Goal: Task Accomplishment & Management: Manage account settings

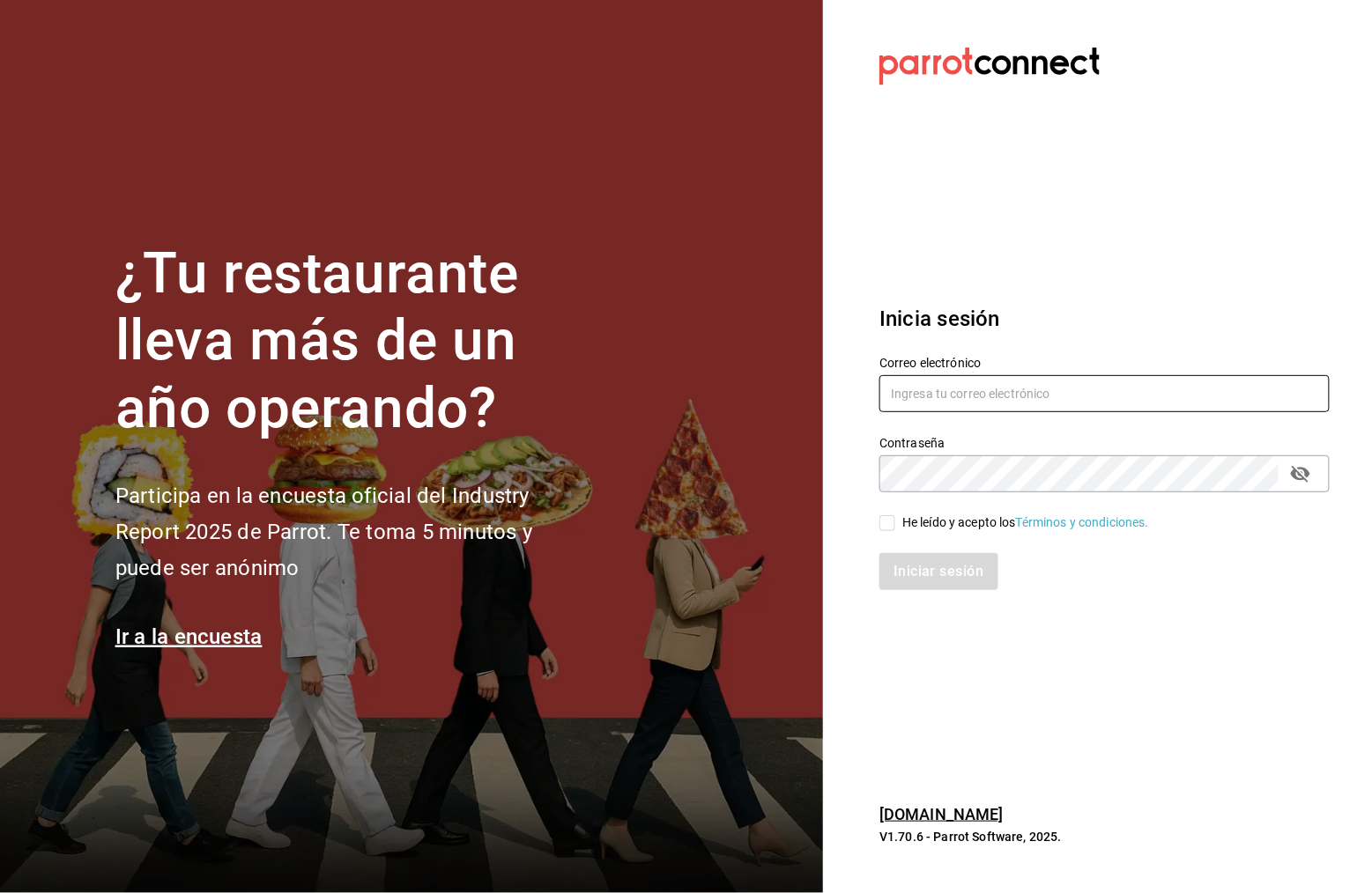
type input "[EMAIL_ADDRESS][DOMAIN_NAME]"
click at [885, 525] on input "He leído y acepto los Términos y condiciones." at bounding box center [887, 524] width 16 height 16
checkbox input "true"
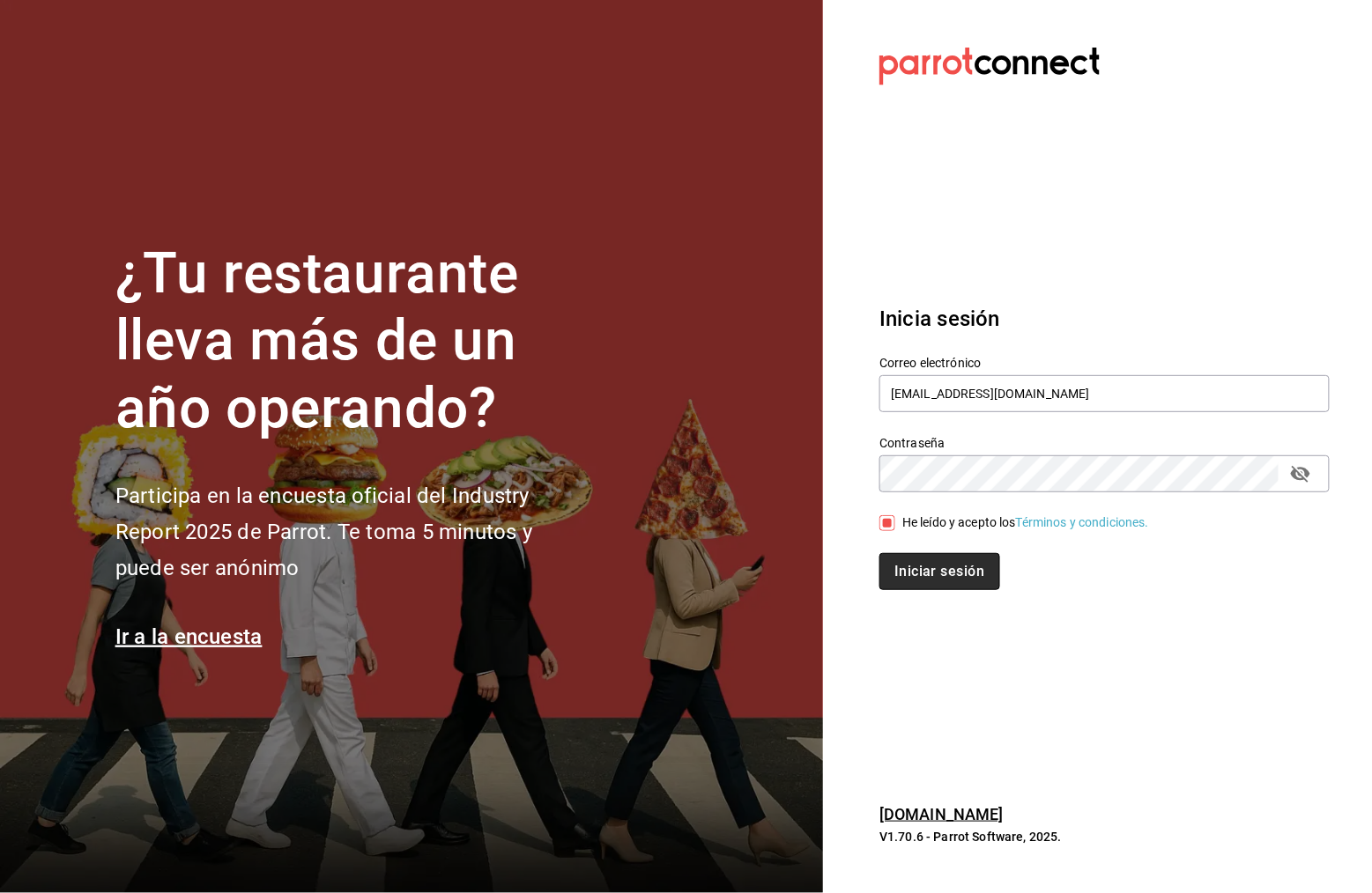
click at [967, 573] on button "Iniciar sesión" at bounding box center [939, 572] width 120 height 37
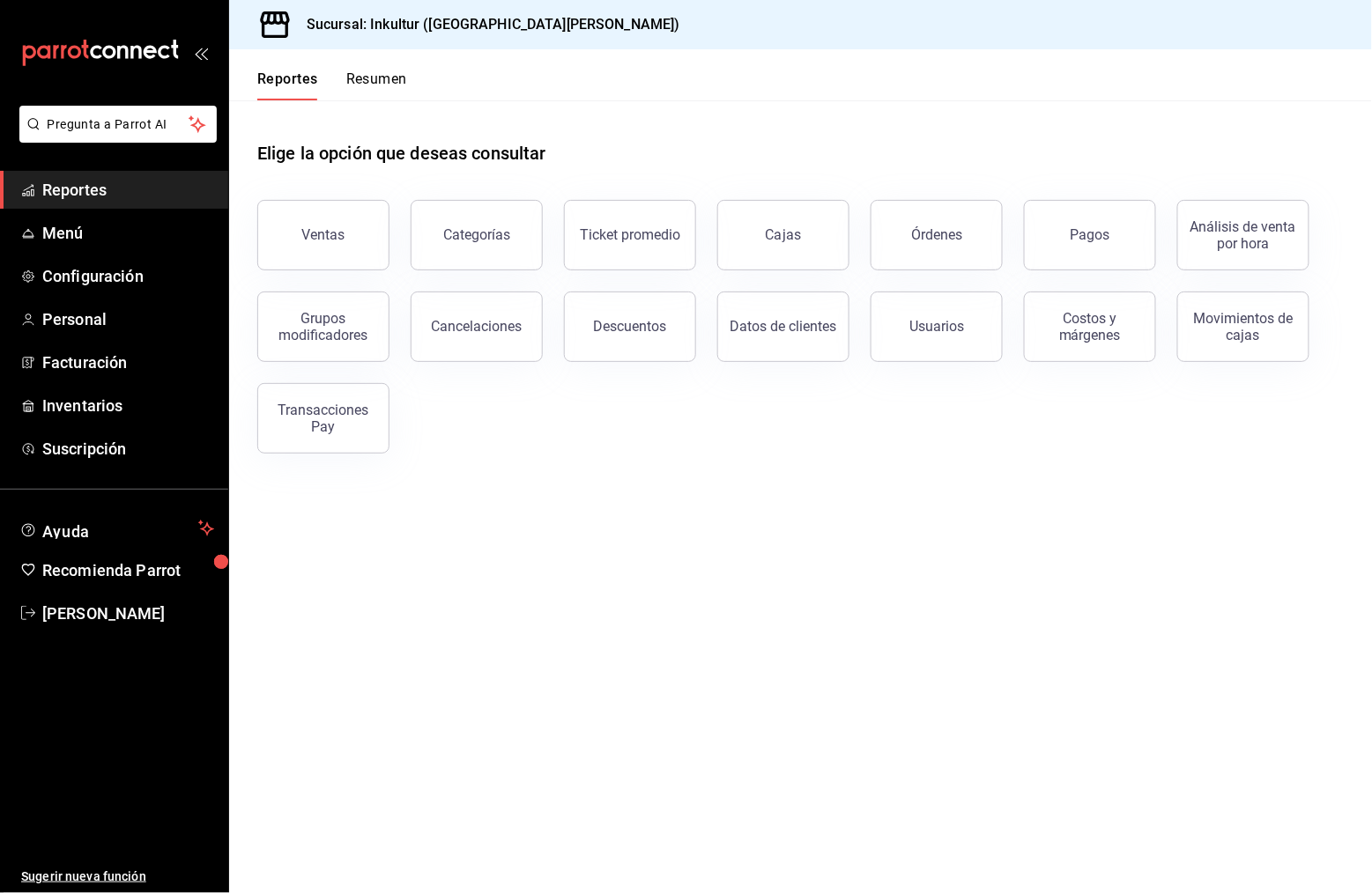
click at [996, 142] on div "Elige la opción que deseas consultar" at bounding box center [801, 139] width 1086 height 78
click at [950, 143] on div "Elige la opción que deseas consultar" at bounding box center [801, 139] width 1086 height 78
click at [906, 132] on div "Elige la opción que deseas consultar" at bounding box center [801, 139] width 1086 height 78
click at [65, 232] on span "Menú" at bounding box center [128, 233] width 172 height 24
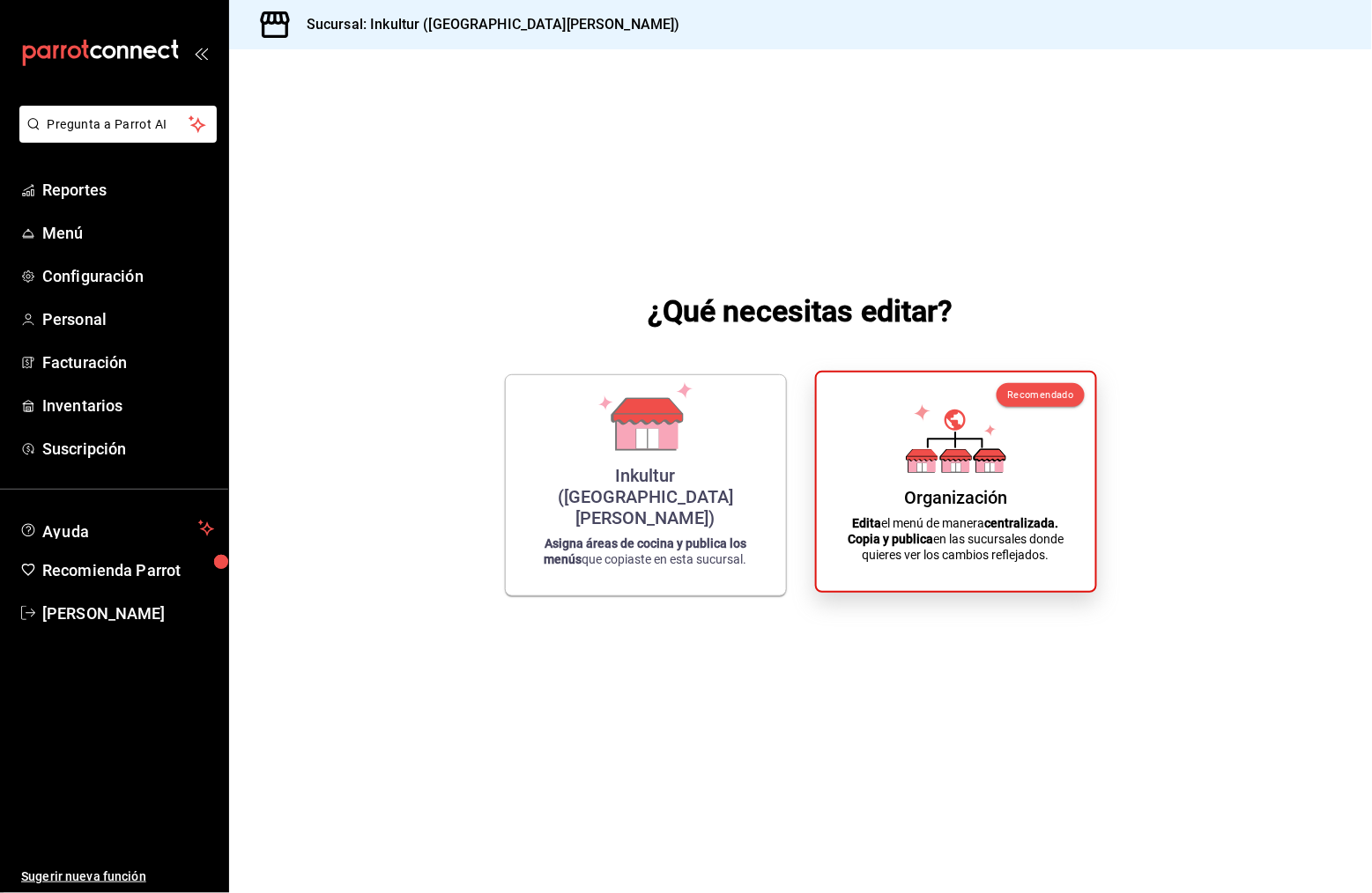
click at [947, 498] on div "Organización" at bounding box center [955, 498] width 103 height 21
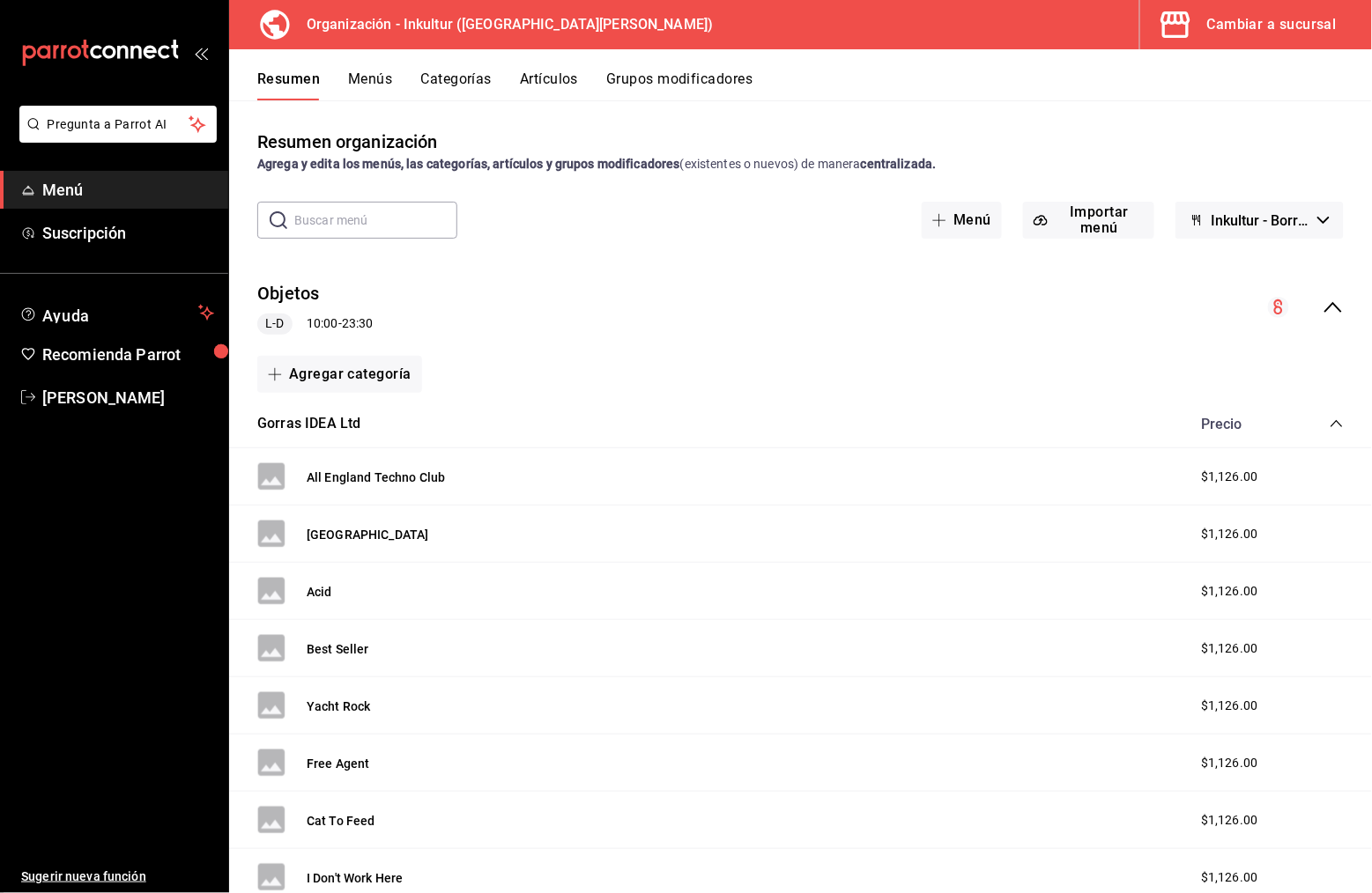
click at [1256, 19] on div "Cambiar a sucursal" at bounding box center [1271, 25] width 130 height 25
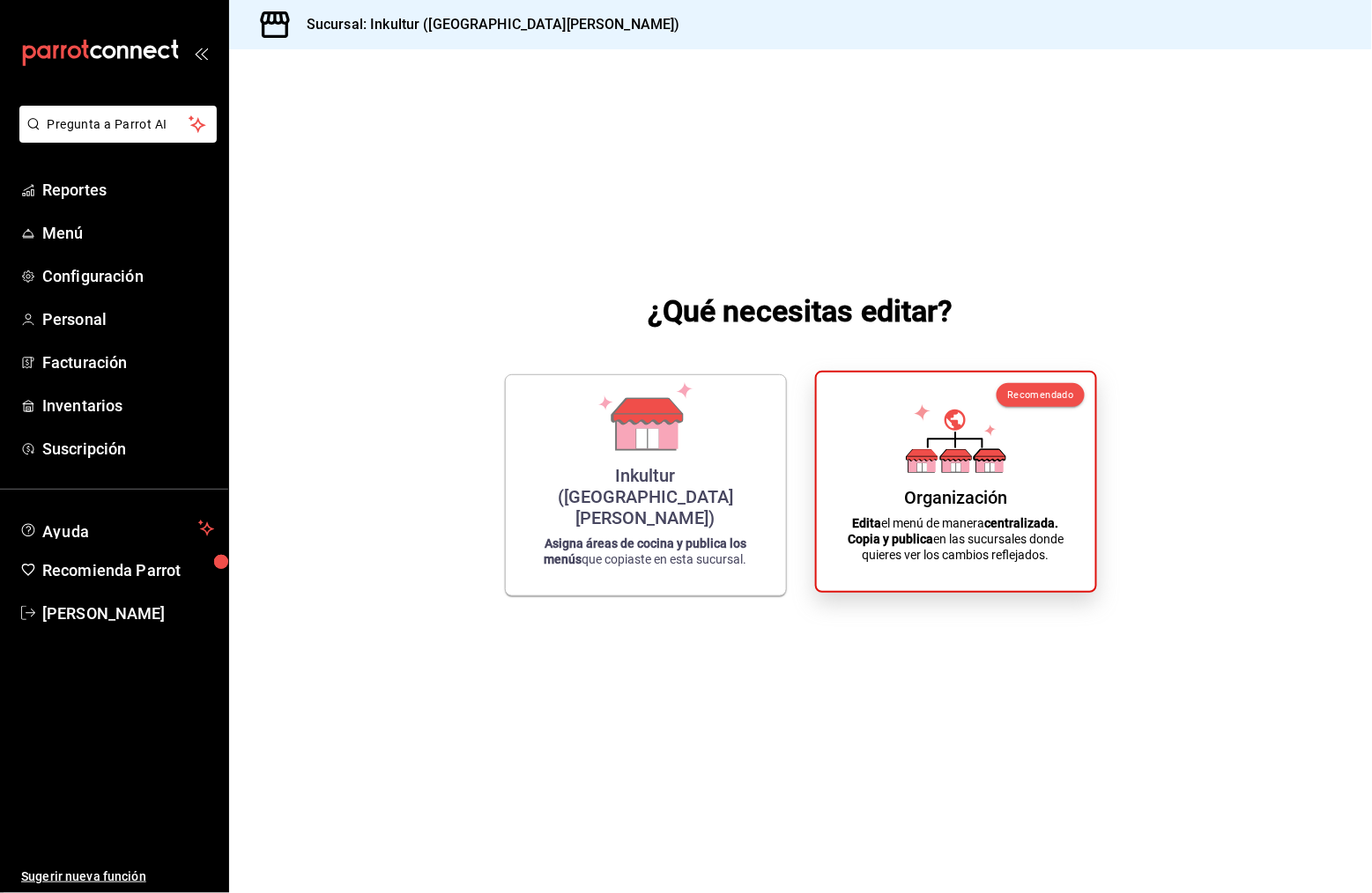
click at [965, 509] on div "Organización" at bounding box center [955, 498] width 103 height 21
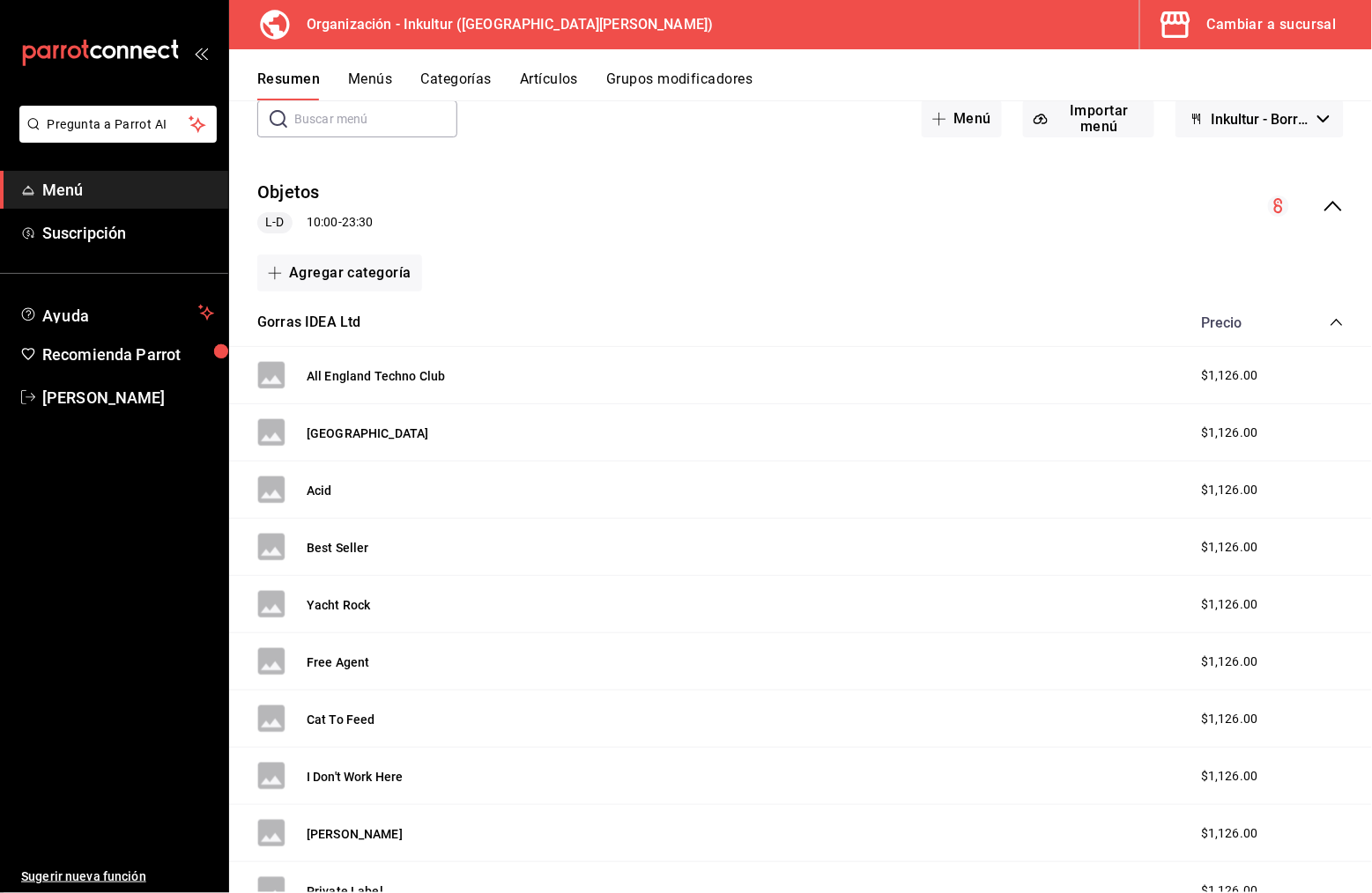
scroll to position [108, 0]
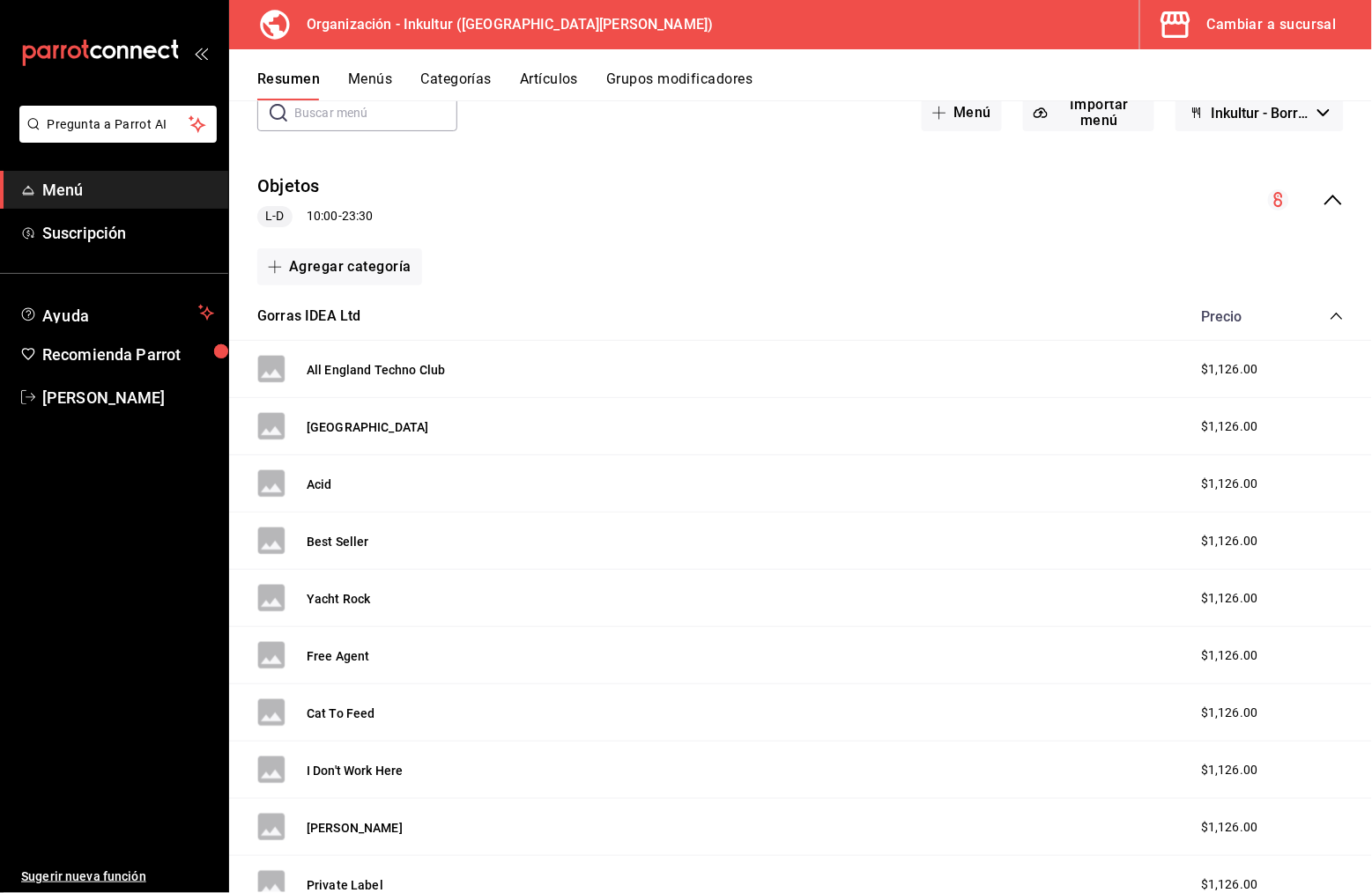
click at [1341, 313] on icon "collapse-category-row" at bounding box center [1337, 316] width 14 height 14
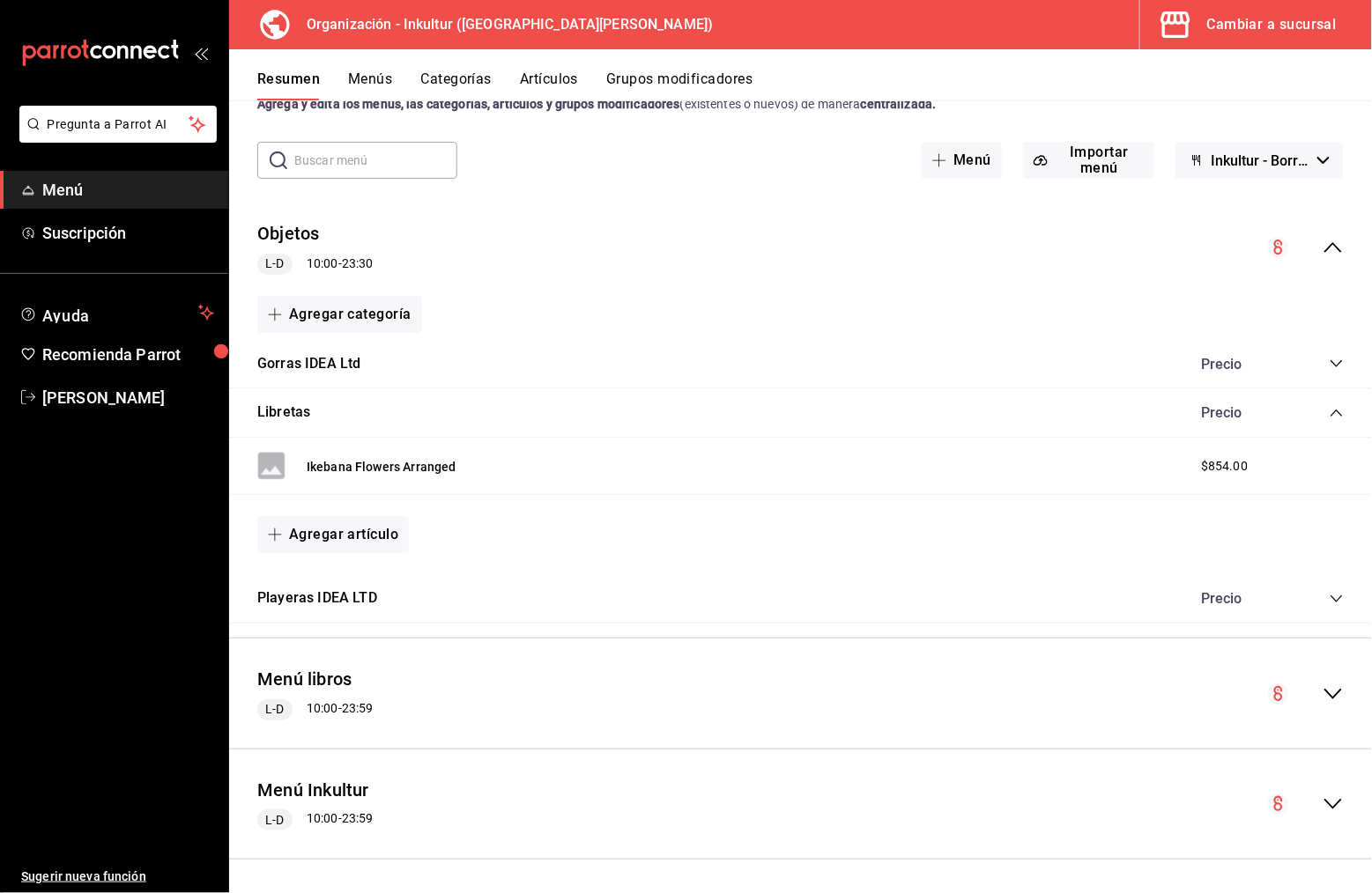
scroll to position [0, 0]
click at [1337, 415] on icon "collapse-category-row" at bounding box center [1337, 413] width 14 height 14
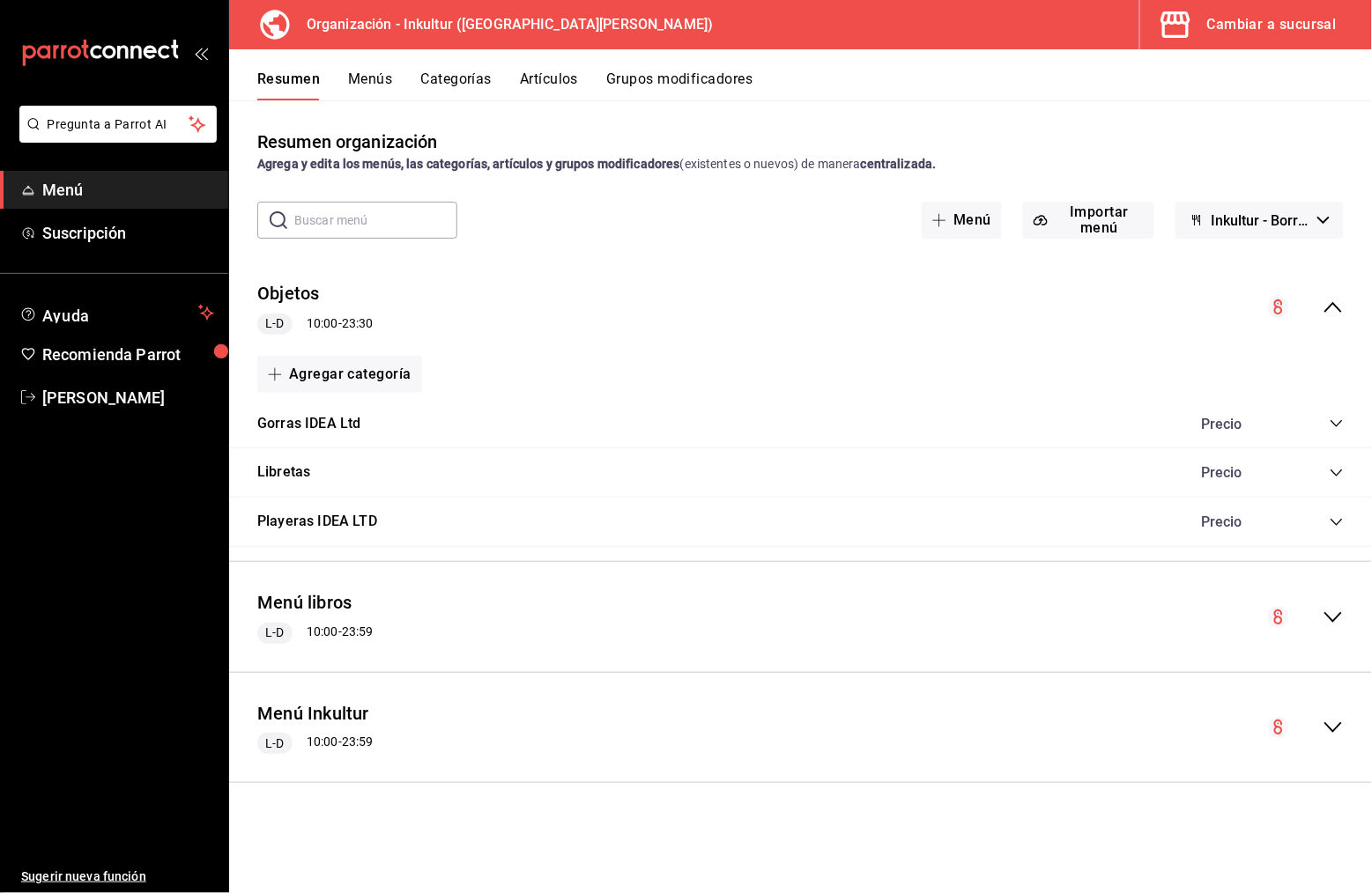
click at [1325, 726] on icon "collapse-menu-row" at bounding box center [1333, 728] width 21 height 21
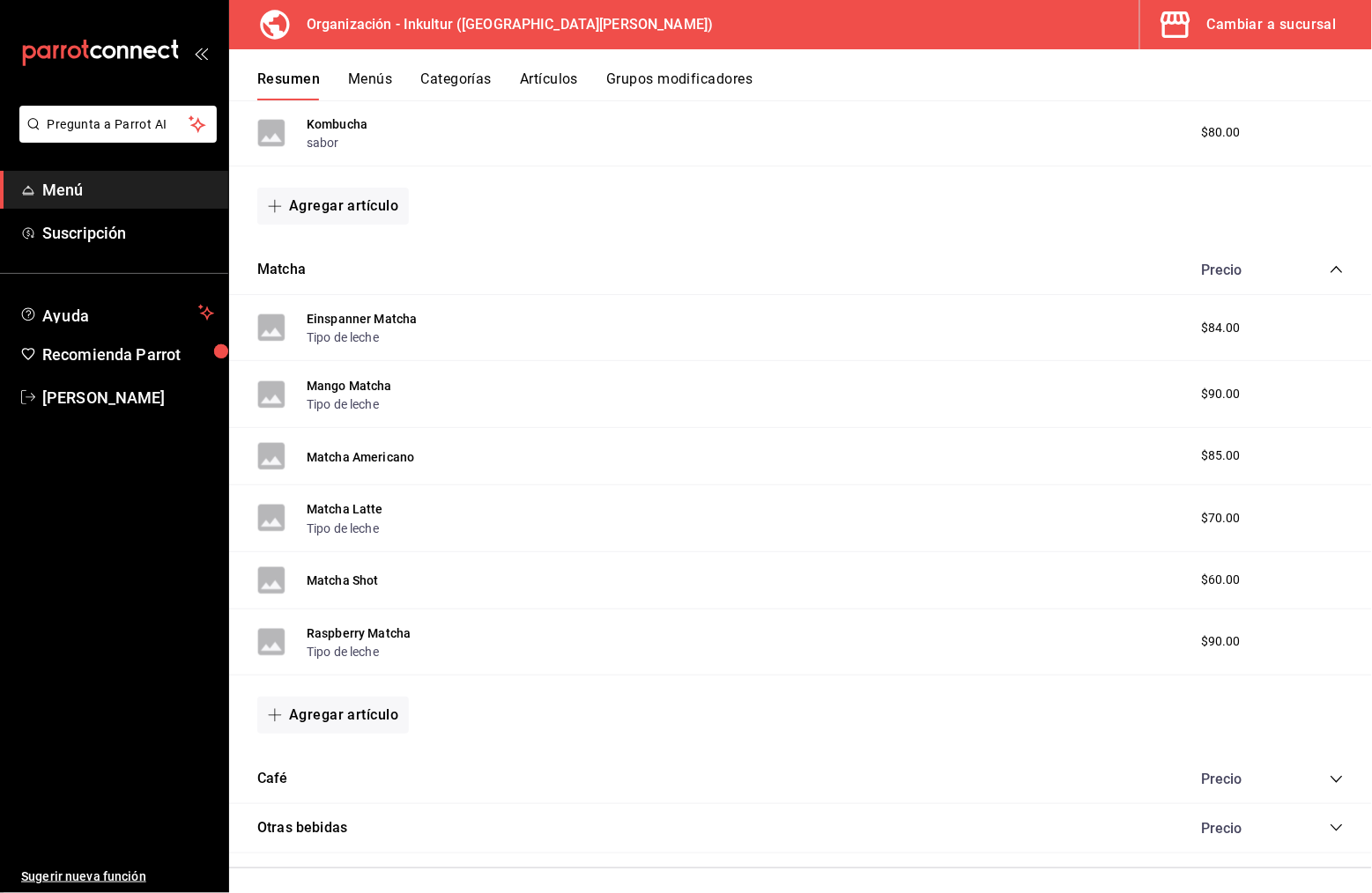
click at [726, 84] on button "Grupos modificadores" at bounding box center [680, 86] width 146 height 30
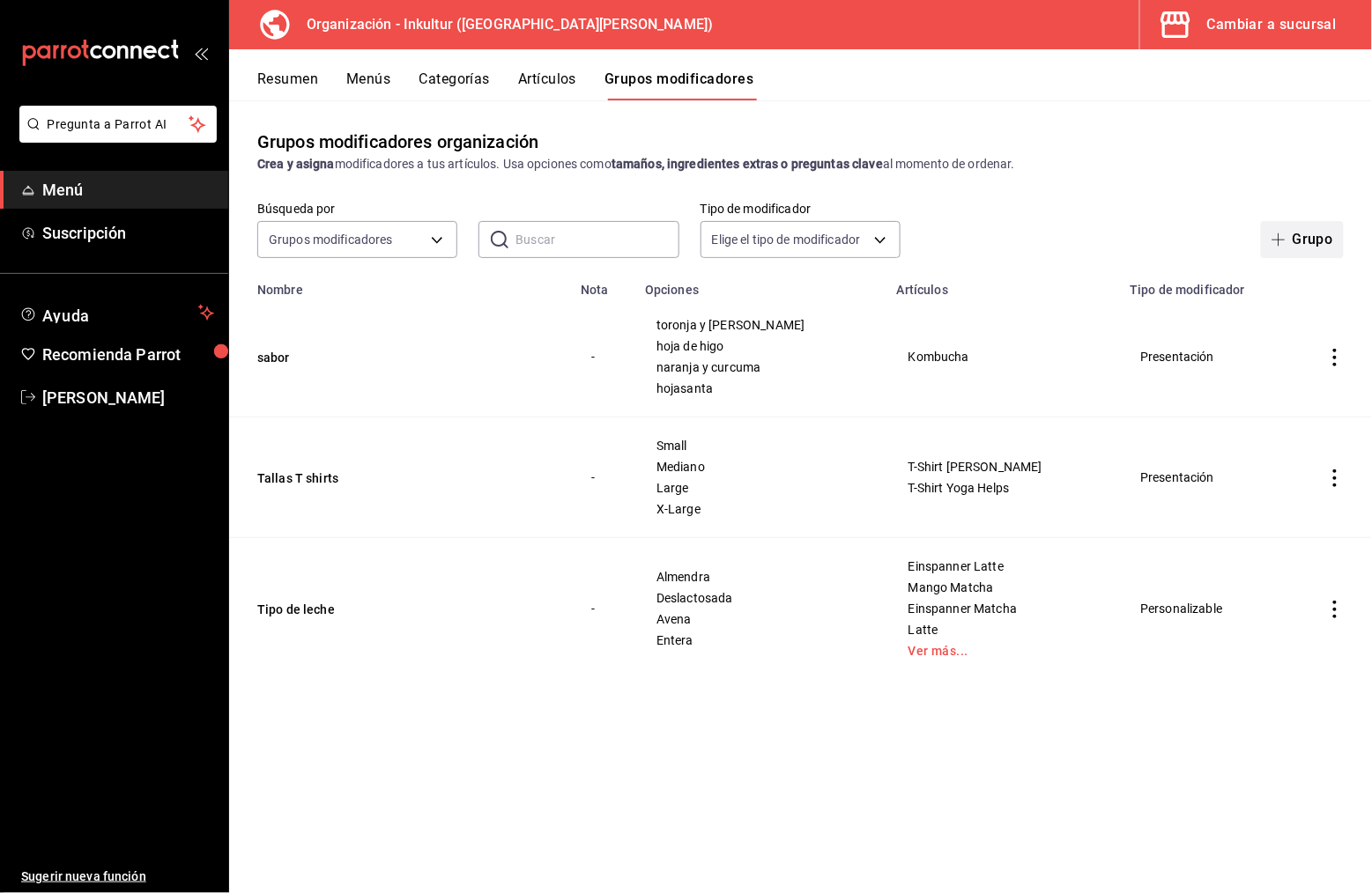
click at [1312, 242] on button "Grupo" at bounding box center [1302, 240] width 83 height 37
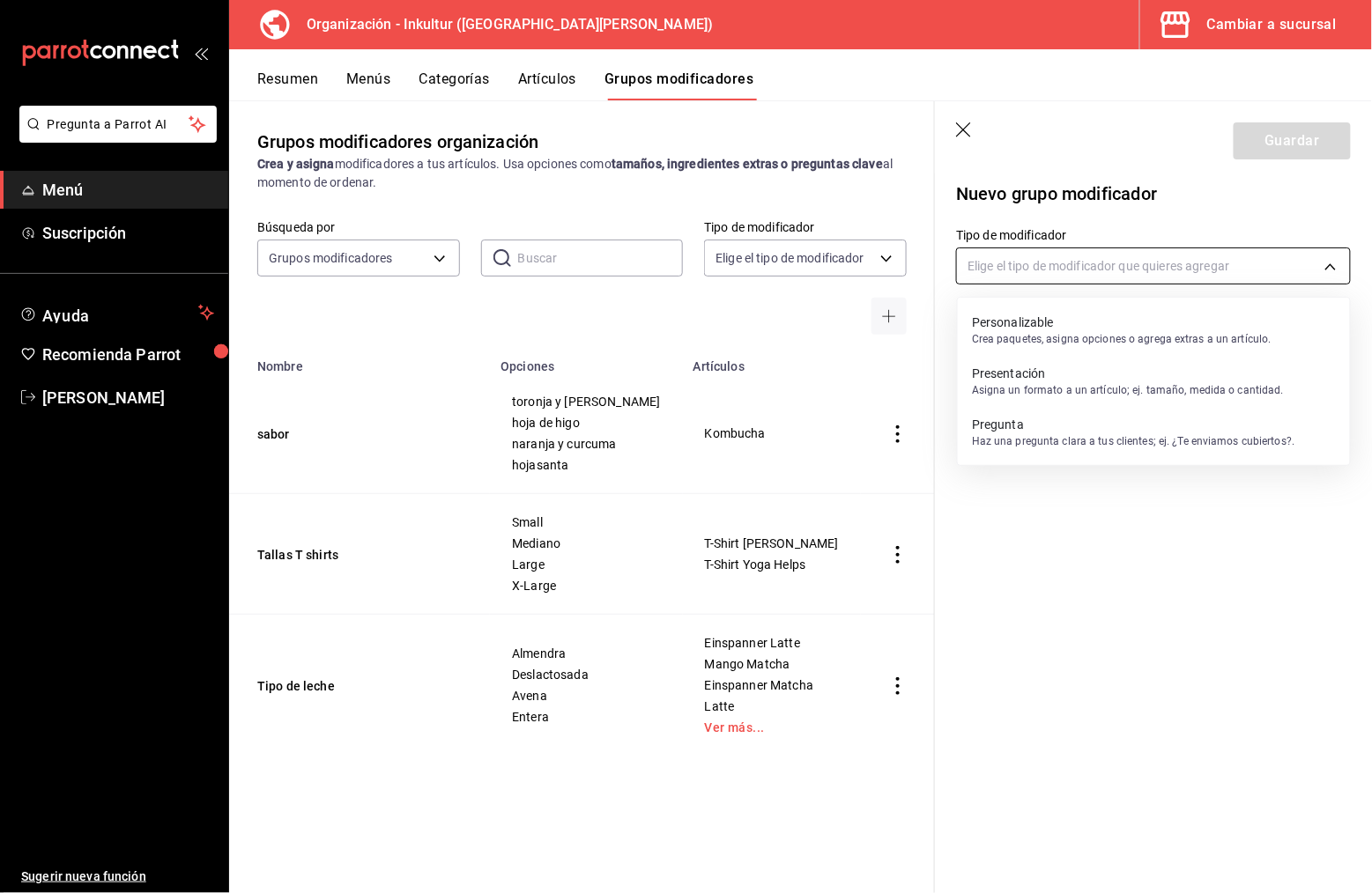
click at [1116, 265] on body "Pregunta a Parrot AI Menú Suscripción Ayuda Recomienda Parrot [PERSON_NAME] Sug…" at bounding box center [686, 446] width 1372 height 893
click at [1191, 383] on p "Asigna un formato a un artículo; ej. tamaño, medida o cantidad." at bounding box center [1128, 391] width 312 height 16
type input "PRESENTATION"
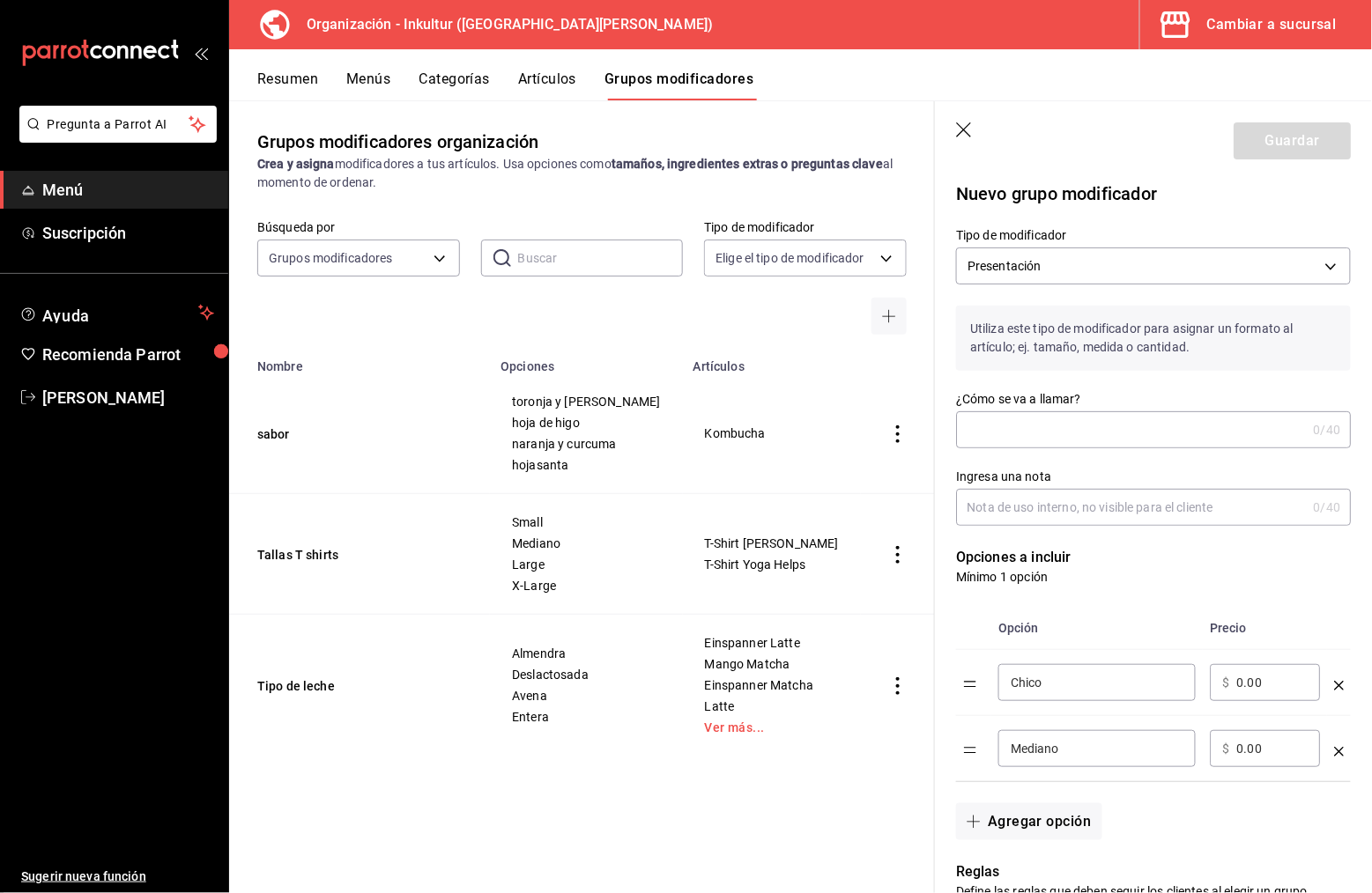
click at [1040, 428] on input "¿Cómo se va a llamar?" at bounding box center [1130, 430] width 350 height 35
type input "T"
type input "Temperatura"
click at [1169, 509] on input "Ingresa una nota" at bounding box center [1130, 508] width 350 height 35
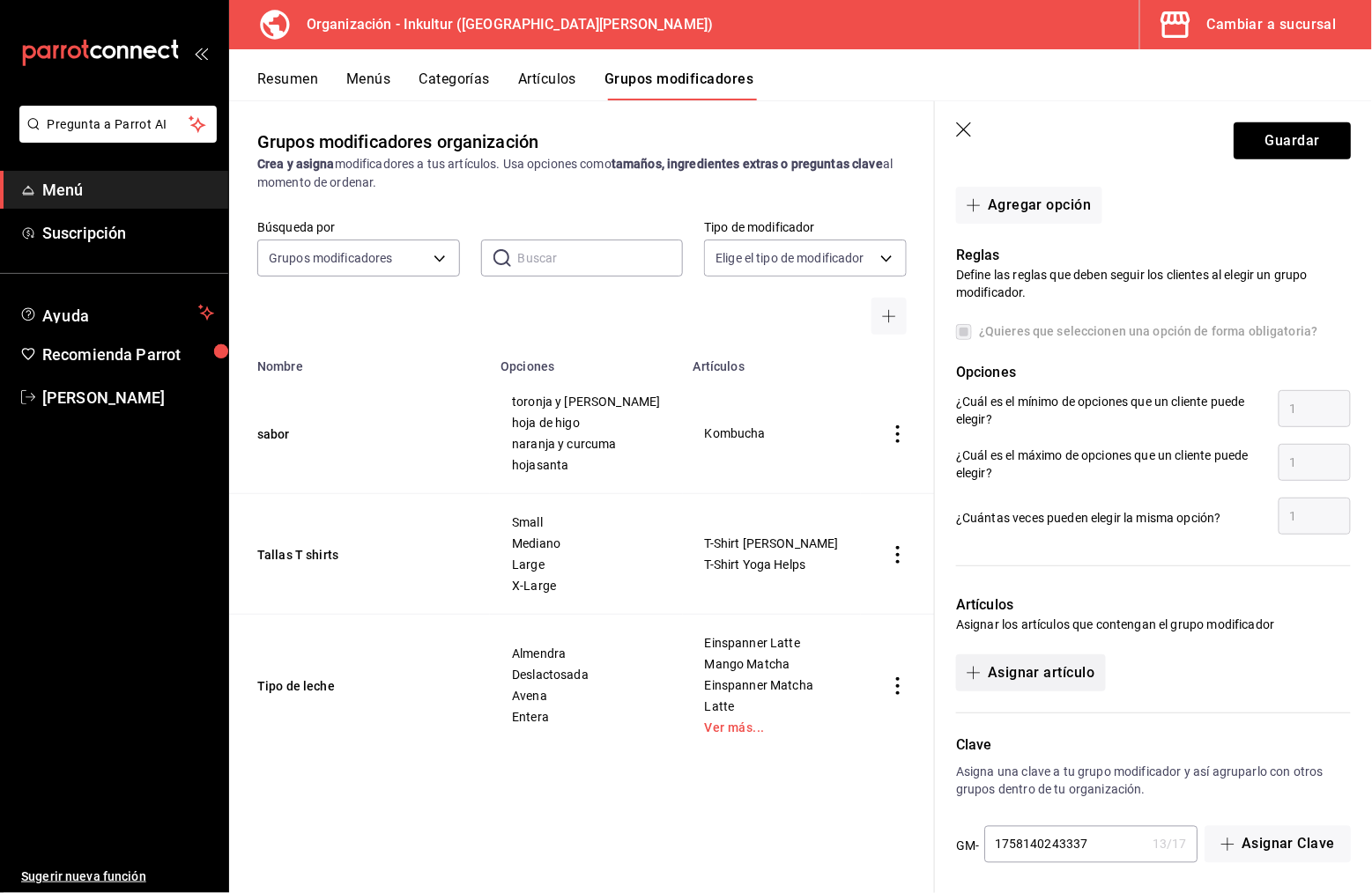
scroll to position [615, 0]
click at [1065, 659] on button "Asignar artículo" at bounding box center [1030, 675] width 149 height 37
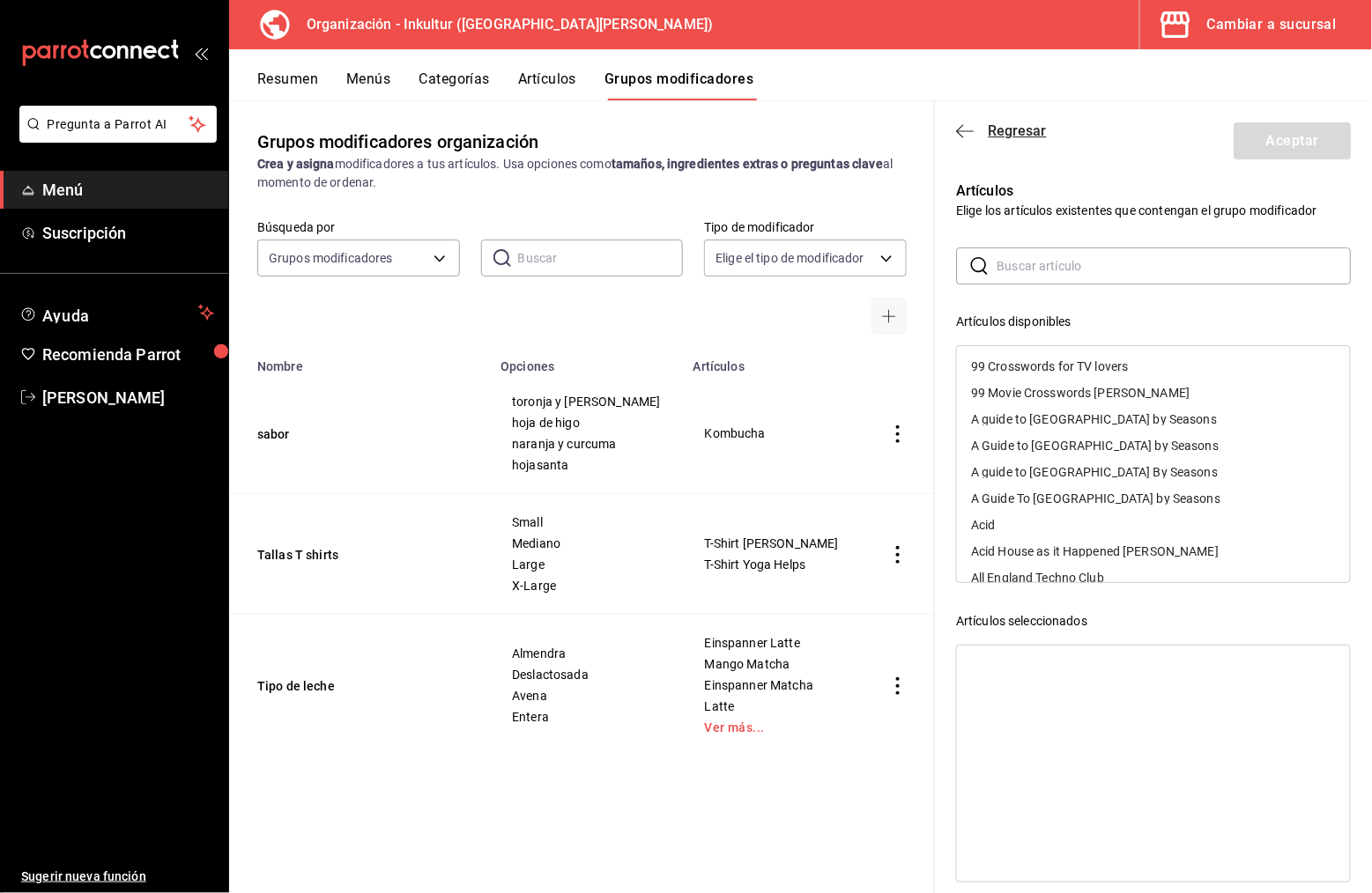
click at [956, 130] on icon "button" at bounding box center [965, 131] width 18 height 16
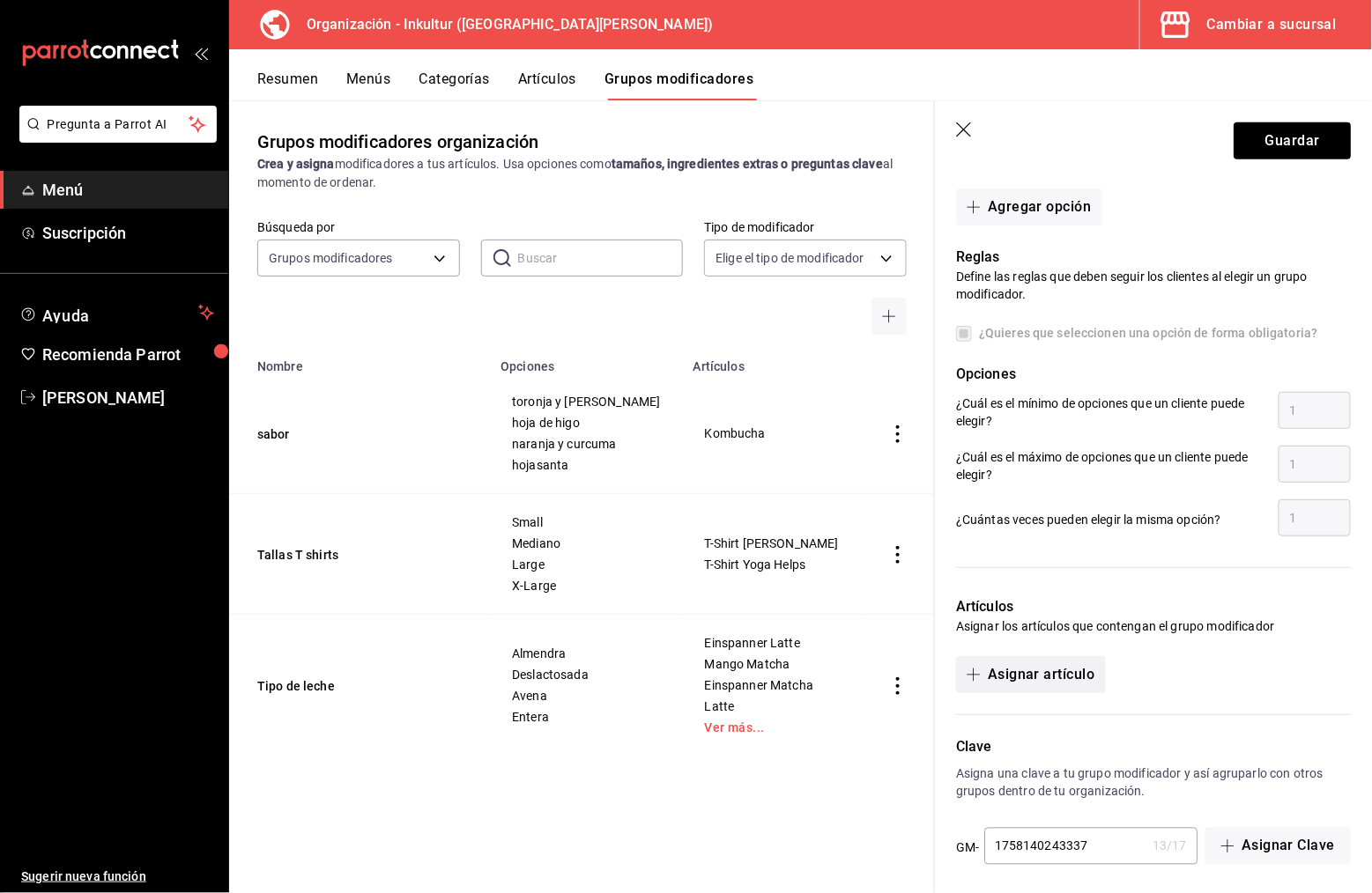
click at [1037, 673] on button "Asignar artículo" at bounding box center [1030, 675] width 149 height 37
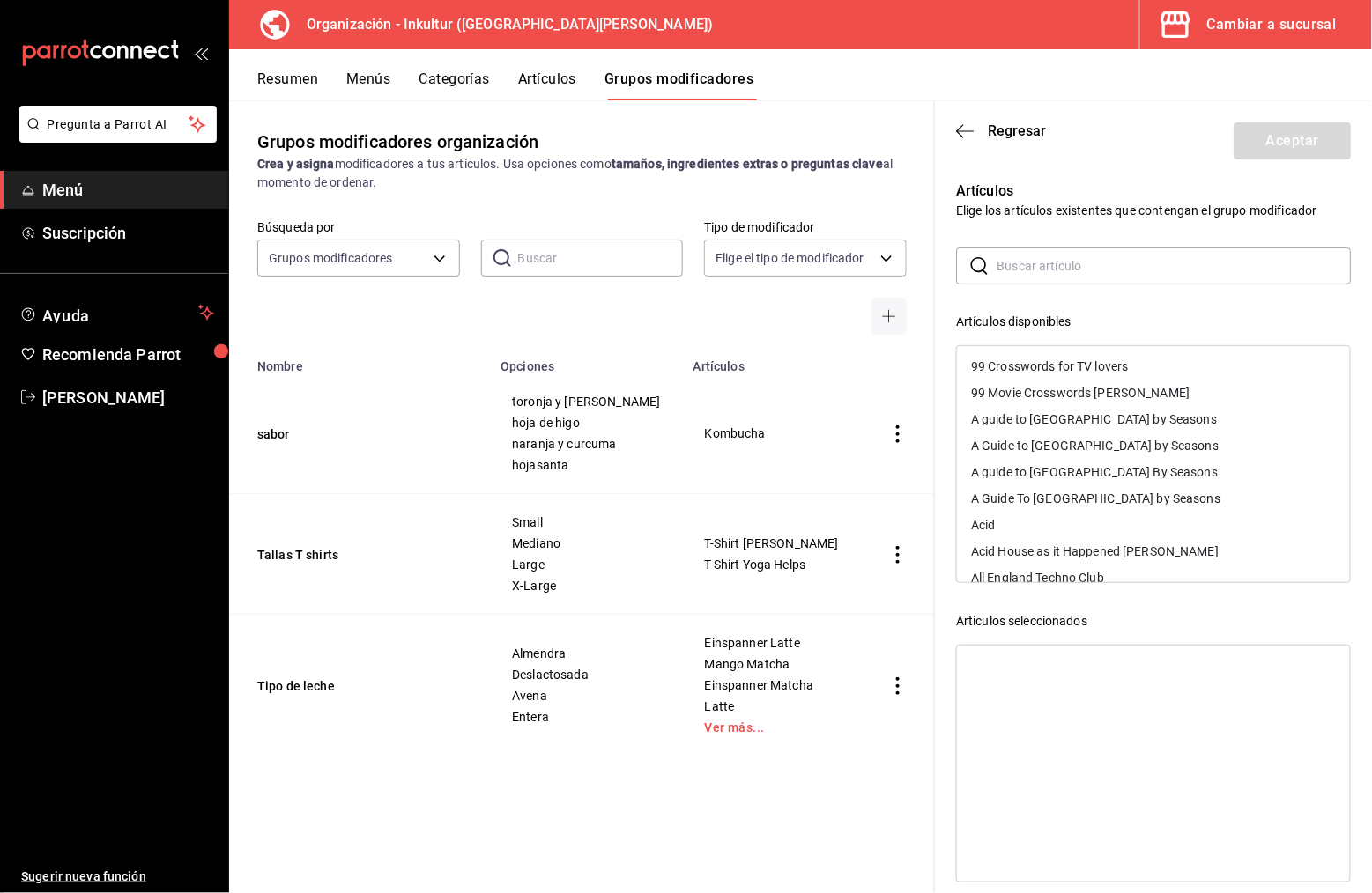
click at [1138, 269] on input "text" at bounding box center [1174, 266] width 354 height 35
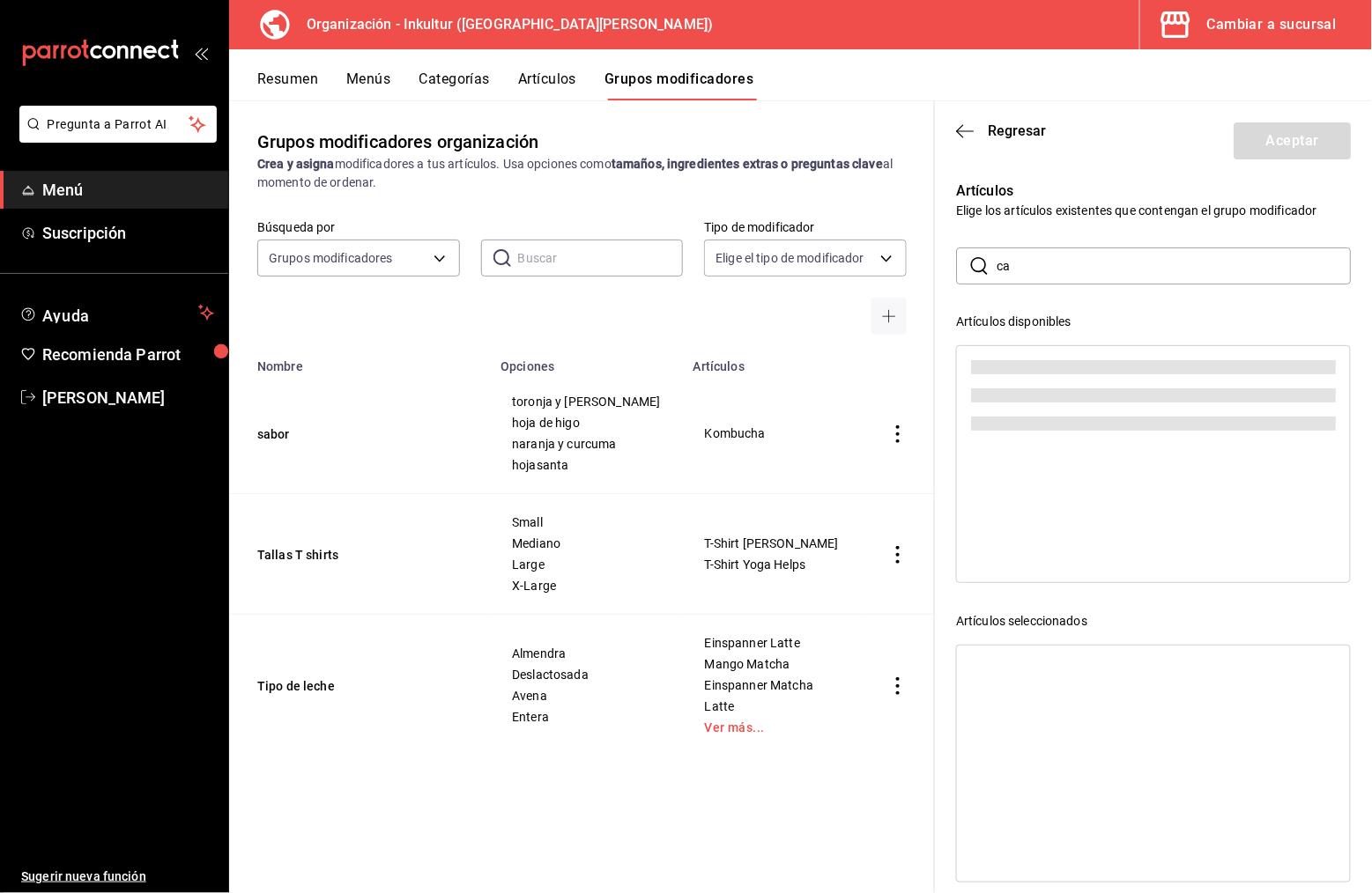
type input "c"
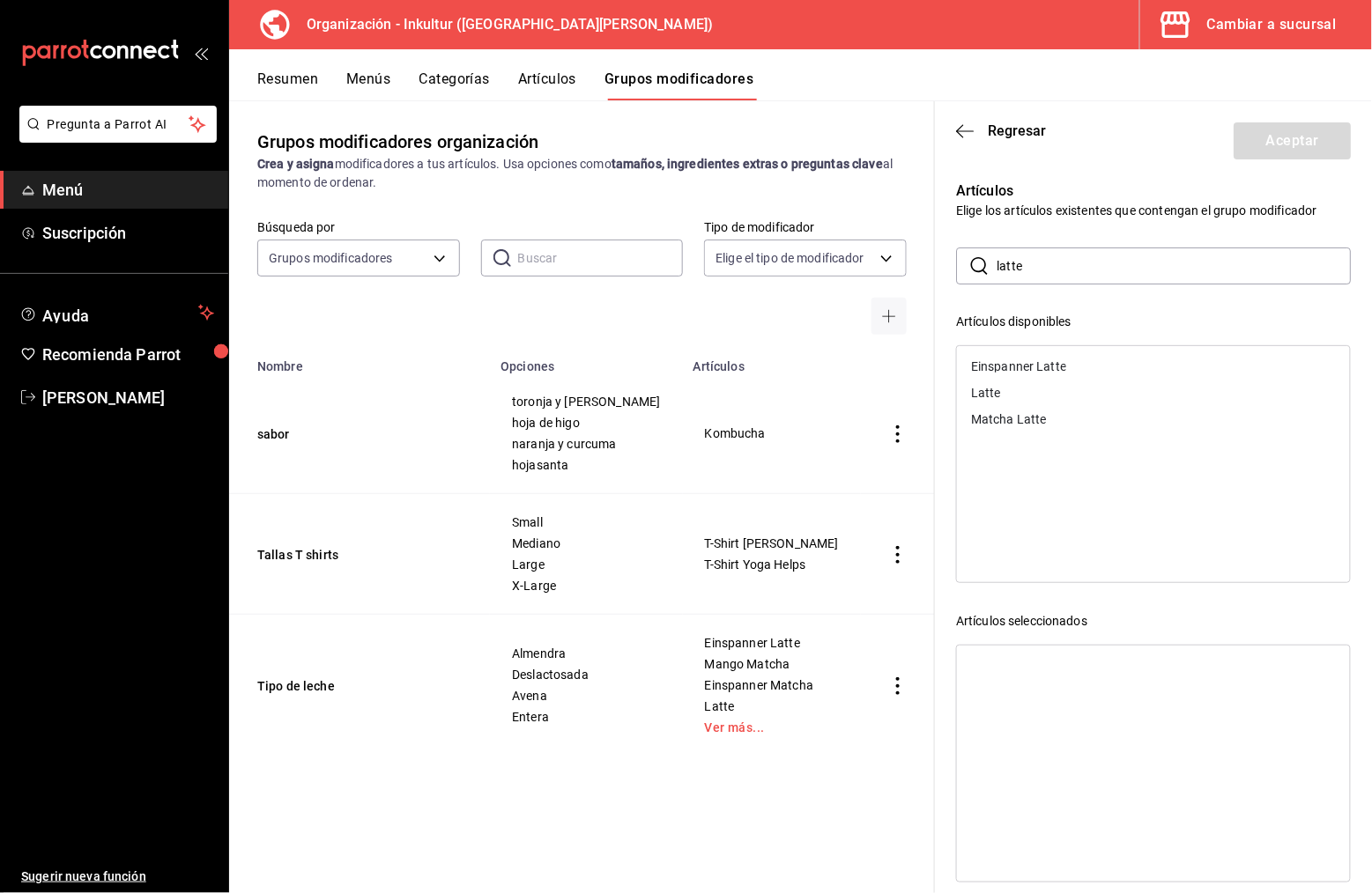
click at [1033, 392] on div "Latte" at bounding box center [1153, 393] width 393 height 26
click at [1052, 392] on div "Matcha Latte" at bounding box center [1153, 393] width 393 height 26
click at [1064, 263] on input "latte" at bounding box center [1174, 266] width 354 height 35
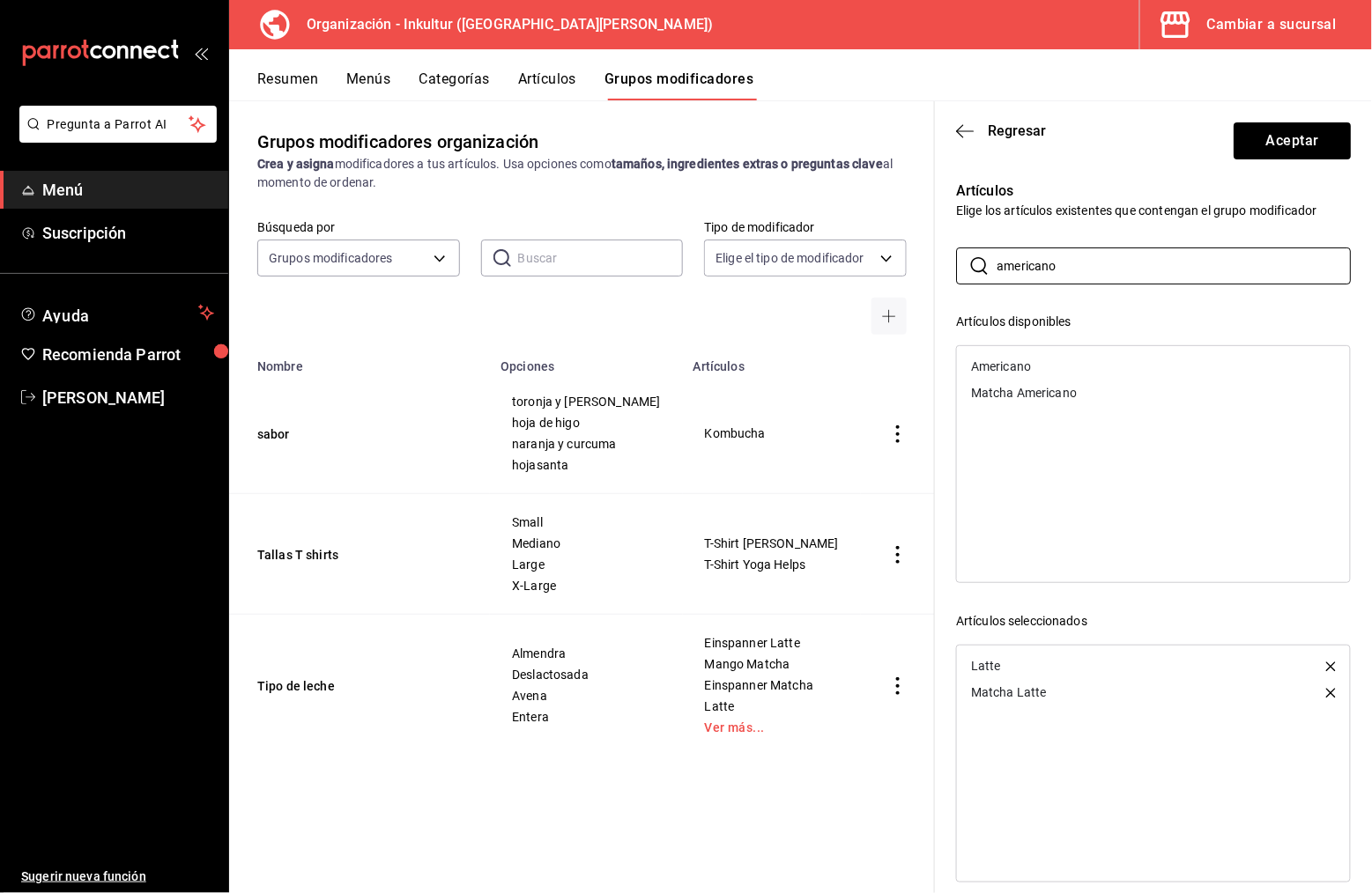
click at [1031, 396] on div "Matcha Americano" at bounding box center [1024, 393] width 106 height 12
click at [1331, 716] on icon "button" at bounding box center [1331, 719] width 10 height 10
click at [1019, 366] on div "Americano" at bounding box center [1001, 367] width 60 height 12
click at [1085, 269] on input "americano" at bounding box center [1174, 266] width 354 height 35
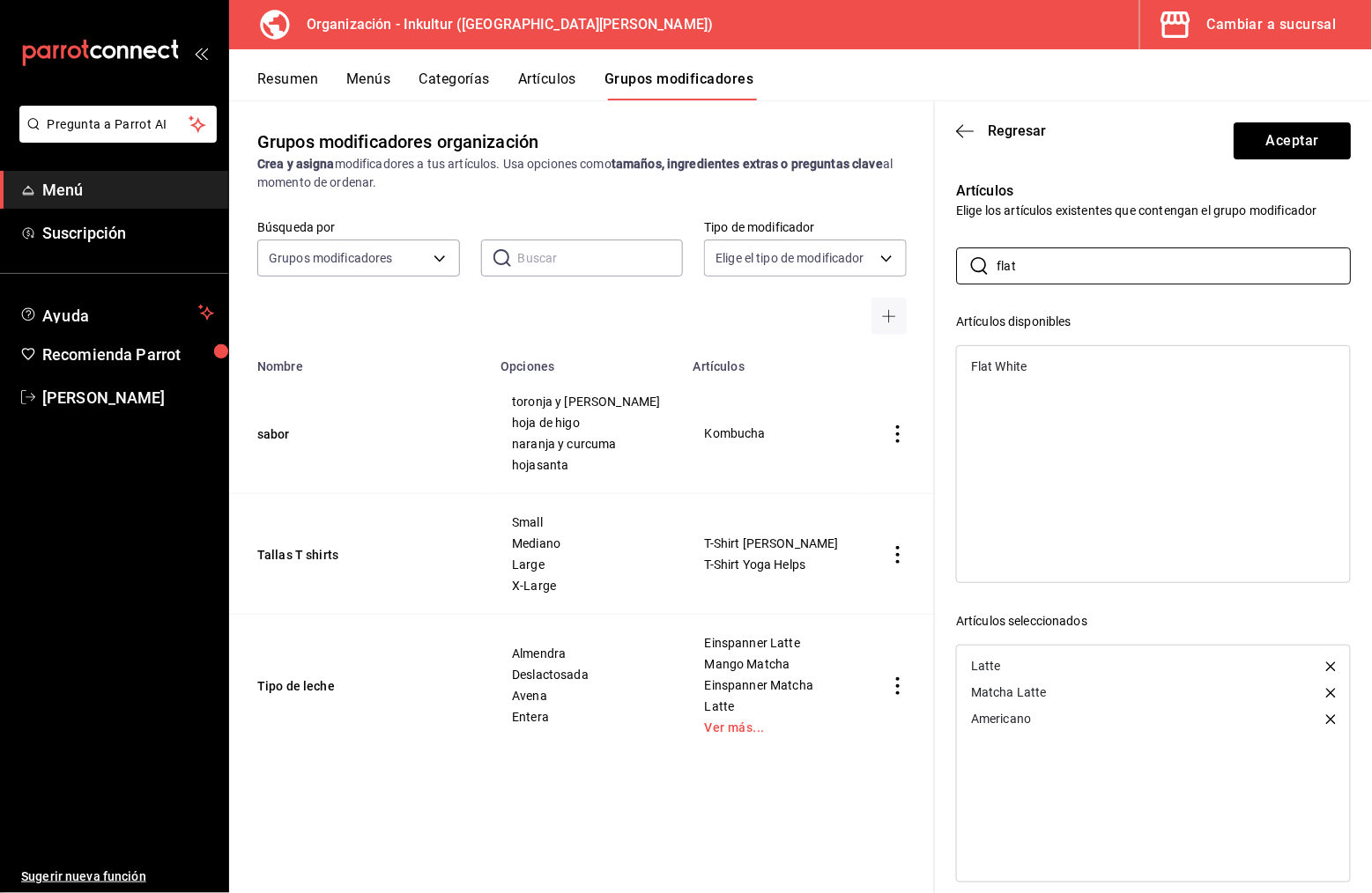
type input "flat"
click at [1085, 361] on div "Flat White" at bounding box center [1153, 367] width 393 height 26
click at [1109, 259] on input "flat" at bounding box center [1174, 266] width 354 height 35
click at [1317, 142] on button "Aceptar" at bounding box center [1292, 141] width 117 height 37
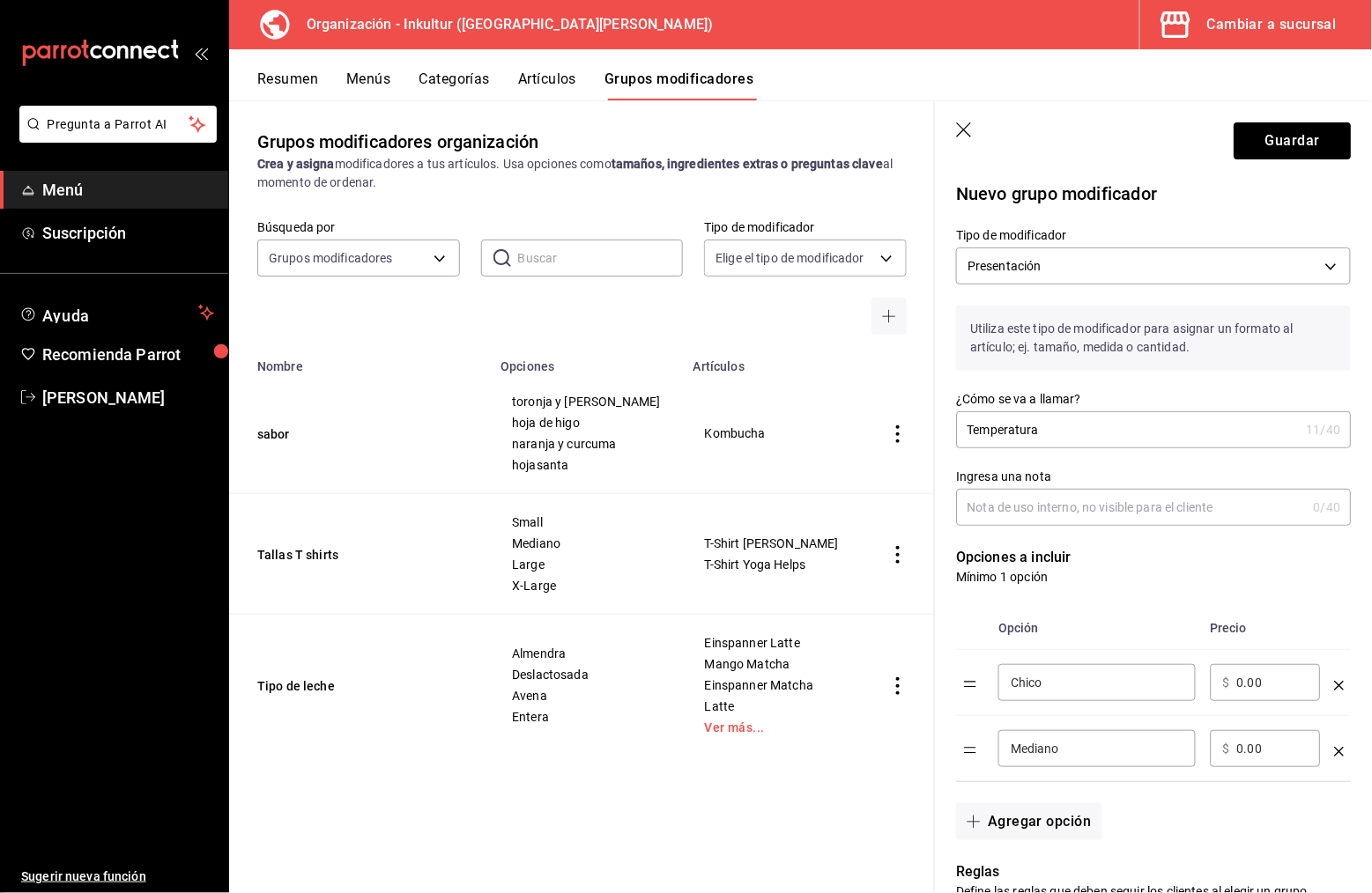
scroll to position [0, 0]
click at [1314, 150] on button "Guardar" at bounding box center [1292, 141] width 117 height 37
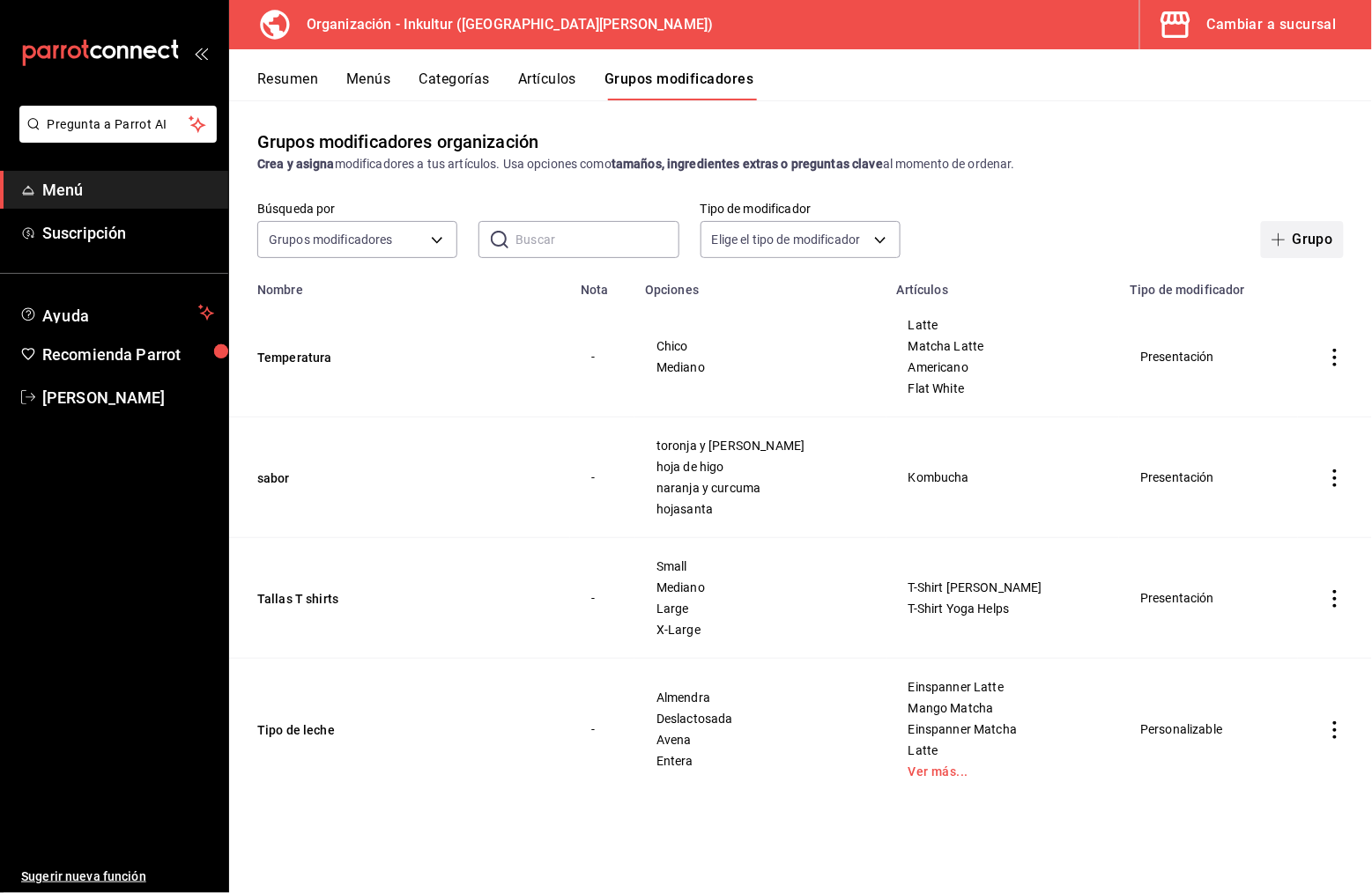
click at [1309, 238] on button "Grupo" at bounding box center [1302, 240] width 83 height 37
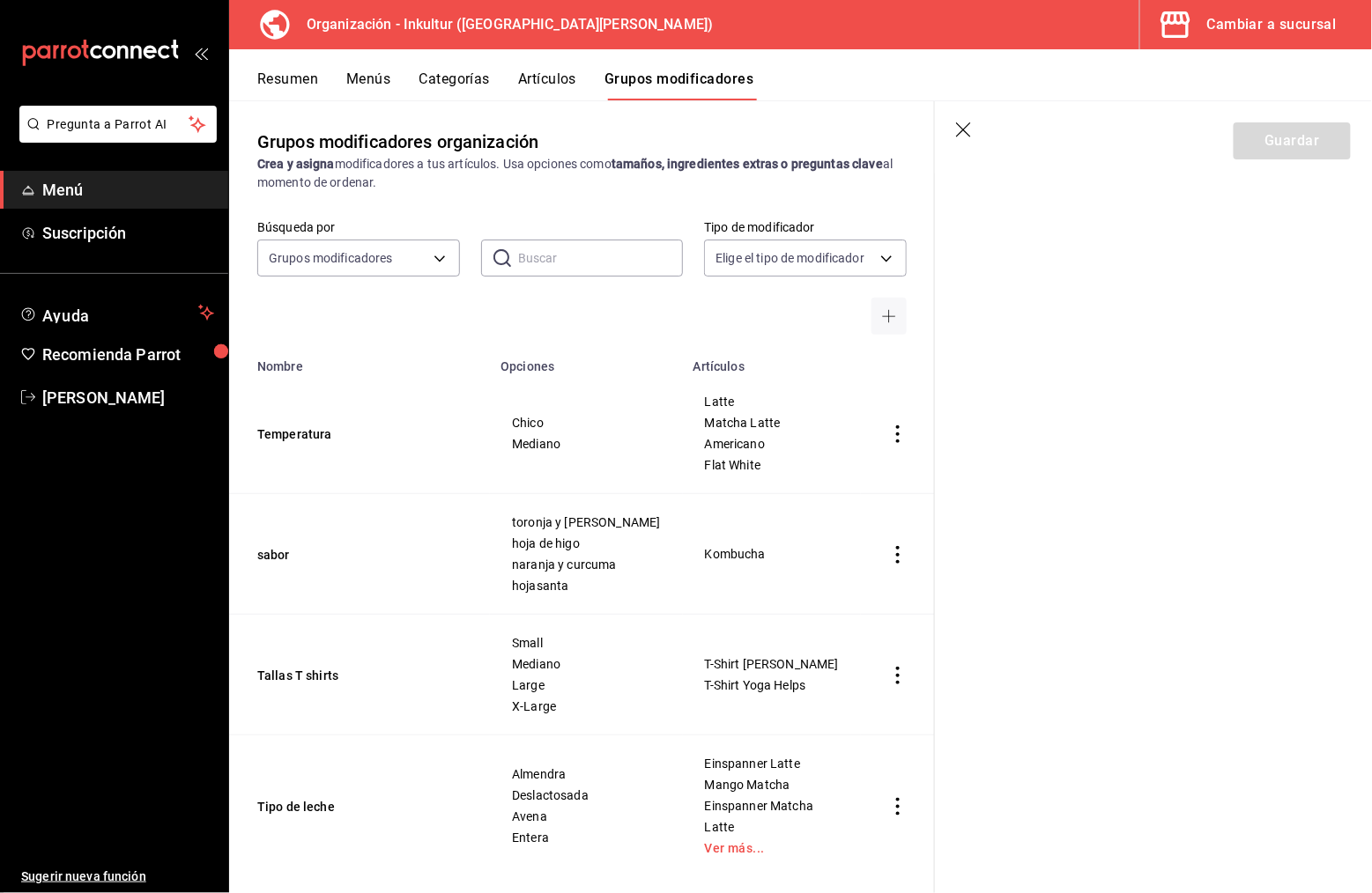
click at [962, 140] on header "Guardar" at bounding box center [1153, 138] width 437 height 72
click at [962, 127] on icon "button" at bounding box center [965, 131] width 18 height 18
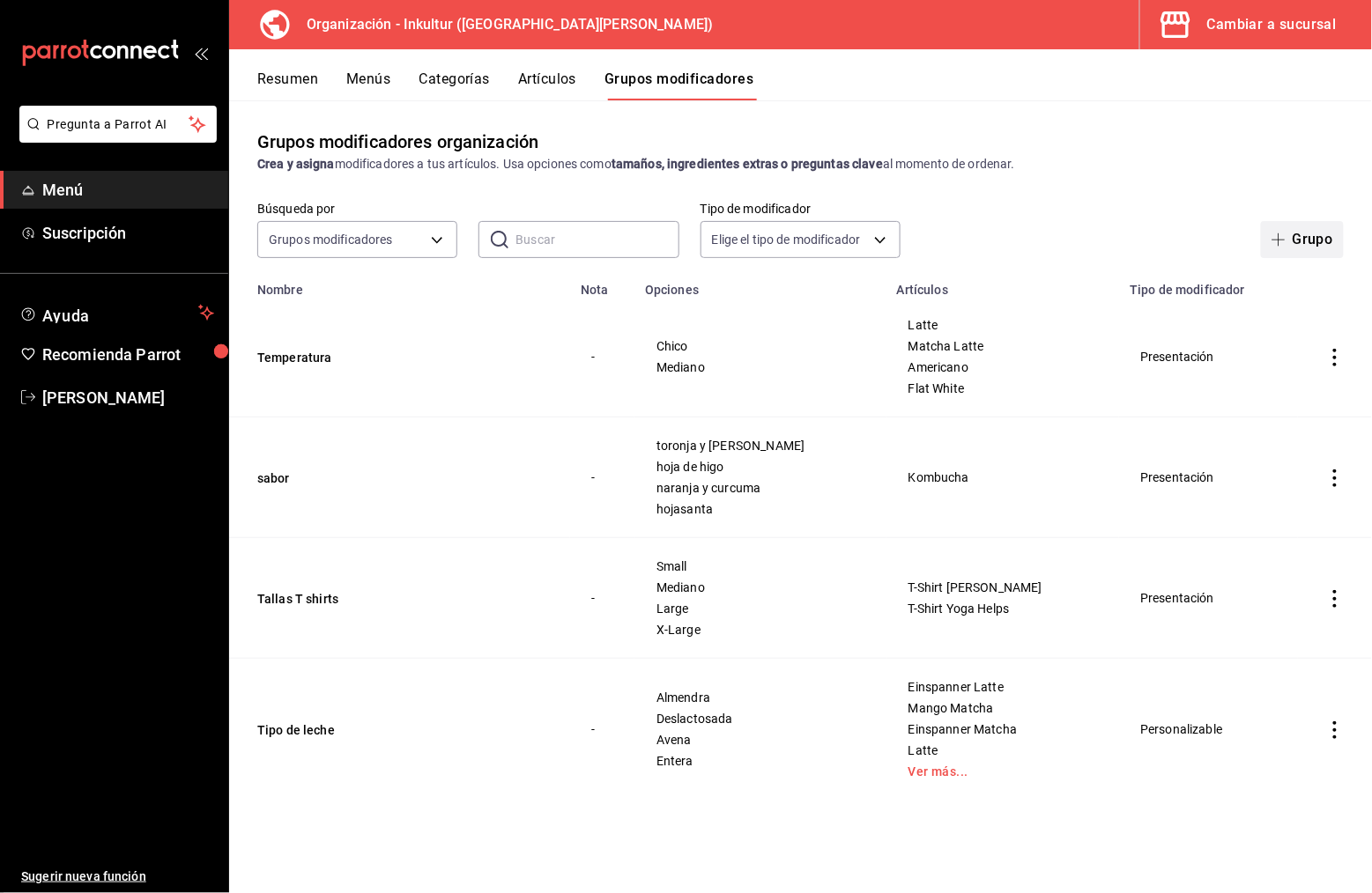
click at [1294, 226] on button "Grupo" at bounding box center [1302, 240] width 83 height 37
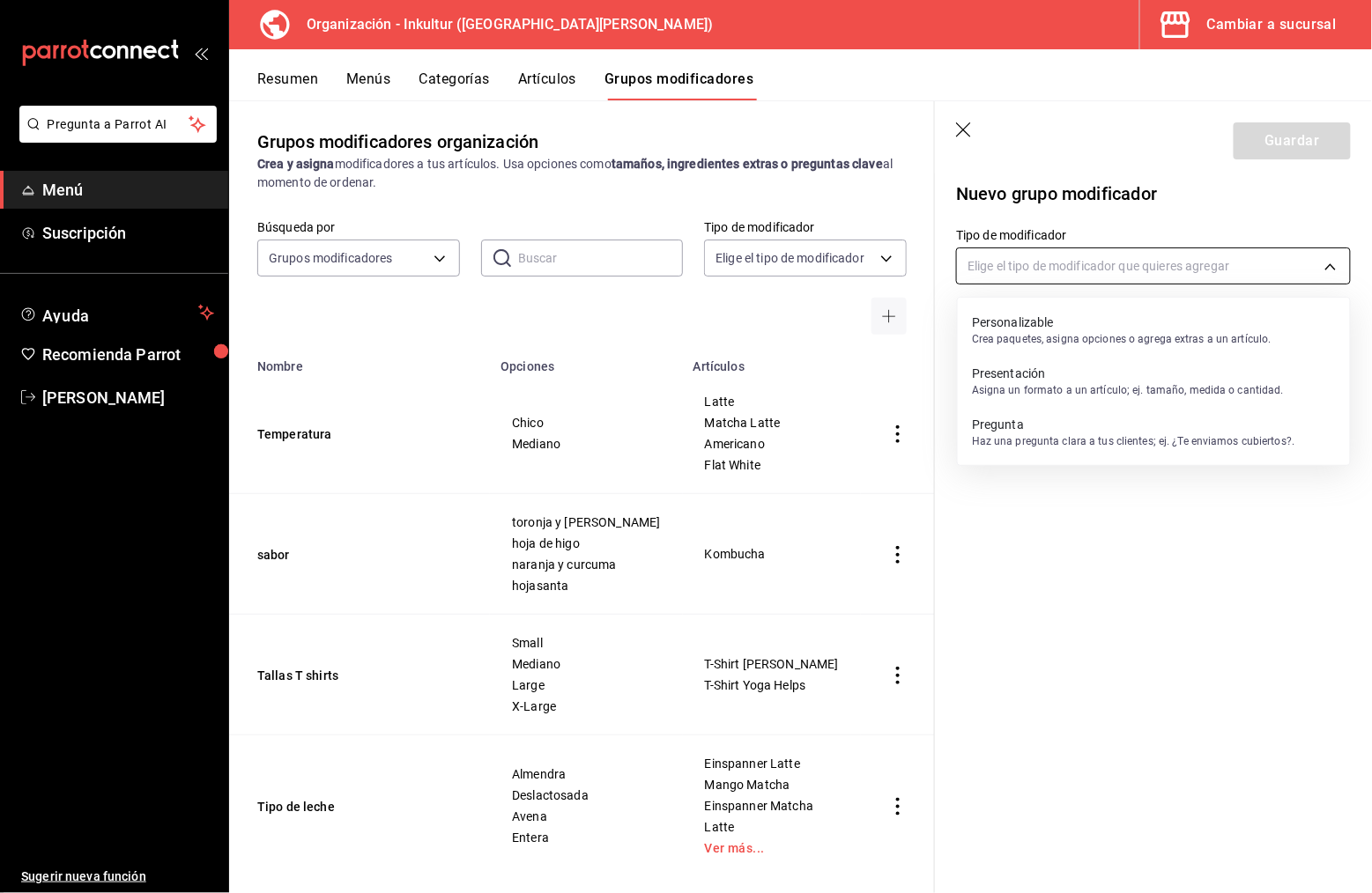
click at [1132, 279] on body "Pregunta a Parrot AI Menú Suscripción Ayuda Recomienda Parrot [PERSON_NAME] Sug…" at bounding box center [686, 446] width 1372 height 893
click at [1077, 384] on p "Asigna un formato a un artículo; ej. tamaño, medida o cantidad." at bounding box center [1128, 391] width 312 height 16
type input "PRESENTATION"
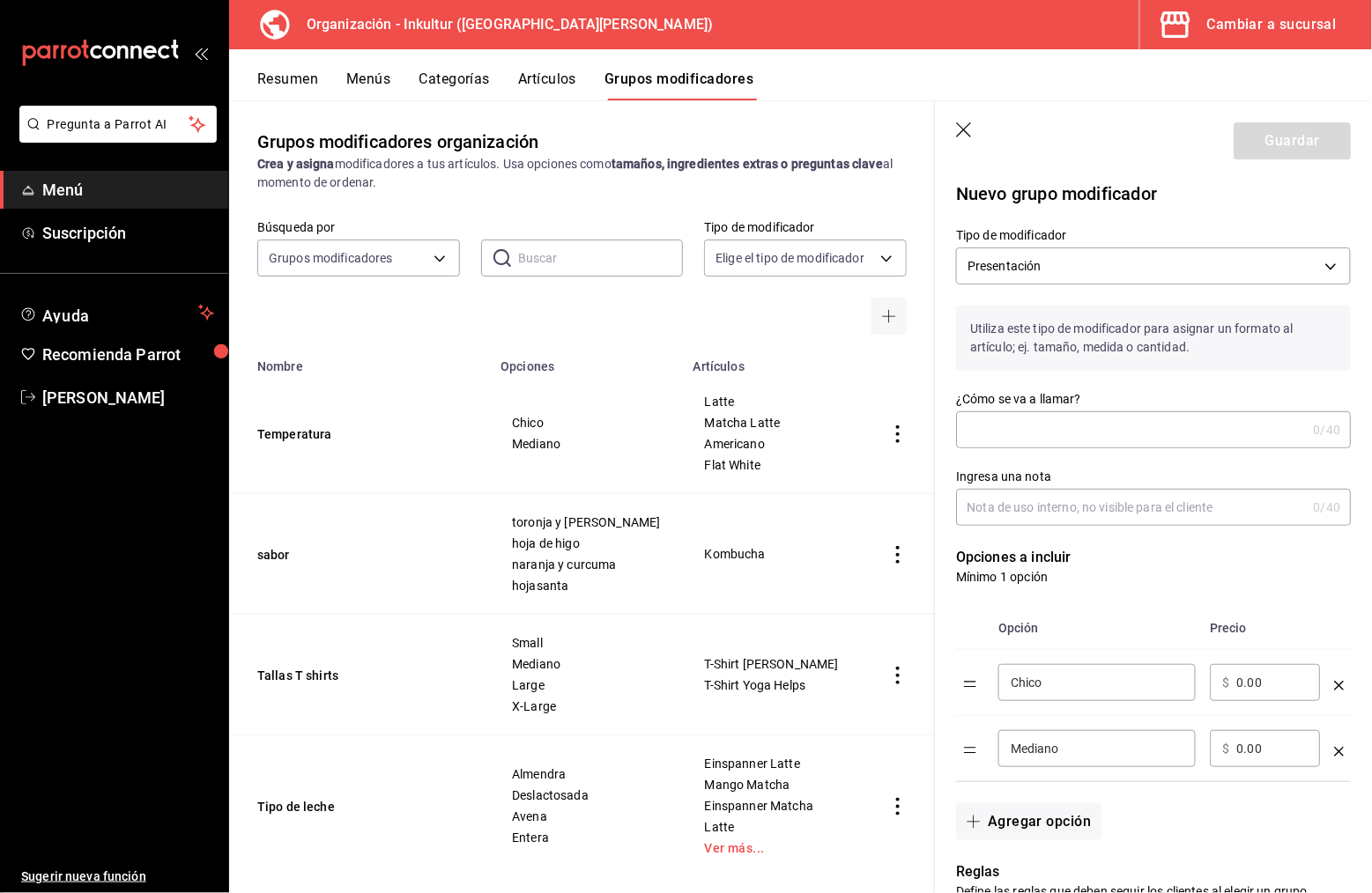
click at [1078, 413] on input "¿Cómo se va a llamar?" at bounding box center [1130, 430] width 350 height 35
type input "Entrega"
click at [1141, 502] on input "Ingresa una nota" at bounding box center [1130, 508] width 350 height 35
click at [1237, 495] on input "Ingresa una nota" at bounding box center [1130, 508] width 350 height 35
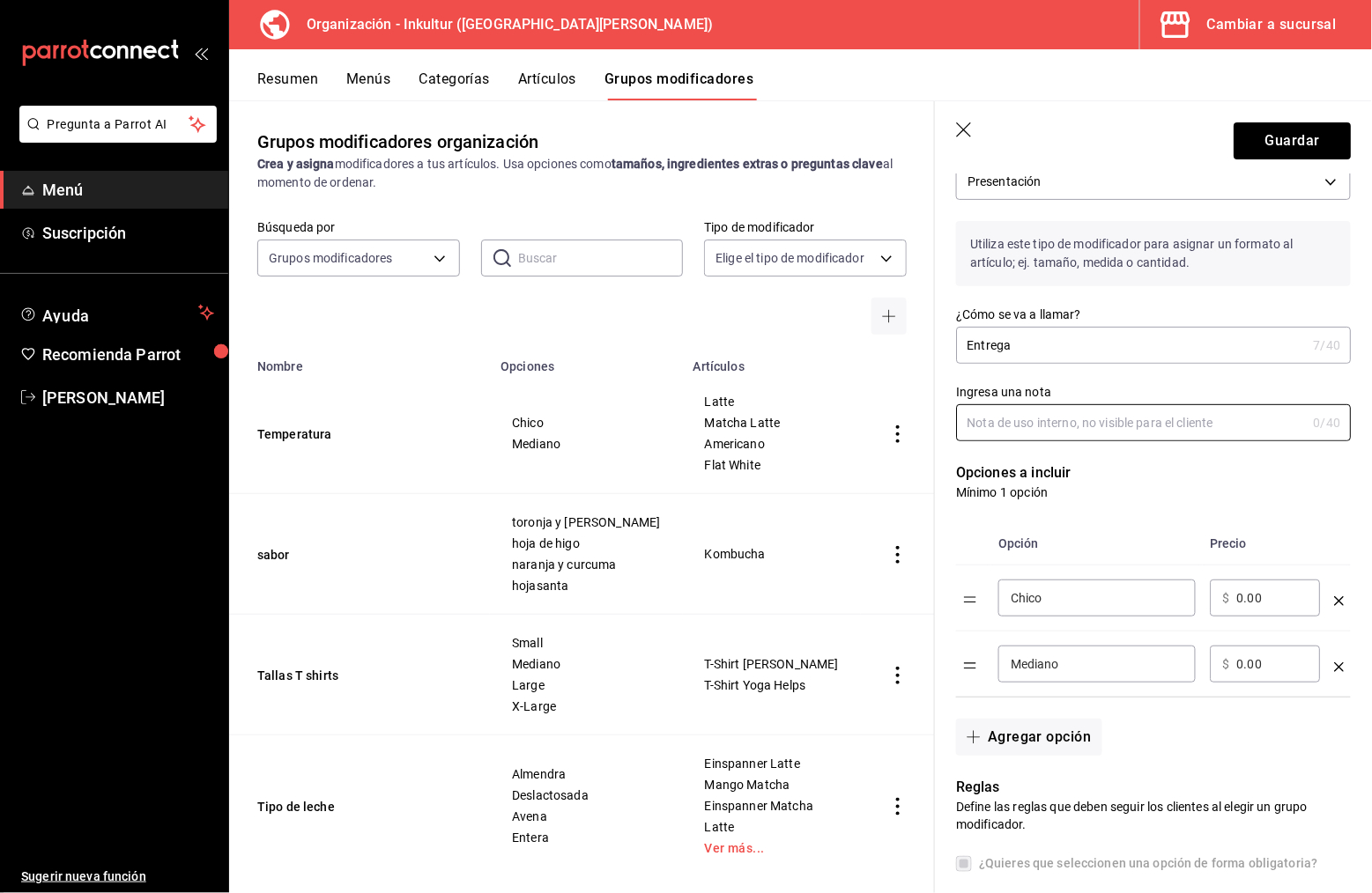
scroll to position [88, 0]
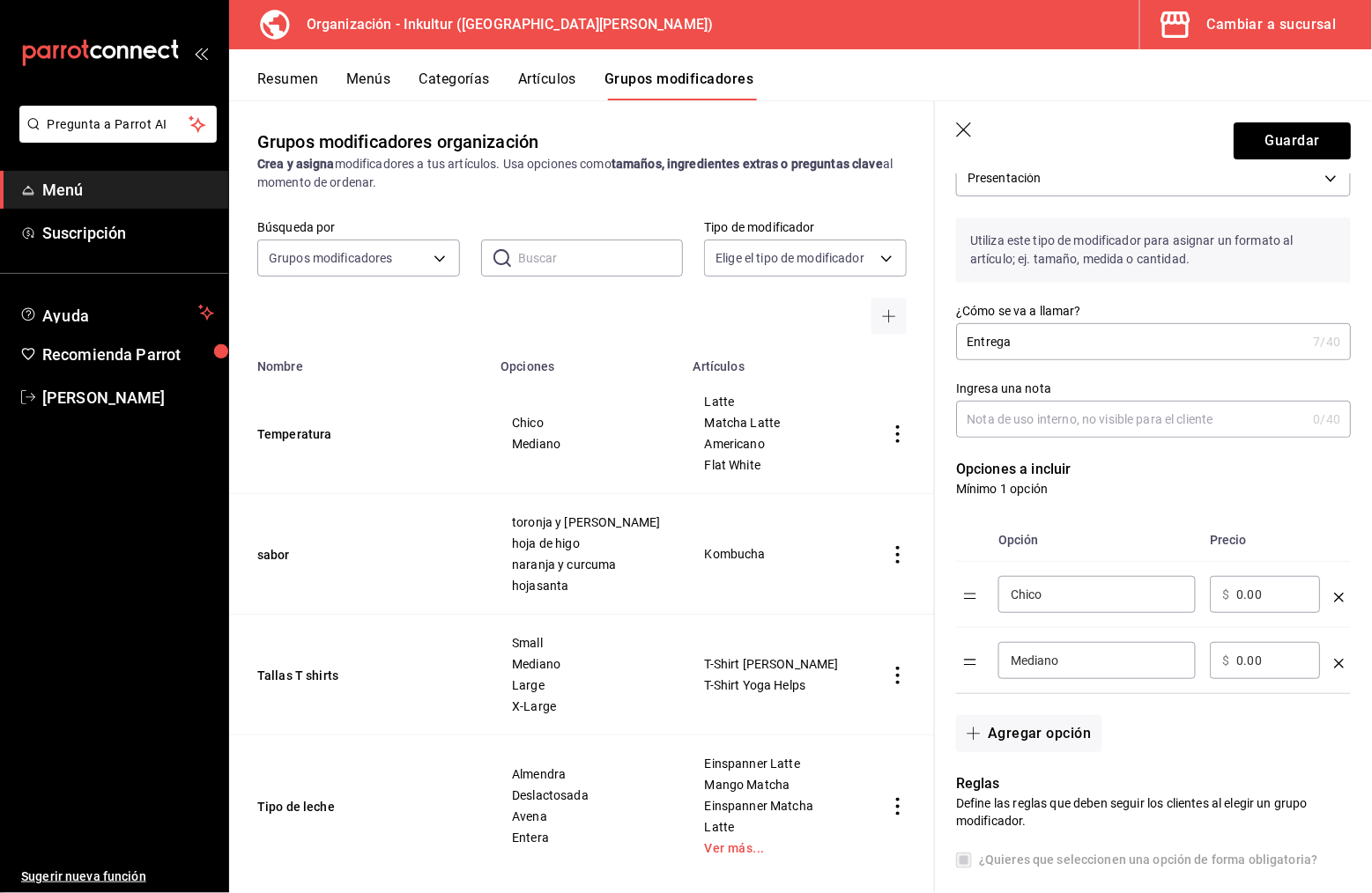
click at [1132, 592] on input "Chico" at bounding box center [1097, 595] width 173 height 18
type input "Llevar"
click at [1169, 659] on input "Mediano" at bounding box center [1097, 661] width 173 height 18
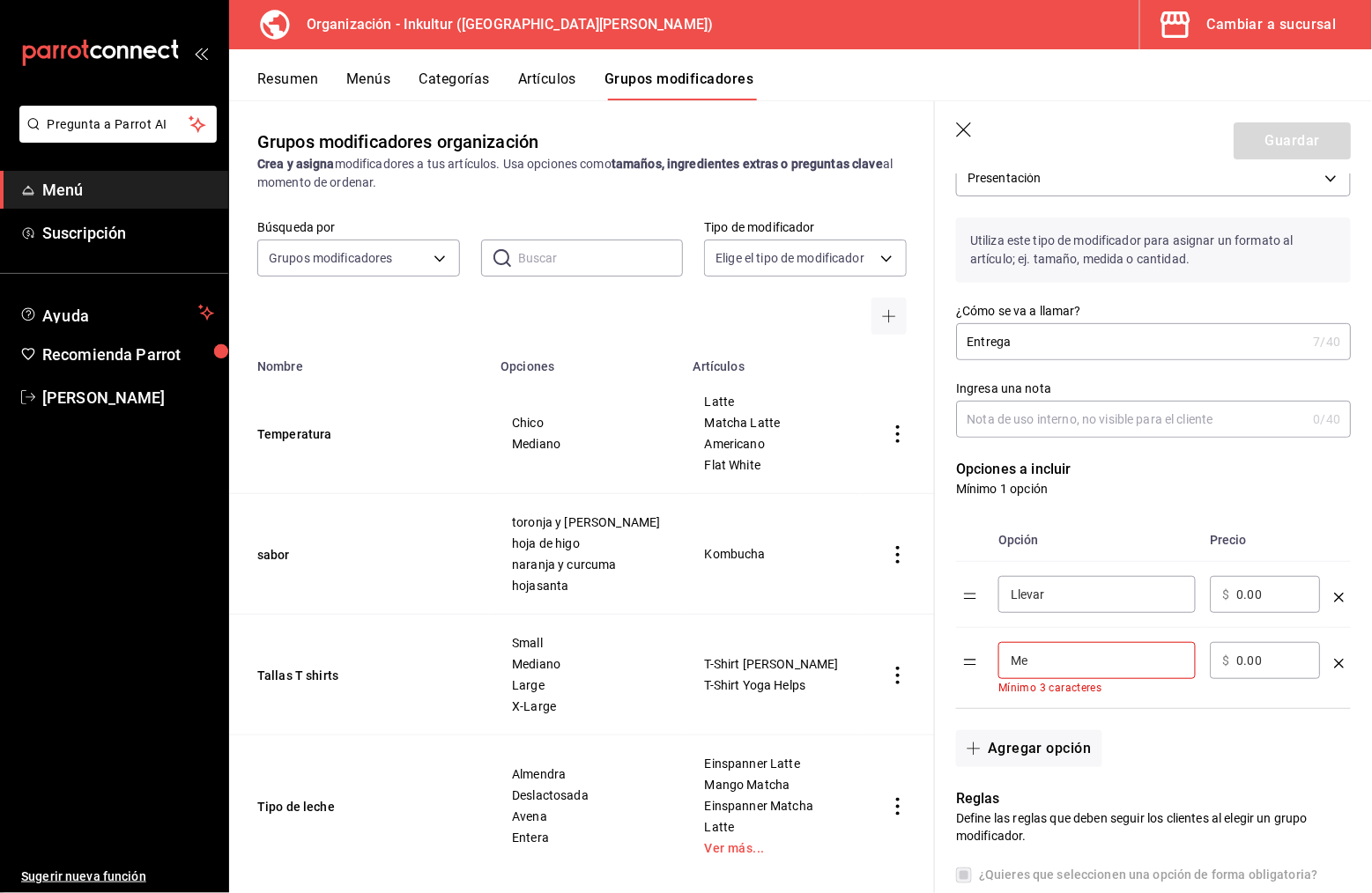
type input "M"
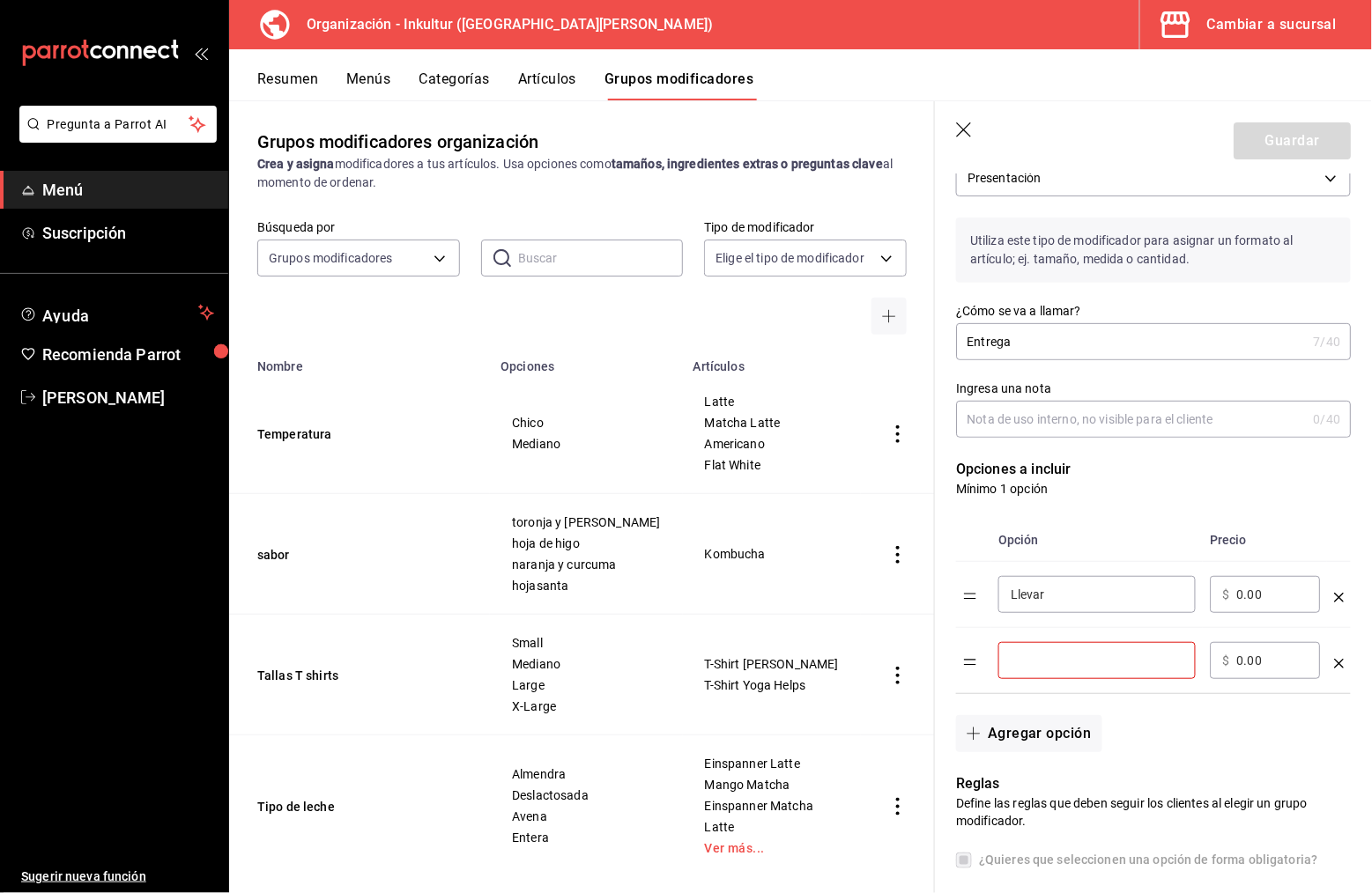
type input "a"
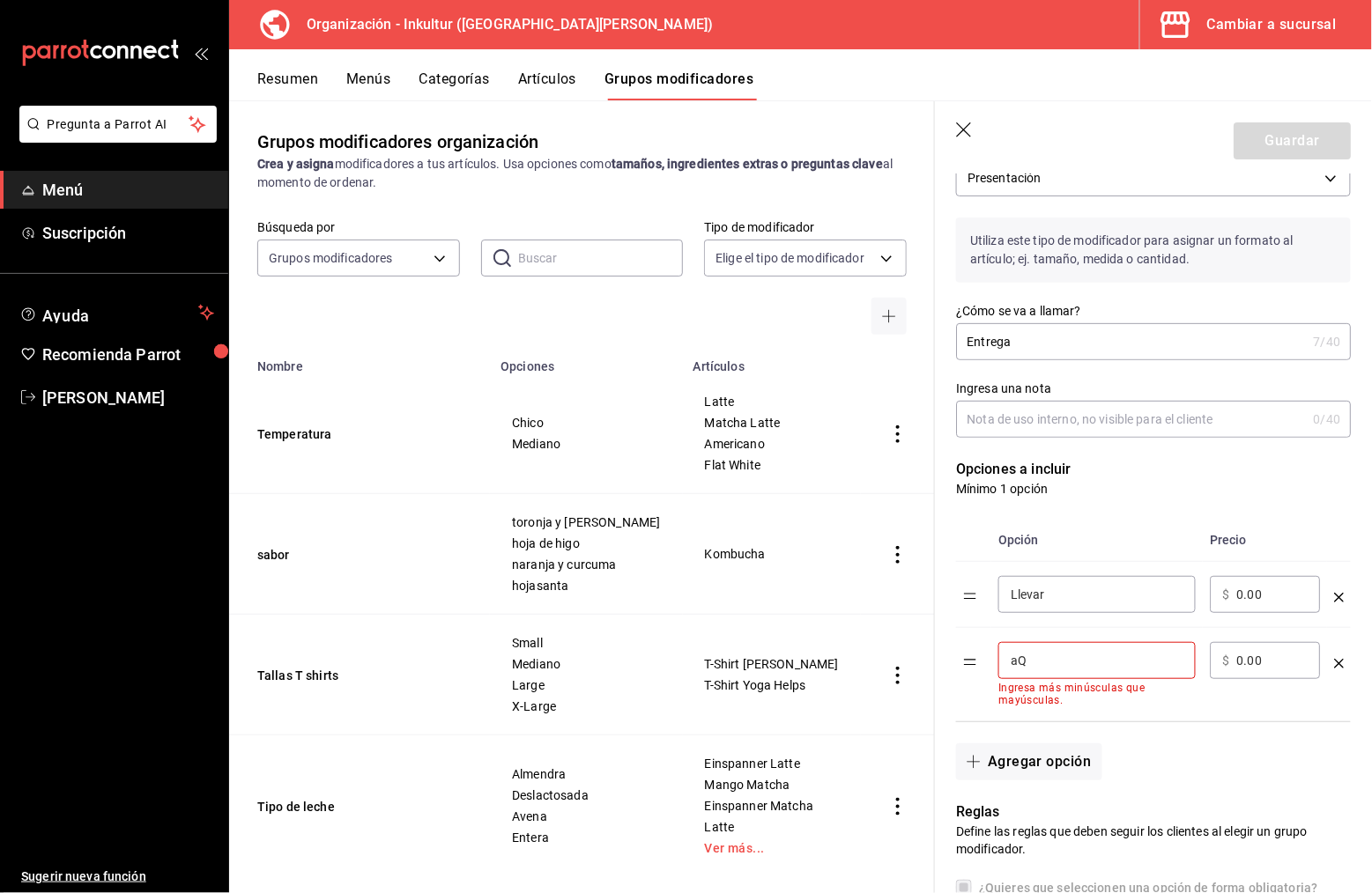
type input "a"
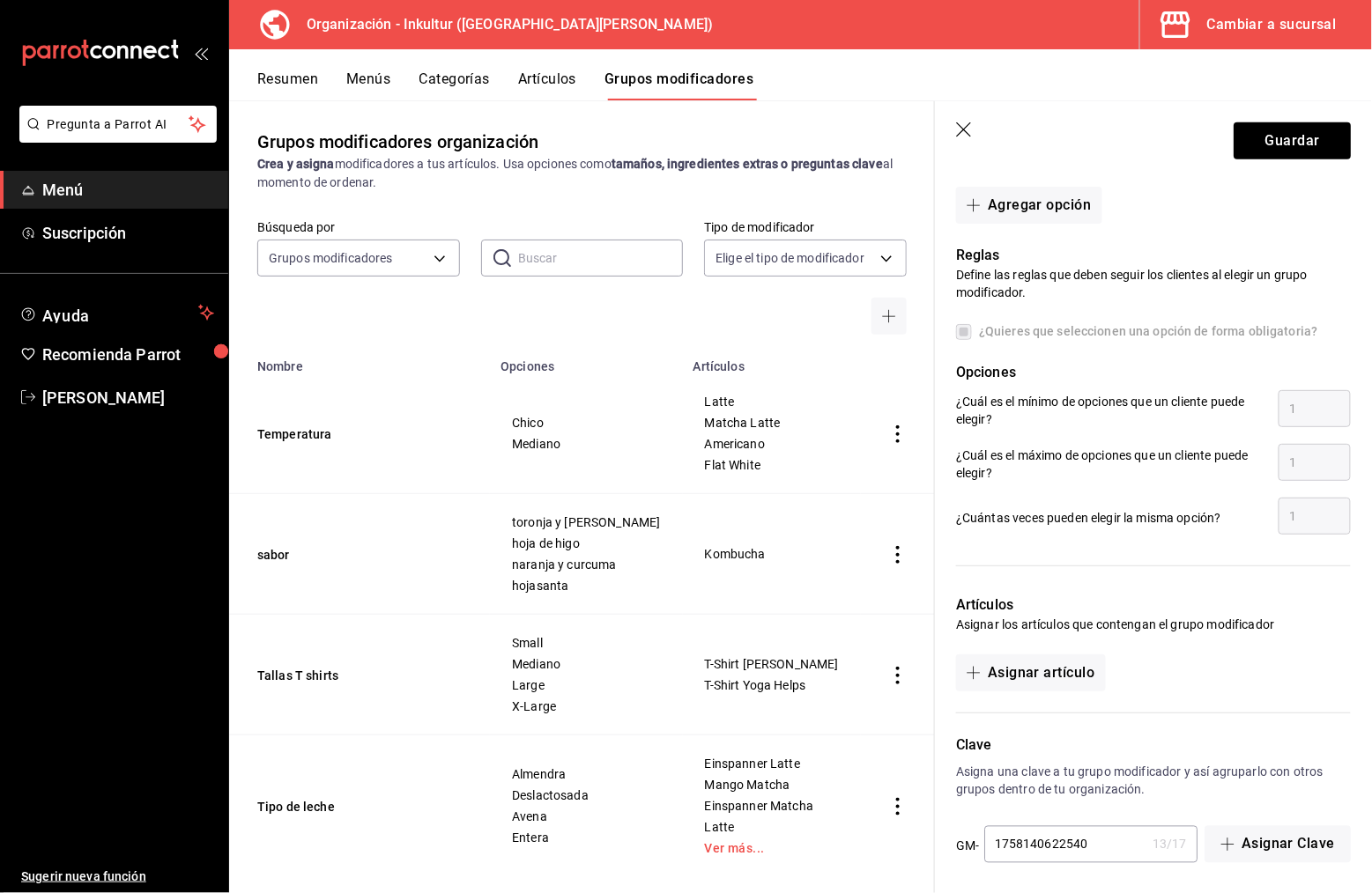
scroll to position [615, 0]
type input "Aqui"
click at [1082, 677] on button "Asignar artículo" at bounding box center [1030, 675] width 149 height 37
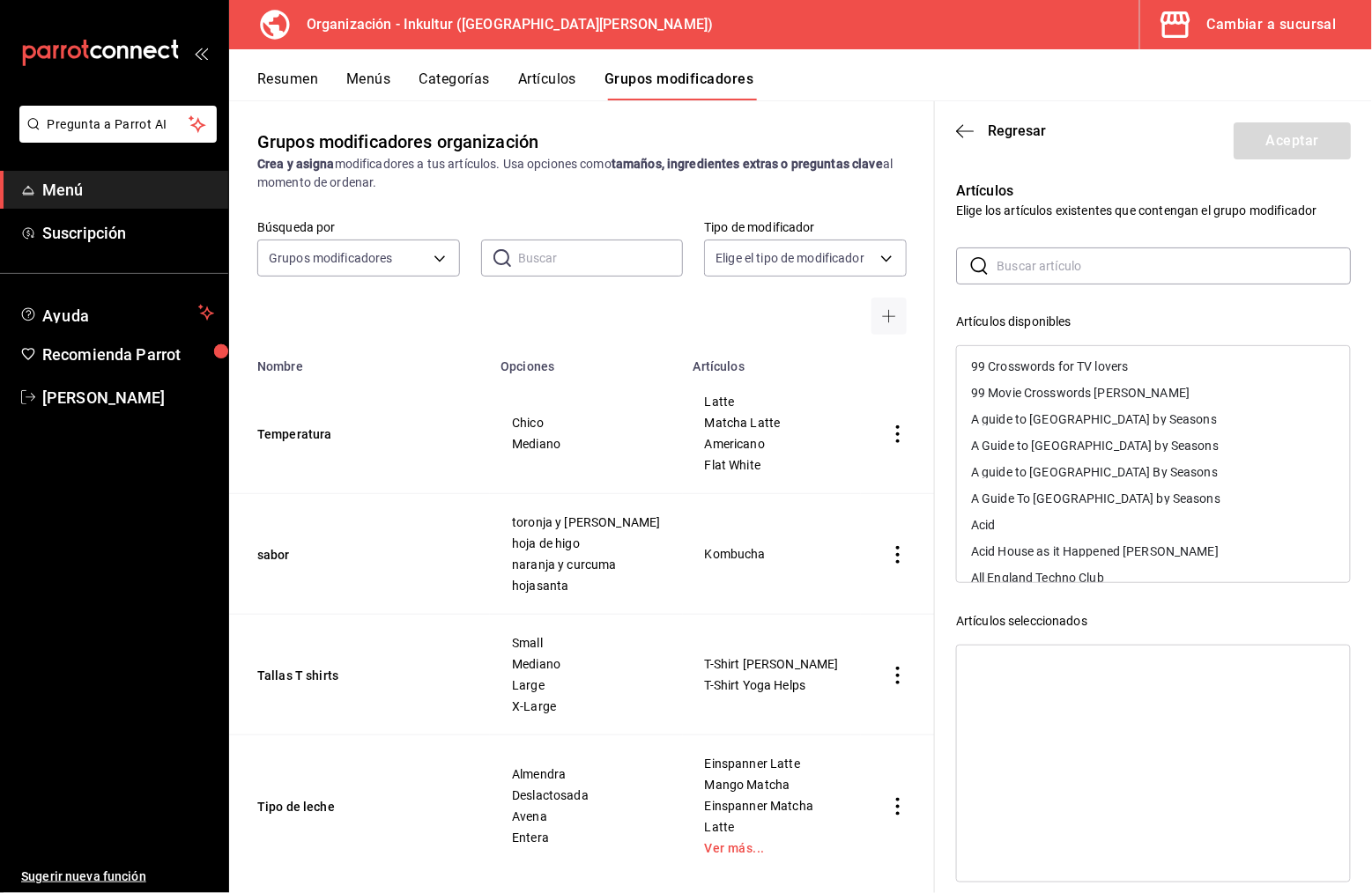
click at [1099, 272] on input "text" at bounding box center [1174, 266] width 354 height 35
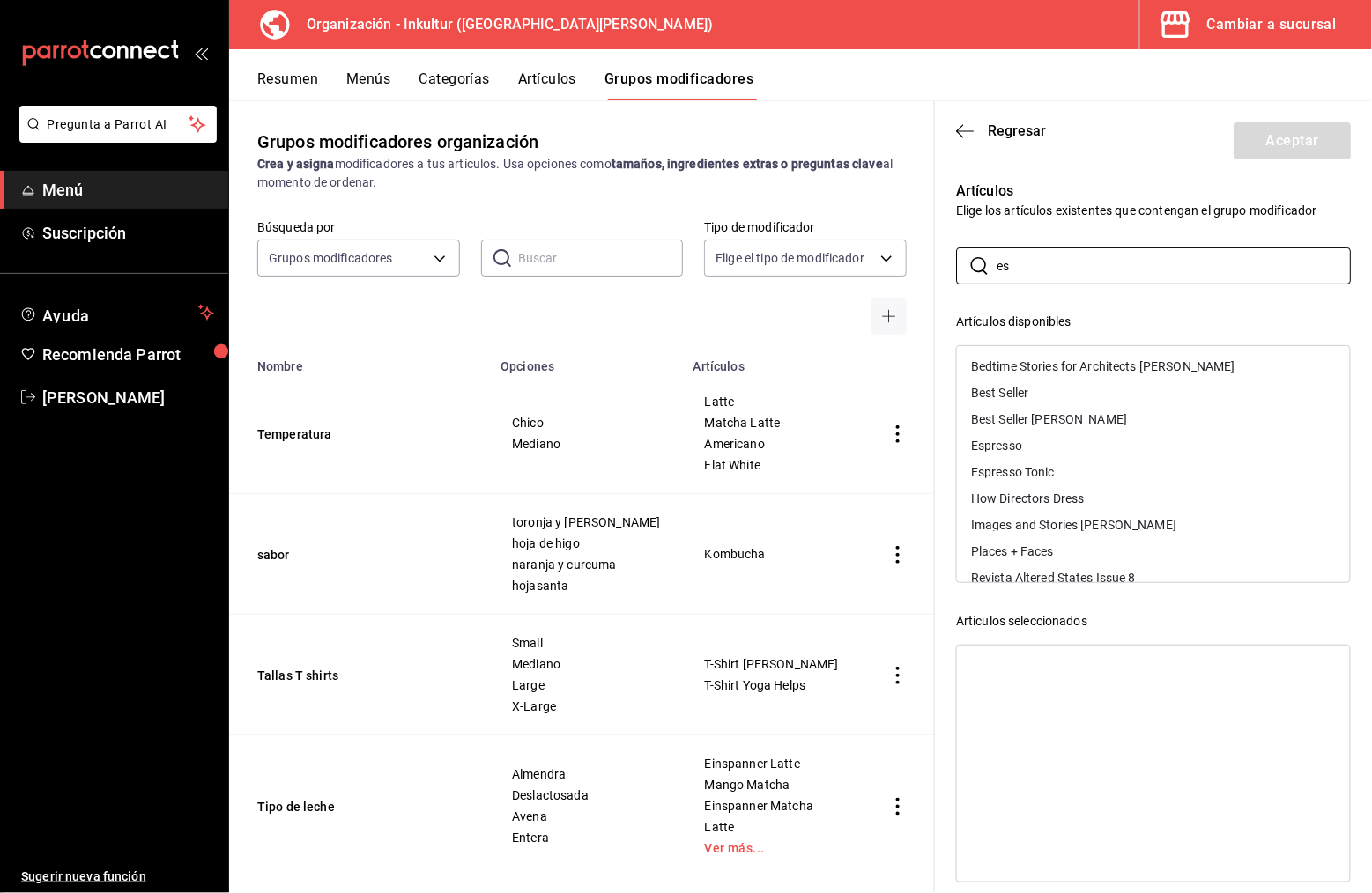
click at [1035, 436] on div "Espresso" at bounding box center [1153, 446] width 393 height 26
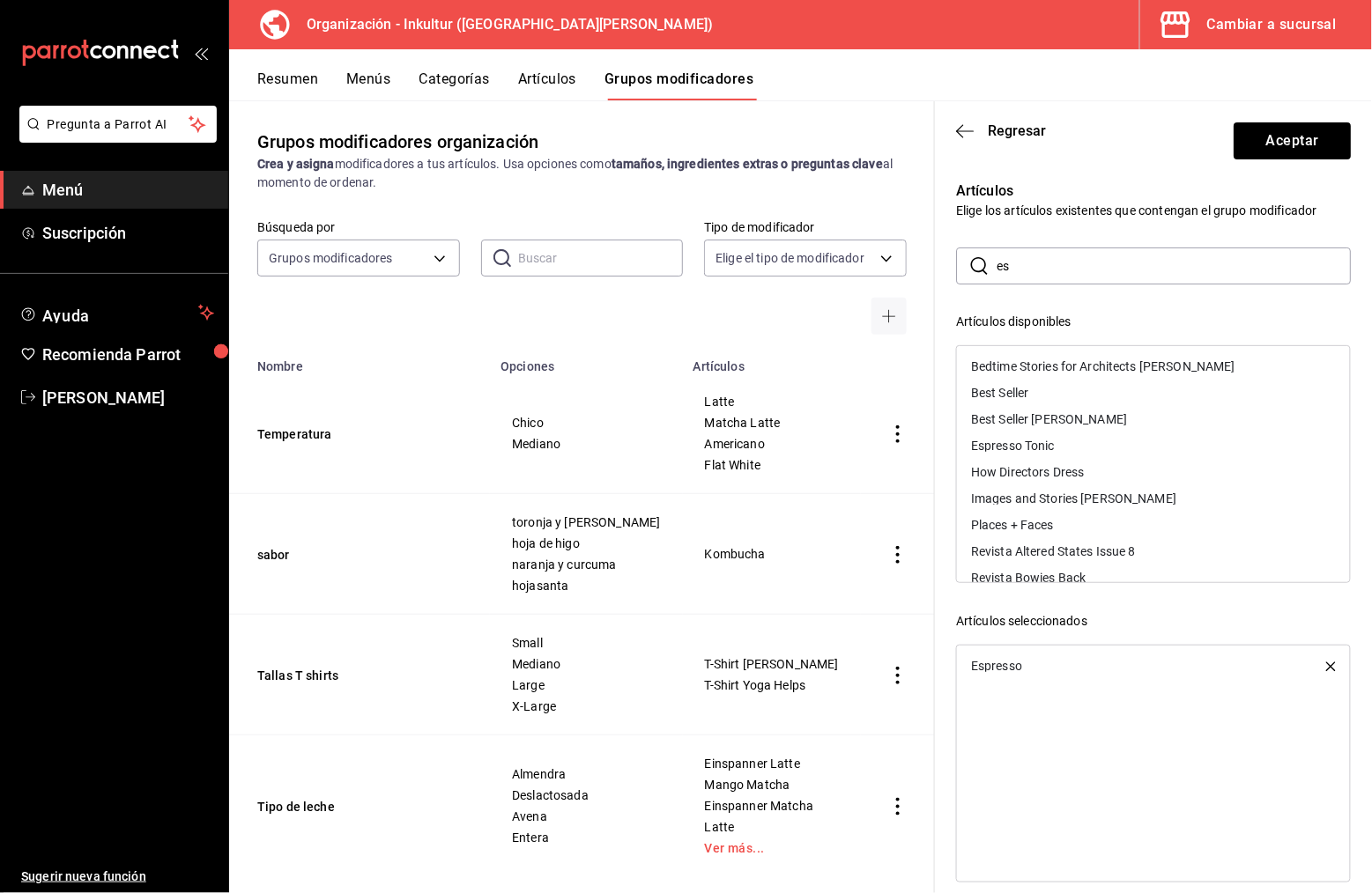
click at [1088, 440] on div "Espresso Tonic" at bounding box center [1153, 446] width 393 height 26
click at [1123, 277] on input "es" at bounding box center [1174, 266] width 354 height 35
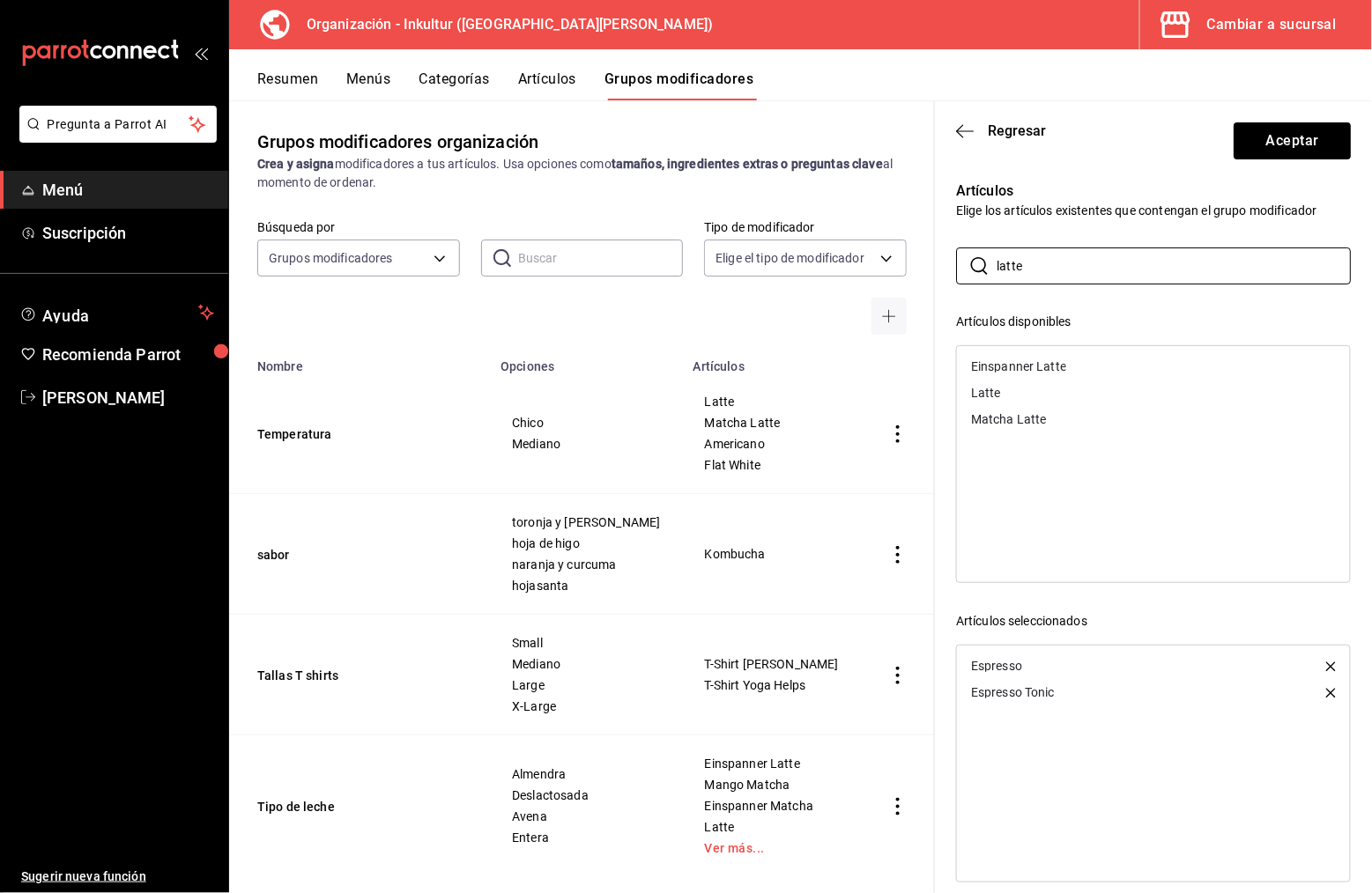
click at [1074, 368] on div "Einspanner Latte" at bounding box center [1153, 367] width 393 height 26
click at [1052, 384] on div "Matcha Latte" at bounding box center [1153, 393] width 393 height 26
click at [1047, 368] on div "Latte" at bounding box center [1153, 367] width 393 height 26
click at [1078, 249] on input "latte" at bounding box center [1174, 266] width 354 height 35
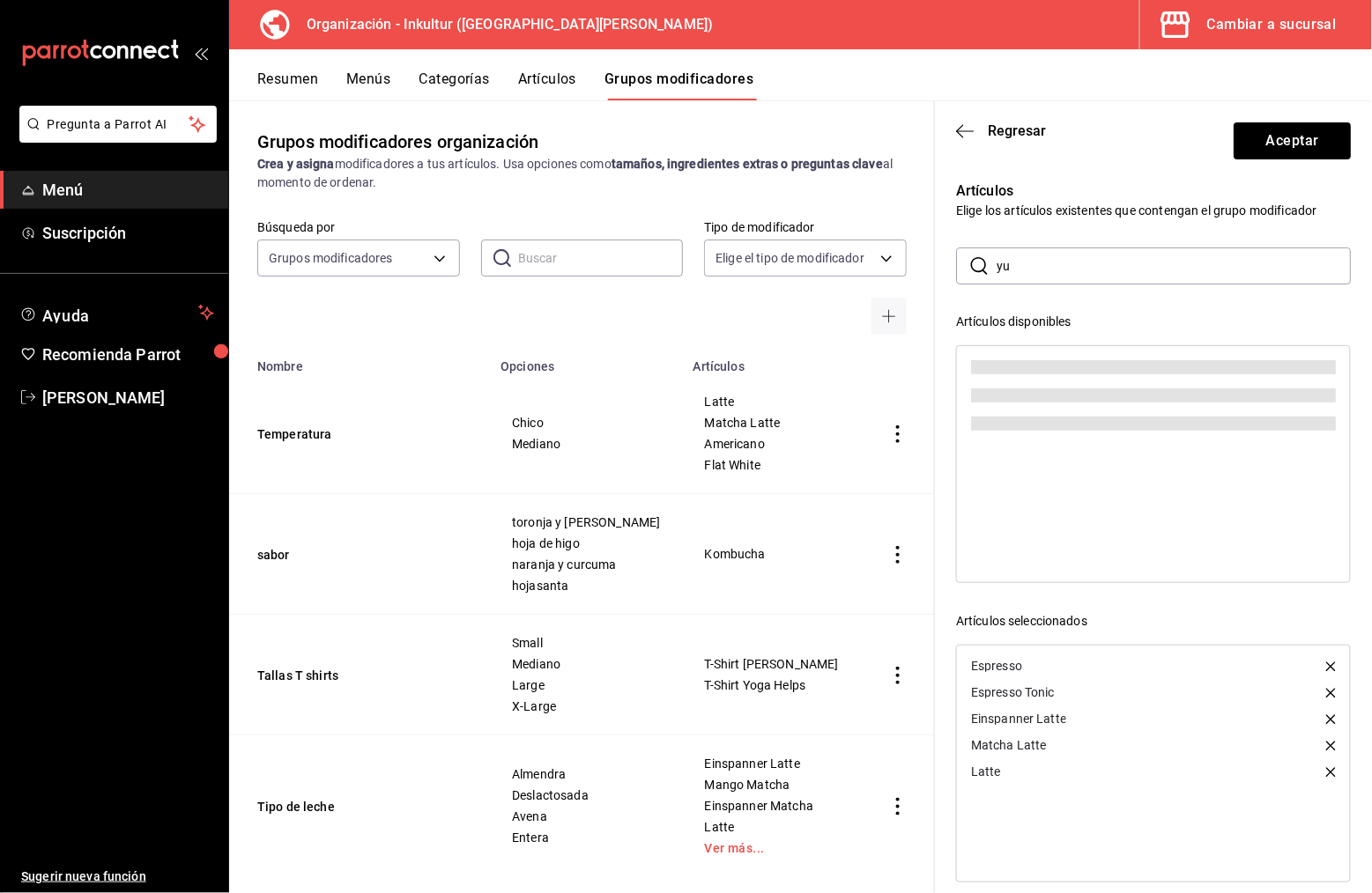
type input "y"
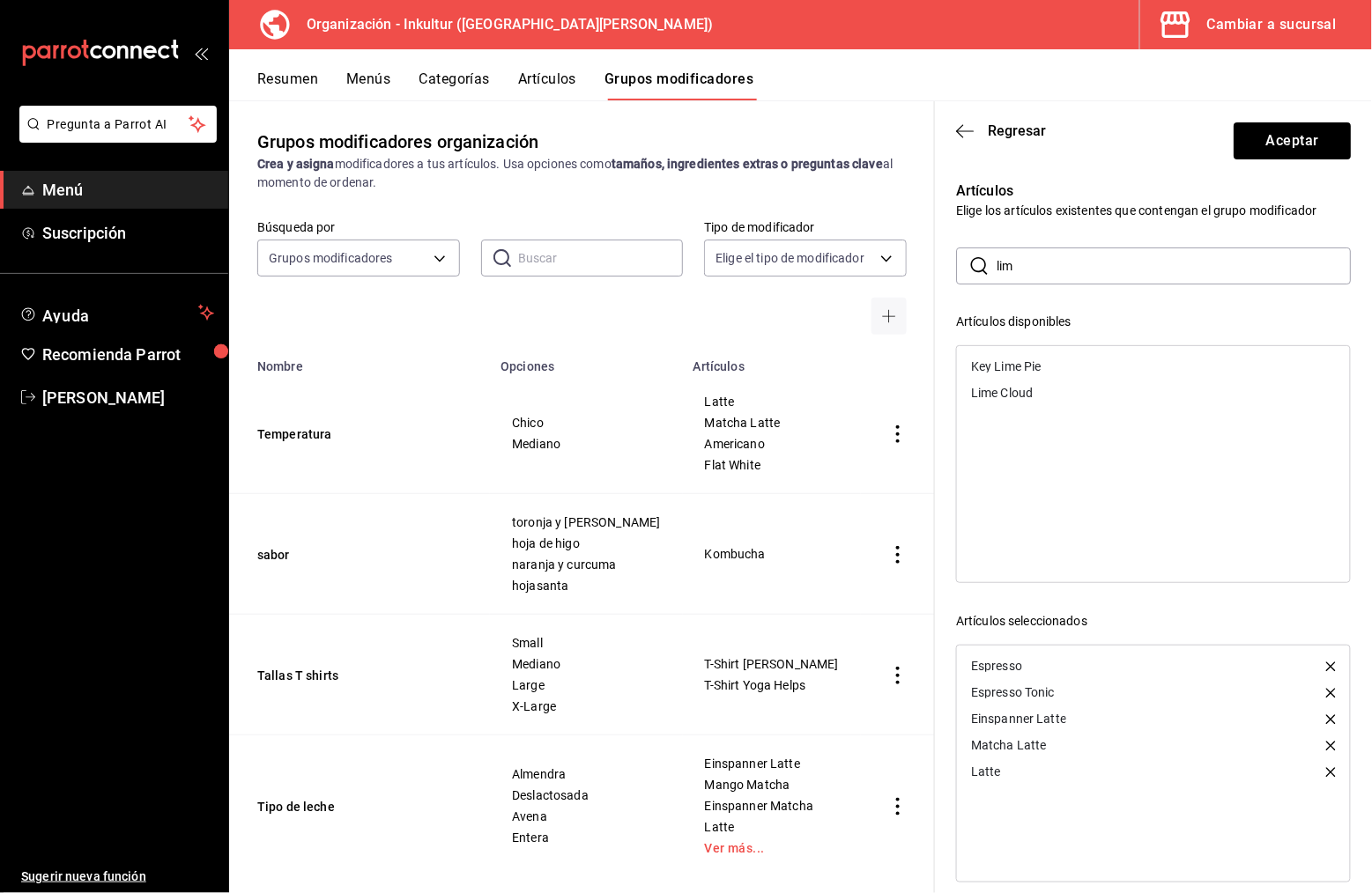
click at [1035, 394] on div "Lime Cloud" at bounding box center [1153, 393] width 393 height 26
click at [1066, 267] on input "lim" at bounding box center [1174, 266] width 354 height 35
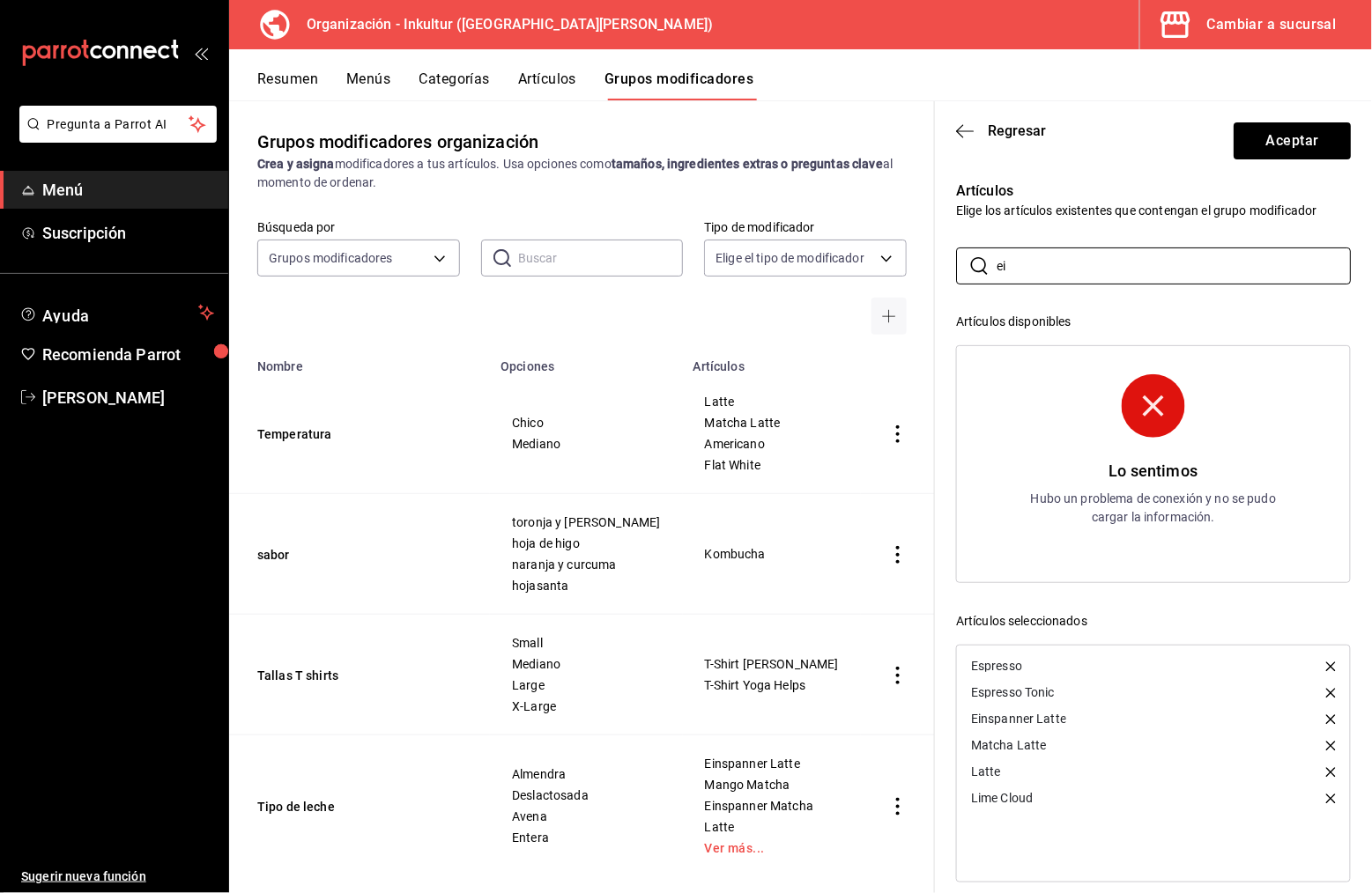
type input "e"
click at [1015, 324] on div "Artículos disponibles" at bounding box center [1153, 322] width 395 height 19
click at [1091, 272] on input "matcha" at bounding box center [1174, 266] width 354 height 35
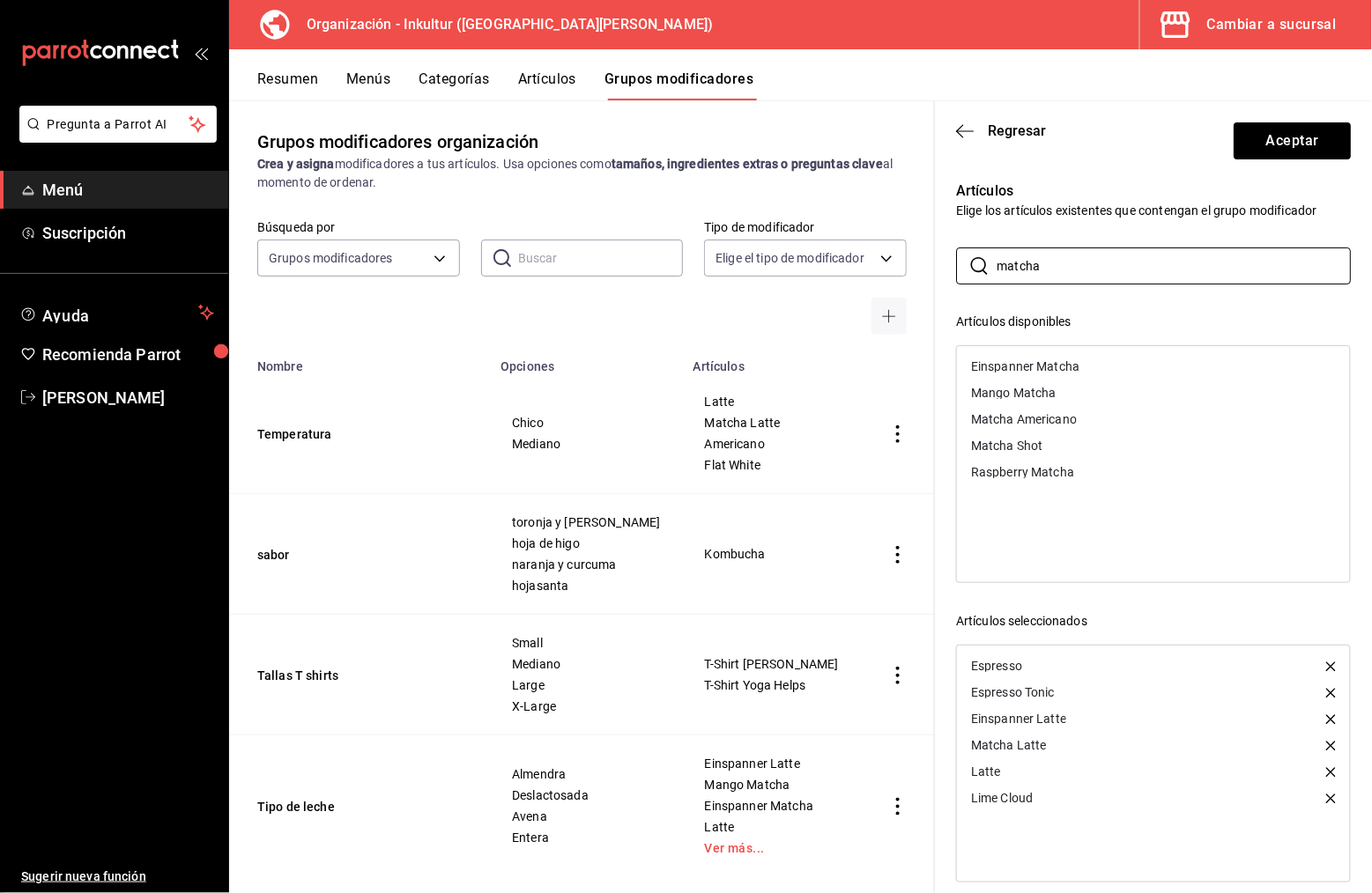
click at [1085, 365] on div "Einspanner Matcha" at bounding box center [1153, 367] width 393 height 26
click at [1085, 365] on div "Mango Matcha" at bounding box center [1153, 367] width 393 height 26
click at [1085, 365] on div "Matcha Americano" at bounding box center [1153, 367] width 393 height 26
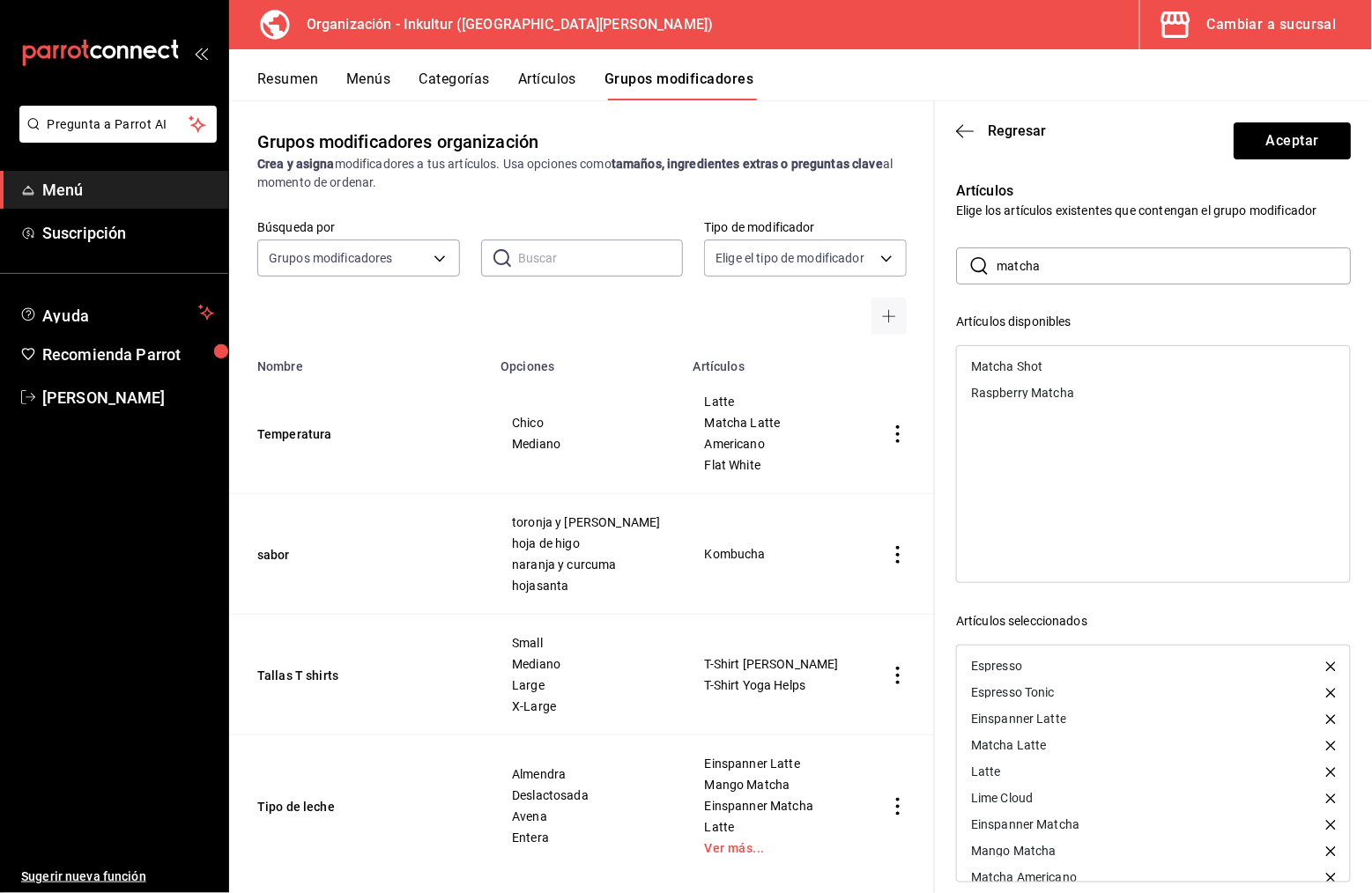
click at [1085, 365] on div "Matcha Shot" at bounding box center [1153, 367] width 393 height 26
click at [1085, 365] on div "Raspberry Matcha" at bounding box center [1153, 367] width 393 height 26
click at [1076, 266] on input "matcha" at bounding box center [1174, 266] width 354 height 35
click at [1048, 386] on div "YuzuKultur" at bounding box center [1153, 393] width 393 height 26
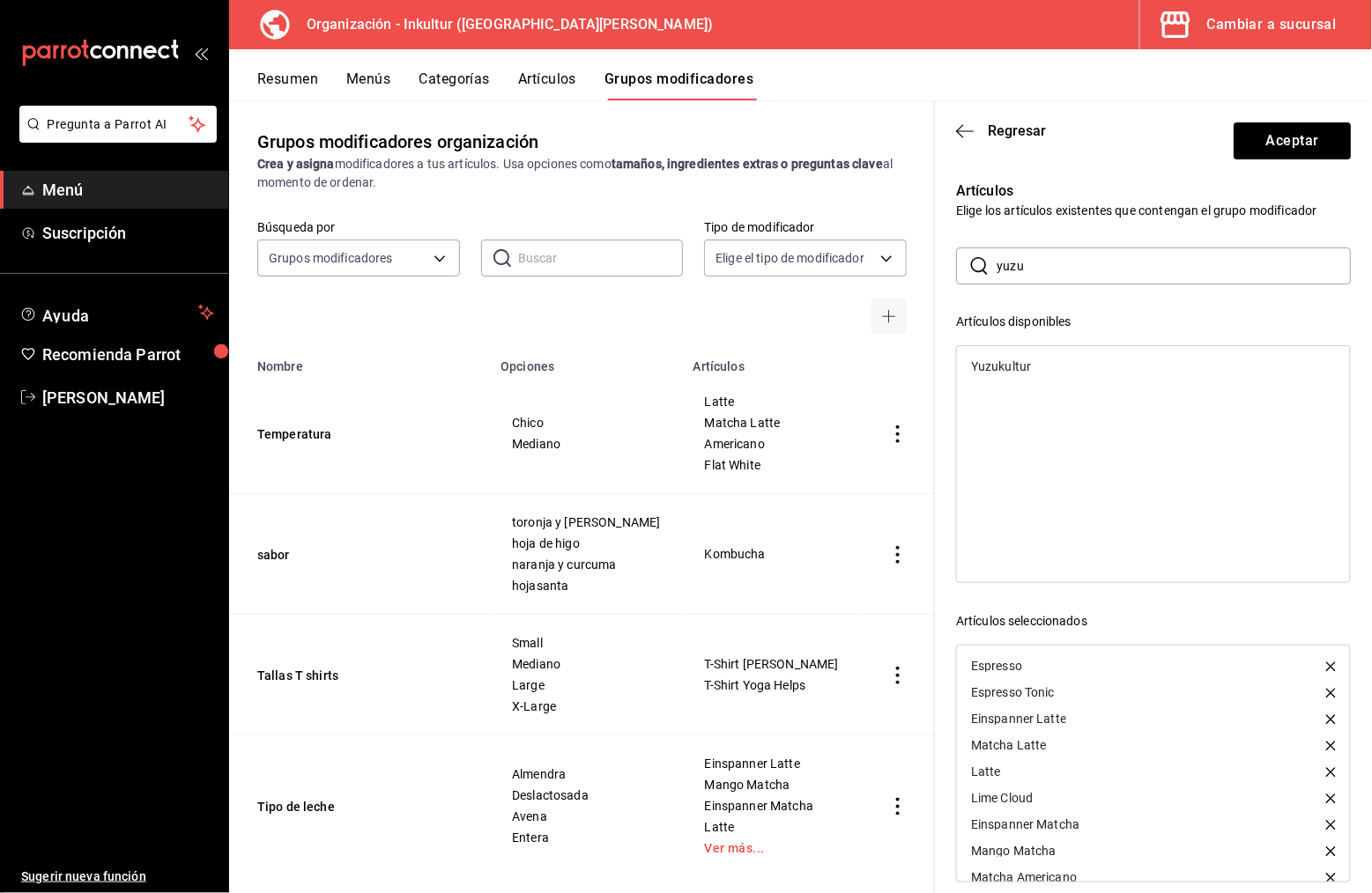
click at [1101, 368] on div "Yuzukultur" at bounding box center [1153, 367] width 393 height 26
click at [1068, 268] on input "yuzu" at bounding box center [1174, 266] width 354 height 35
click at [1079, 363] on div "Flat White" at bounding box center [1153, 367] width 393 height 26
click at [1081, 273] on input "flat" at bounding box center [1174, 266] width 354 height 35
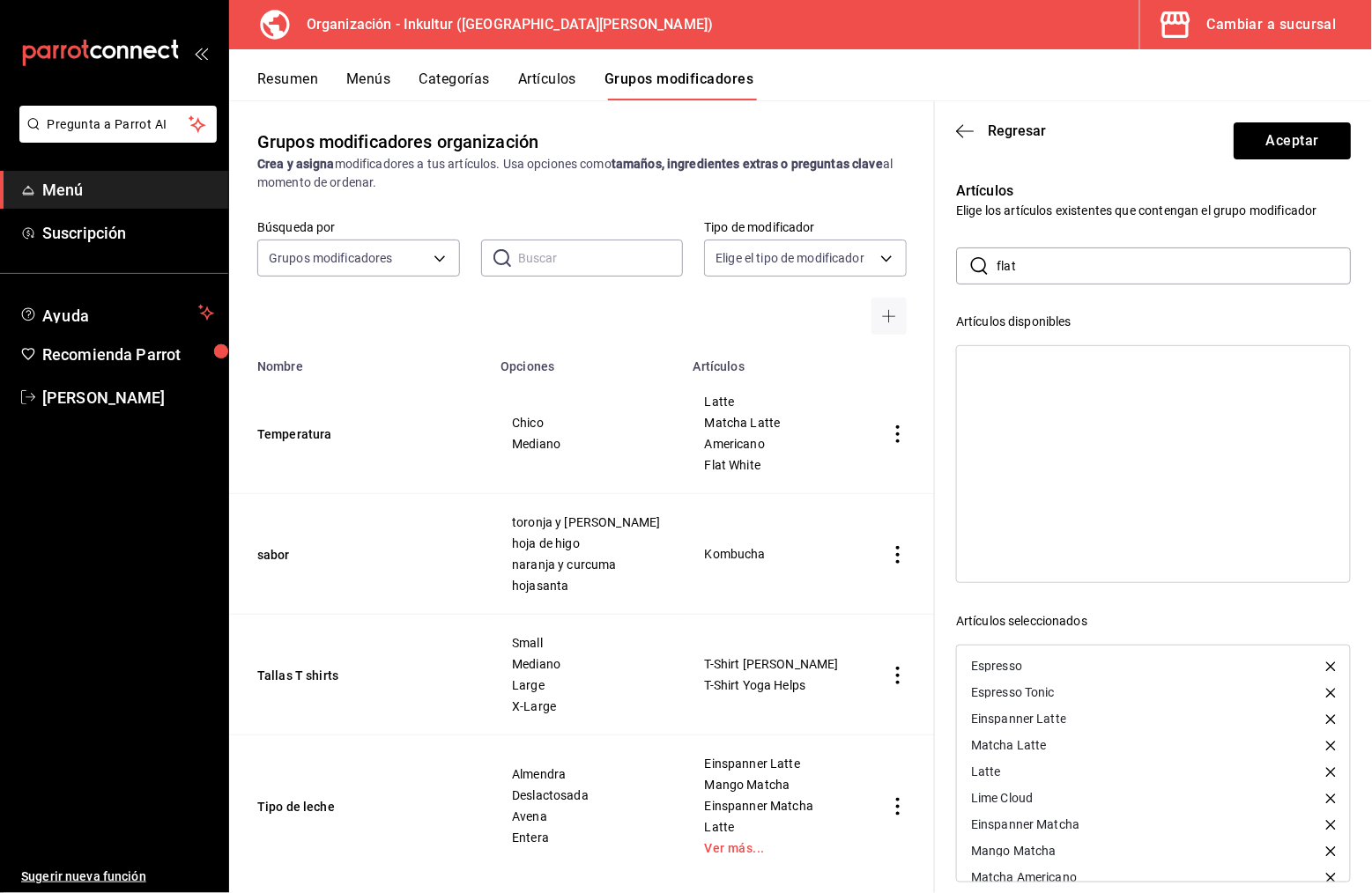
click at [1081, 273] on input "flat" at bounding box center [1174, 266] width 354 height 35
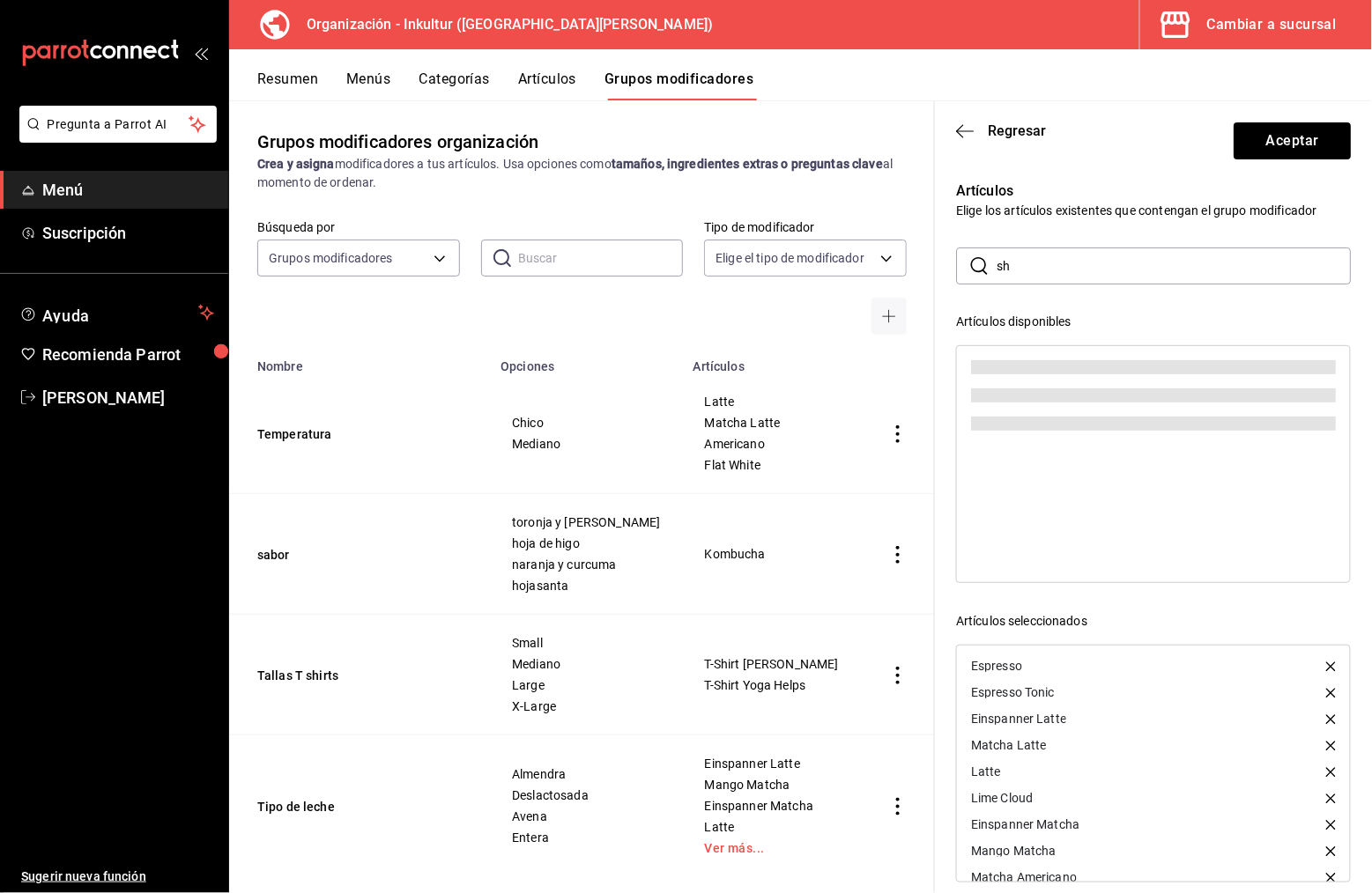
type input "s"
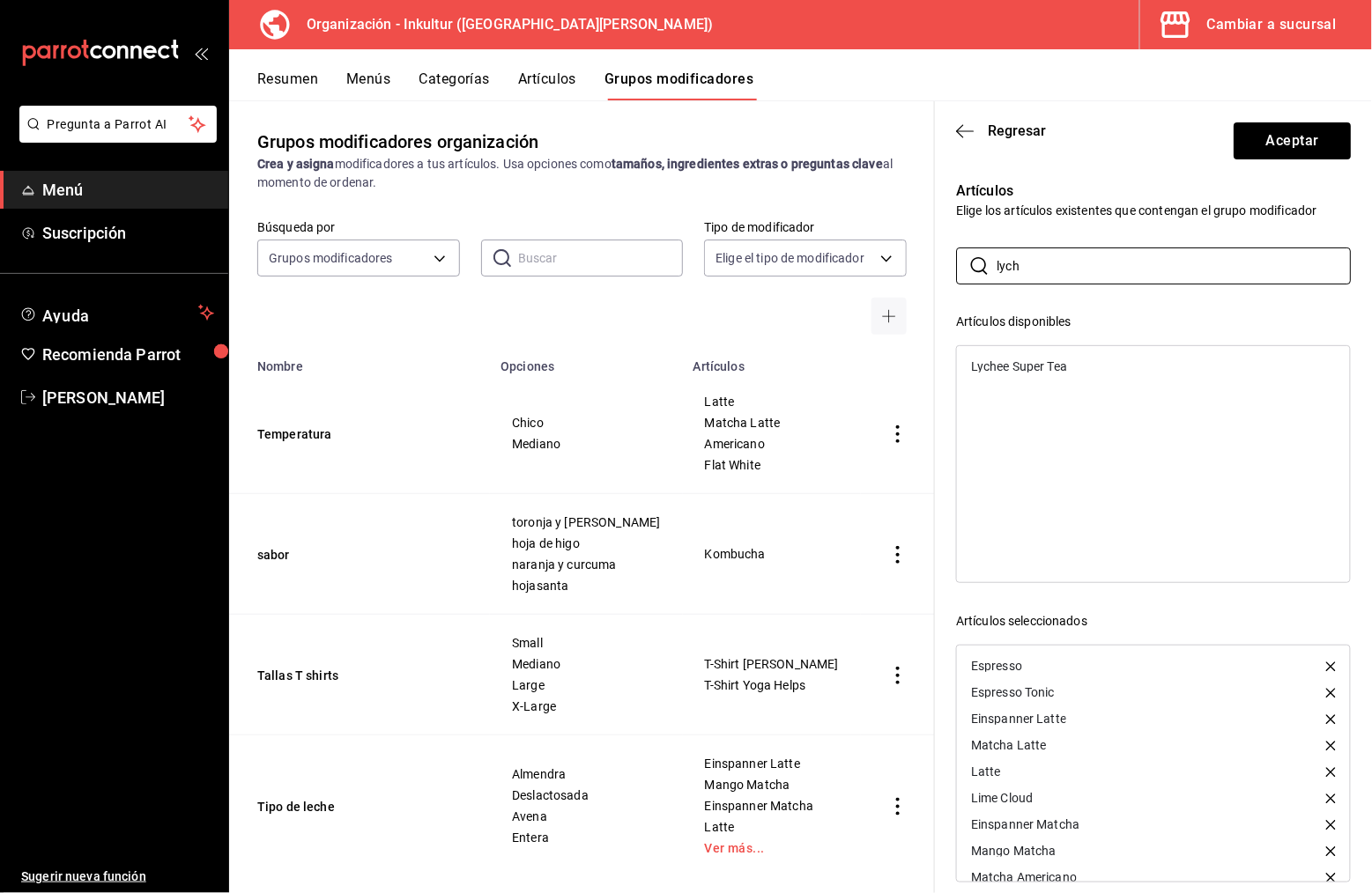
click at [1095, 362] on div "Lychee Super Tea" at bounding box center [1153, 367] width 393 height 26
click at [1071, 268] on input "lych" at bounding box center [1174, 266] width 354 height 35
type input "kombu"
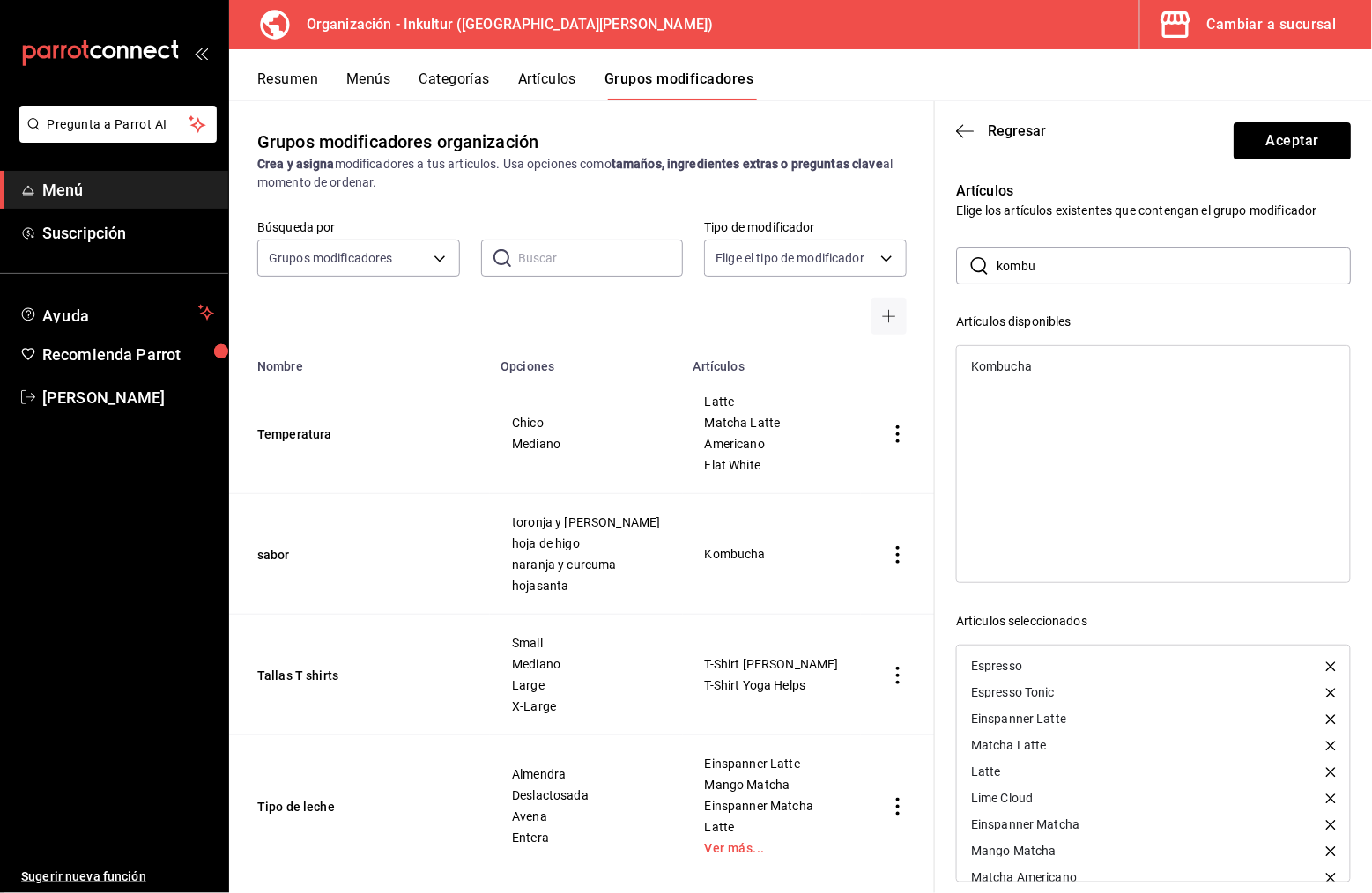
click at [1054, 362] on div "Kombucha" at bounding box center [1153, 367] width 393 height 26
click at [1066, 263] on input "kombu" at bounding box center [1174, 266] width 354 height 35
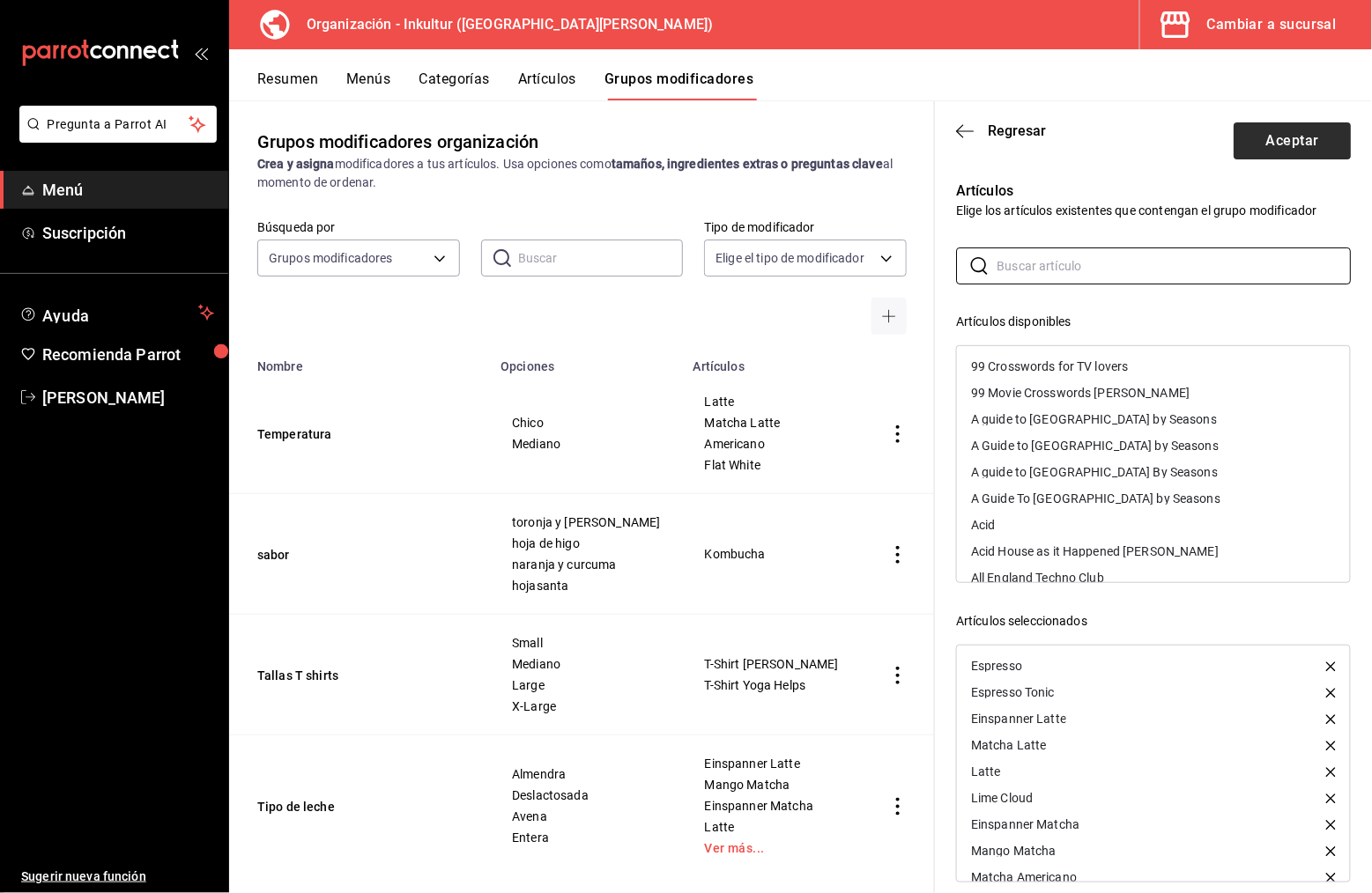
scroll to position [0, 0]
click at [1301, 143] on button "Aceptar" at bounding box center [1292, 141] width 117 height 37
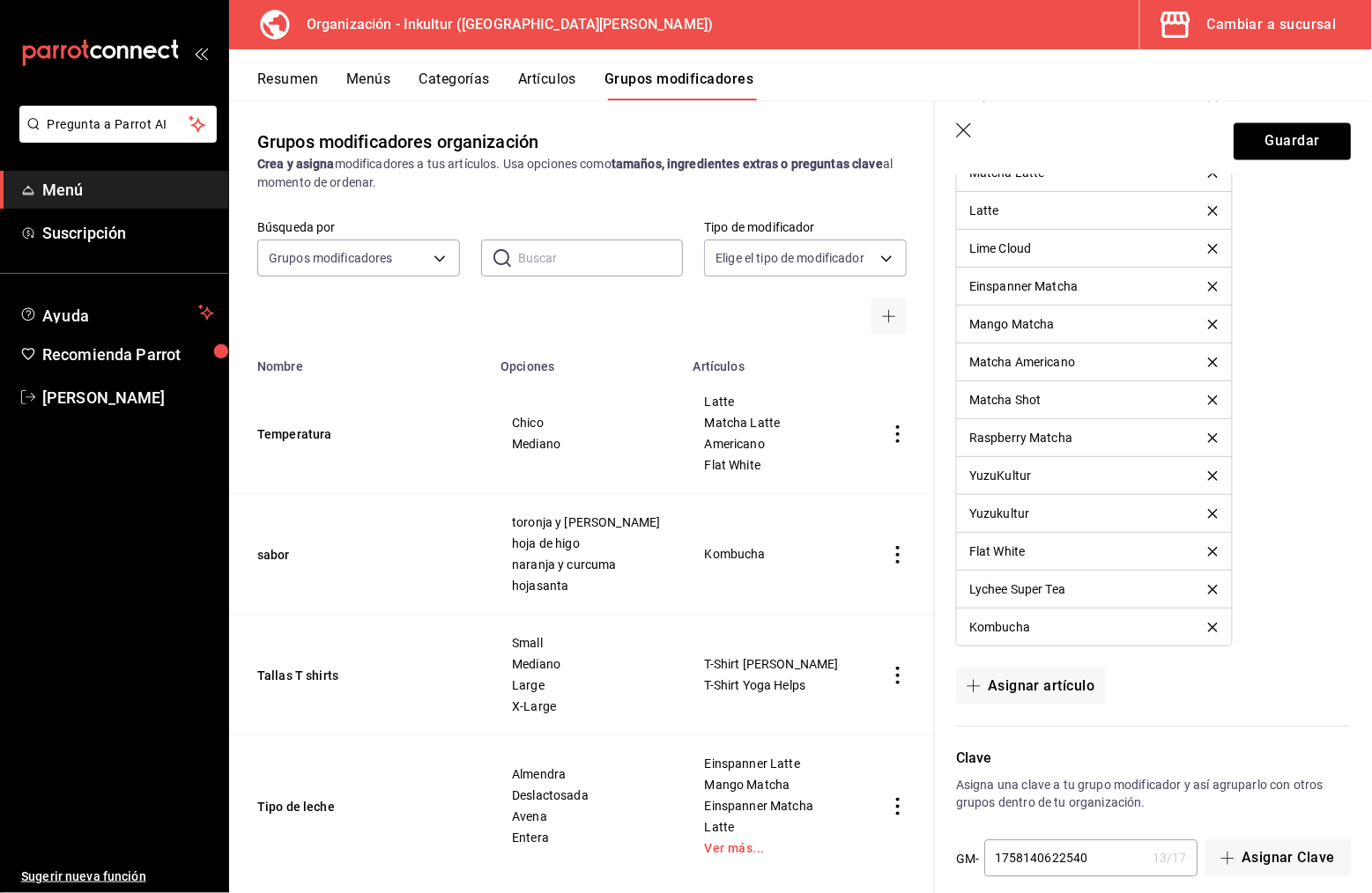
scroll to position [1231, 0]
click at [1296, 138] on button "Guardar" at bounding box center [1292, 141] width 117 height 37
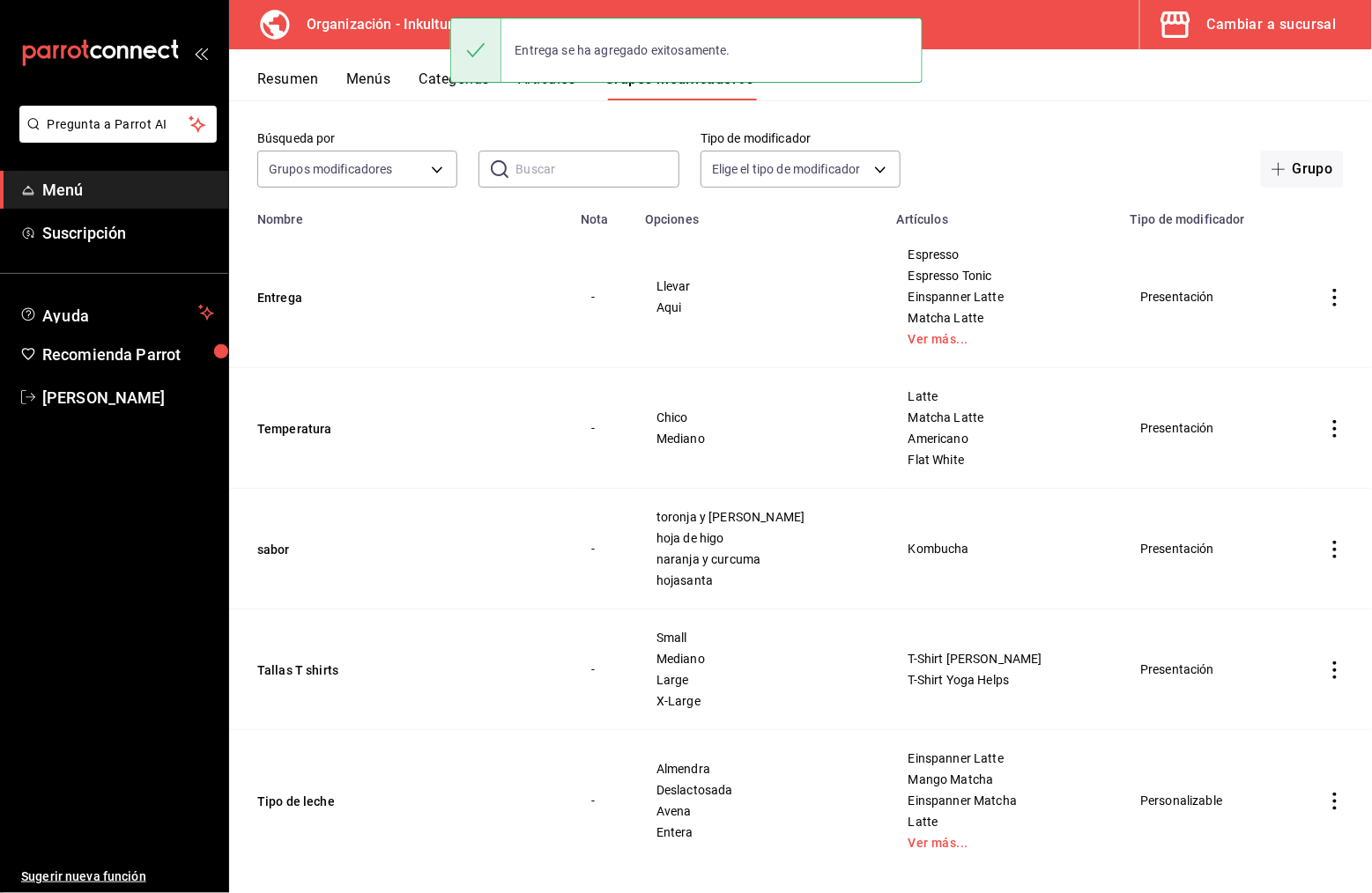
scroll to position [69, 0]
click at [1340, 425] on icon "actions" at bounding box center [1335, 431] width 18 height 18
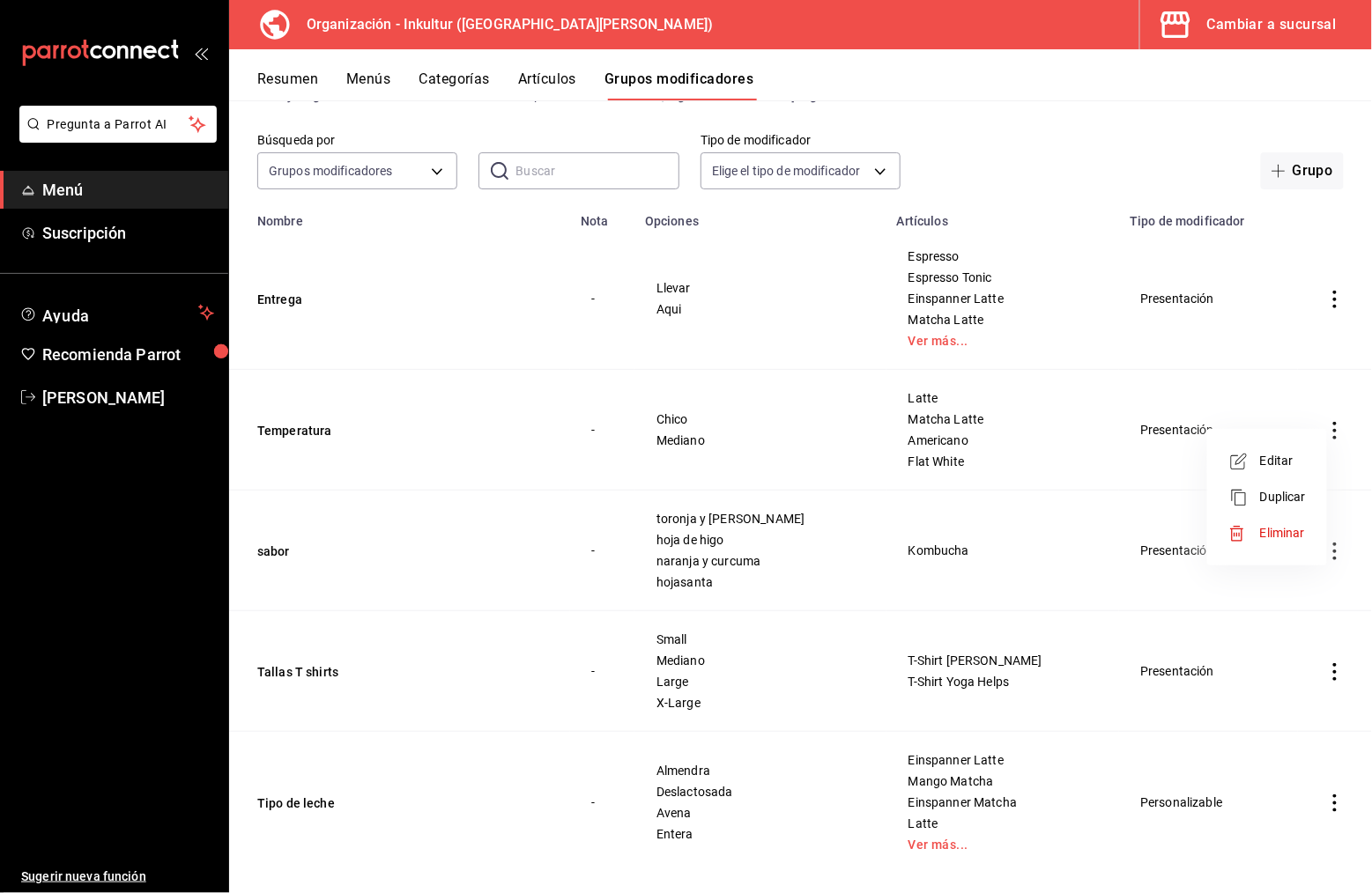
click at [1301, 473] on li "Editar" at bounding box center [1267, 461] width 106 height 36
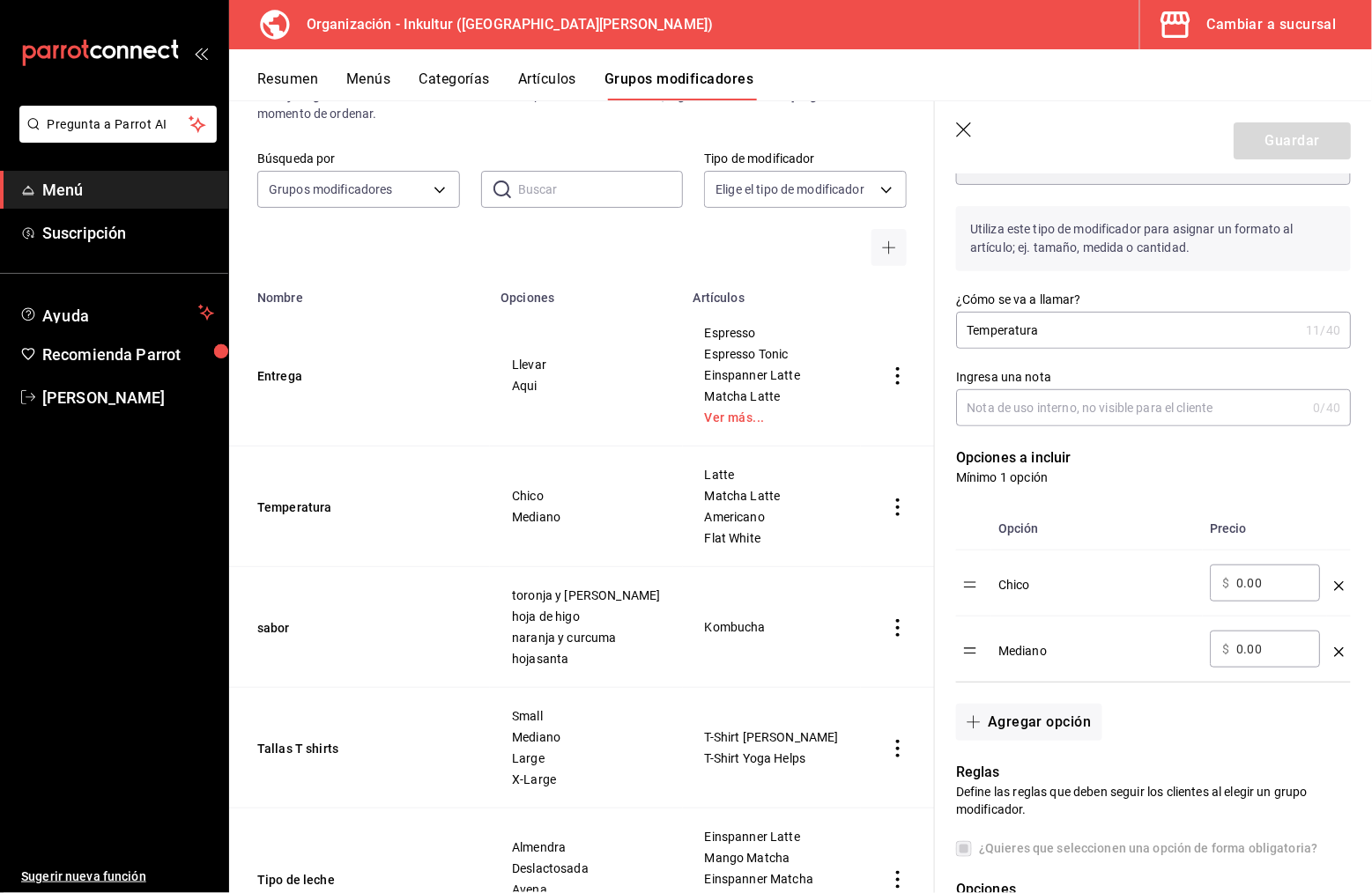
scroll to position [368, 0]
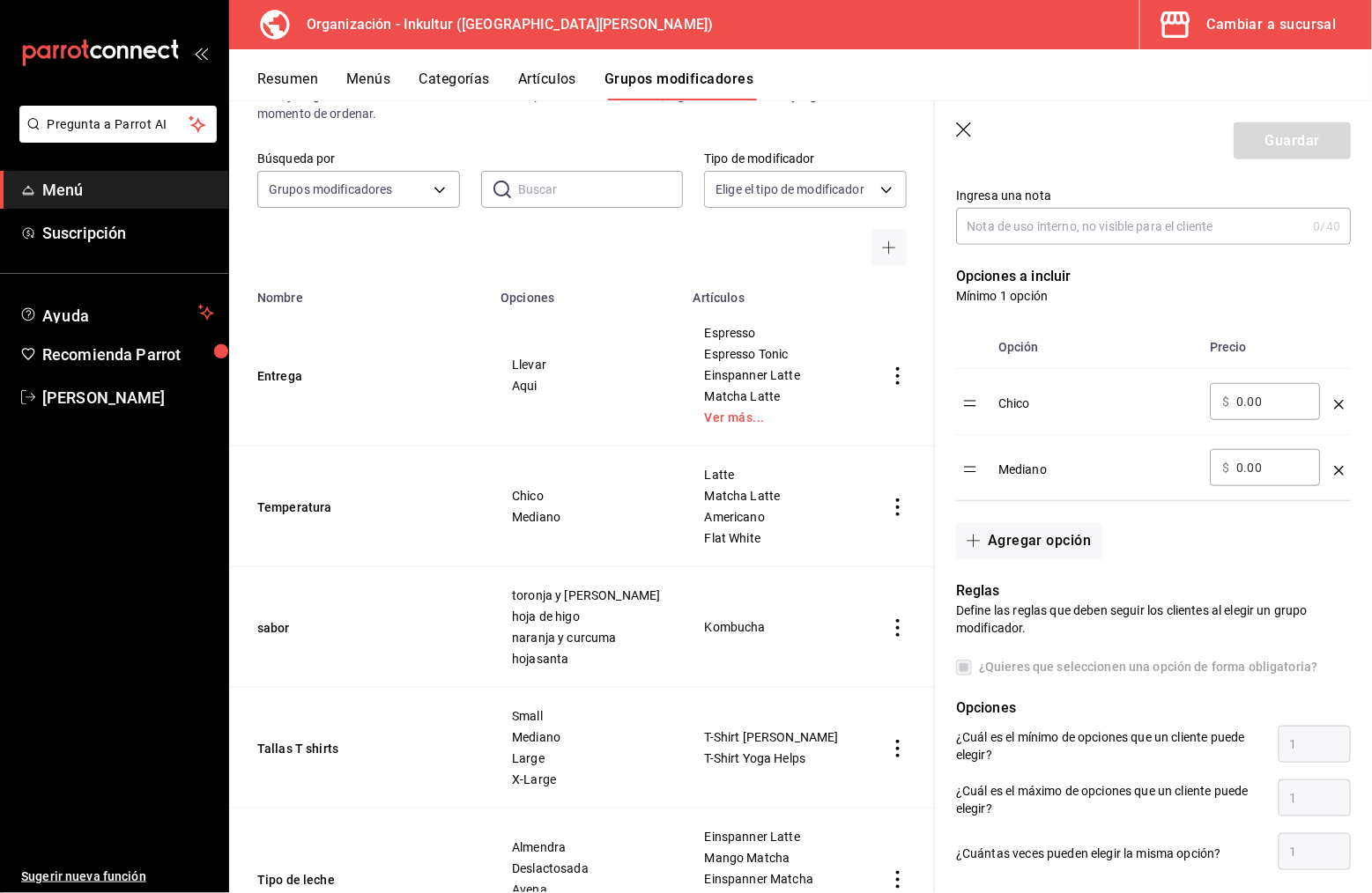
click at [1043, 394] on div "Chico" at bounding box center [1097, 398] width 198 height 29
click at [1014, 395] on div "Chico" at bounding box center [1097, 398] width 198 height 29
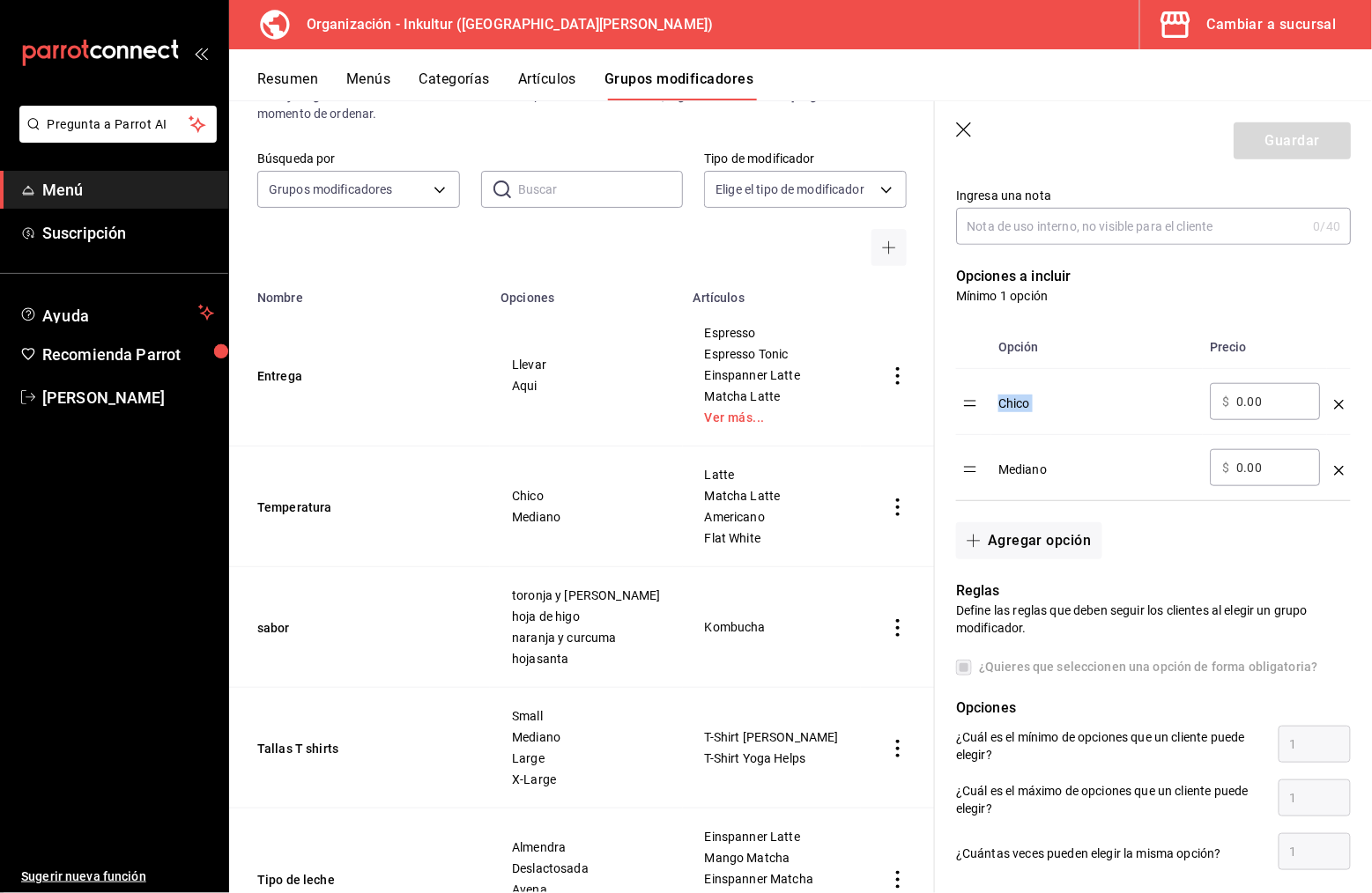
click at [1013, 395] on div "Chico" at bounding box center [1097, 398] width 198 height 29
click at [1044, 398] on div "Chico" at bounding box center [1097, 398] width 198 height 29
click at [1018, 395] on div "Chico" at bounding box center [1097, 398] width 198 height 29
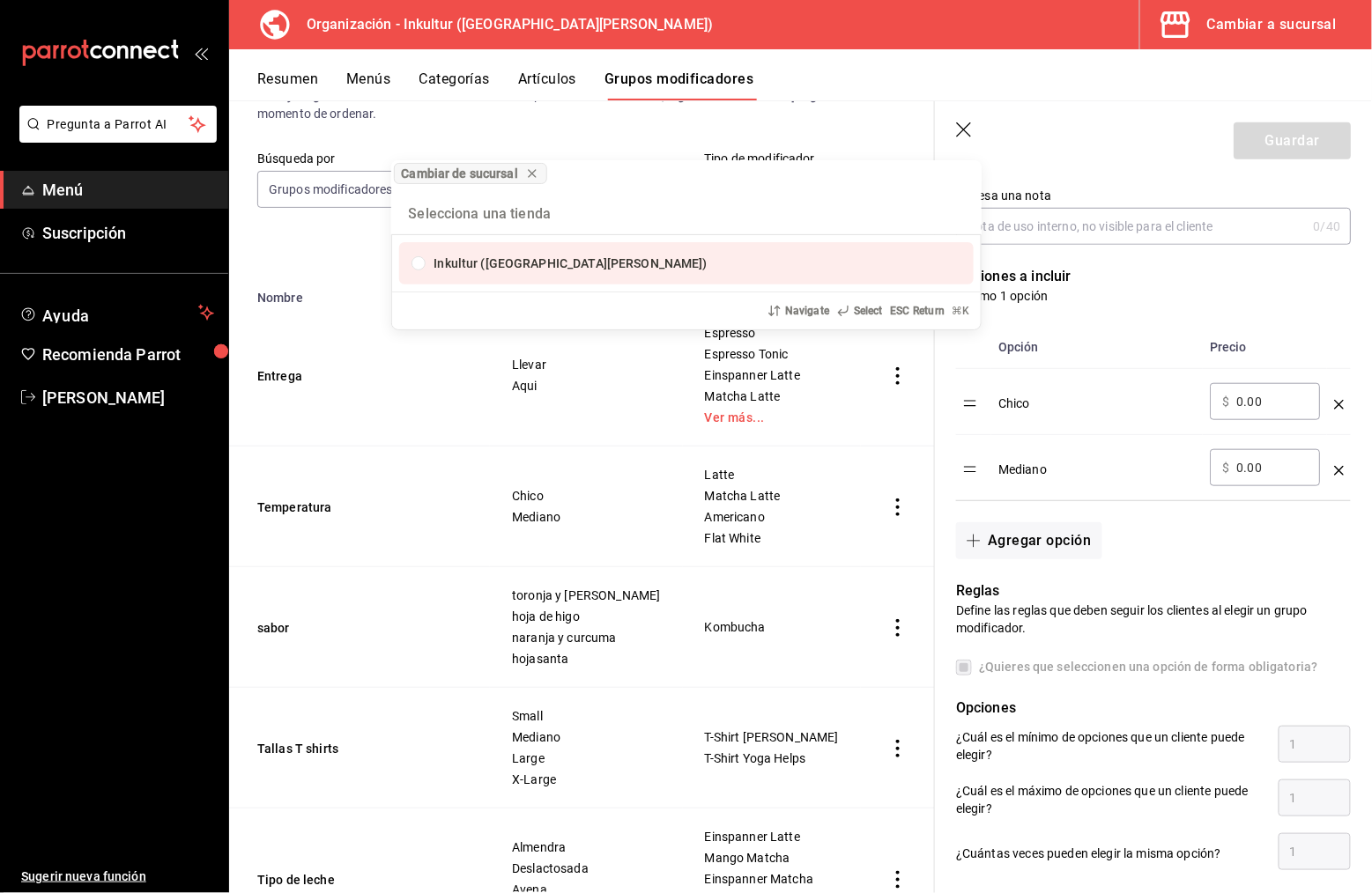
click at [1101, 301] on div "Cambiar de sucursal Inkultur ([GEOGRAPHIC_DATA][PERSON_NAME]) Navigate Select E…" at bounding box center [686, 446] width 1372 height 893
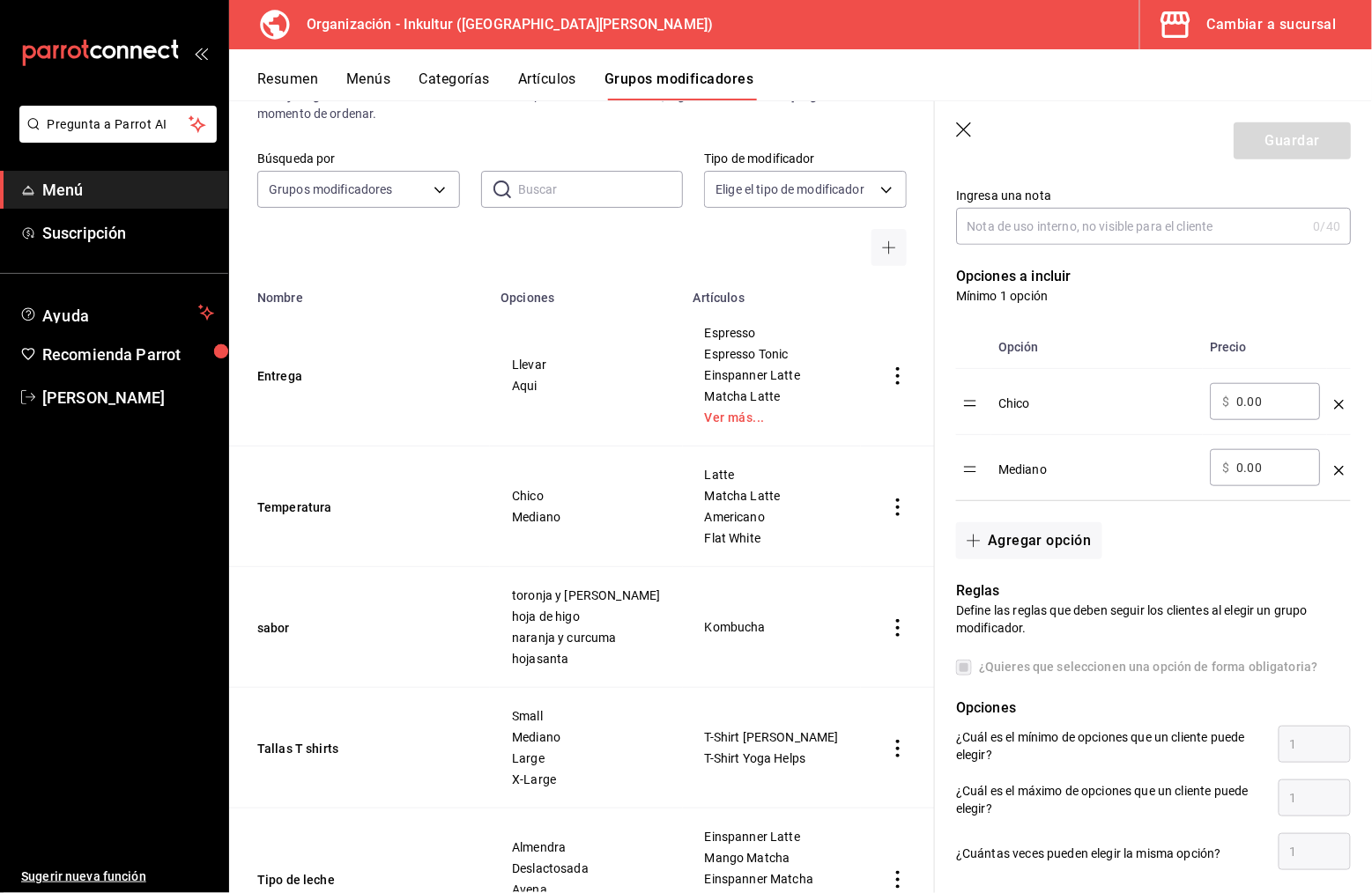
click at [1034, 350] on th "Opción" at bounding box center [1097, 347] width 212 height 43
click at [1028, 394] on div "Chico" at bounding box center [1097, 398] width 198 height 29
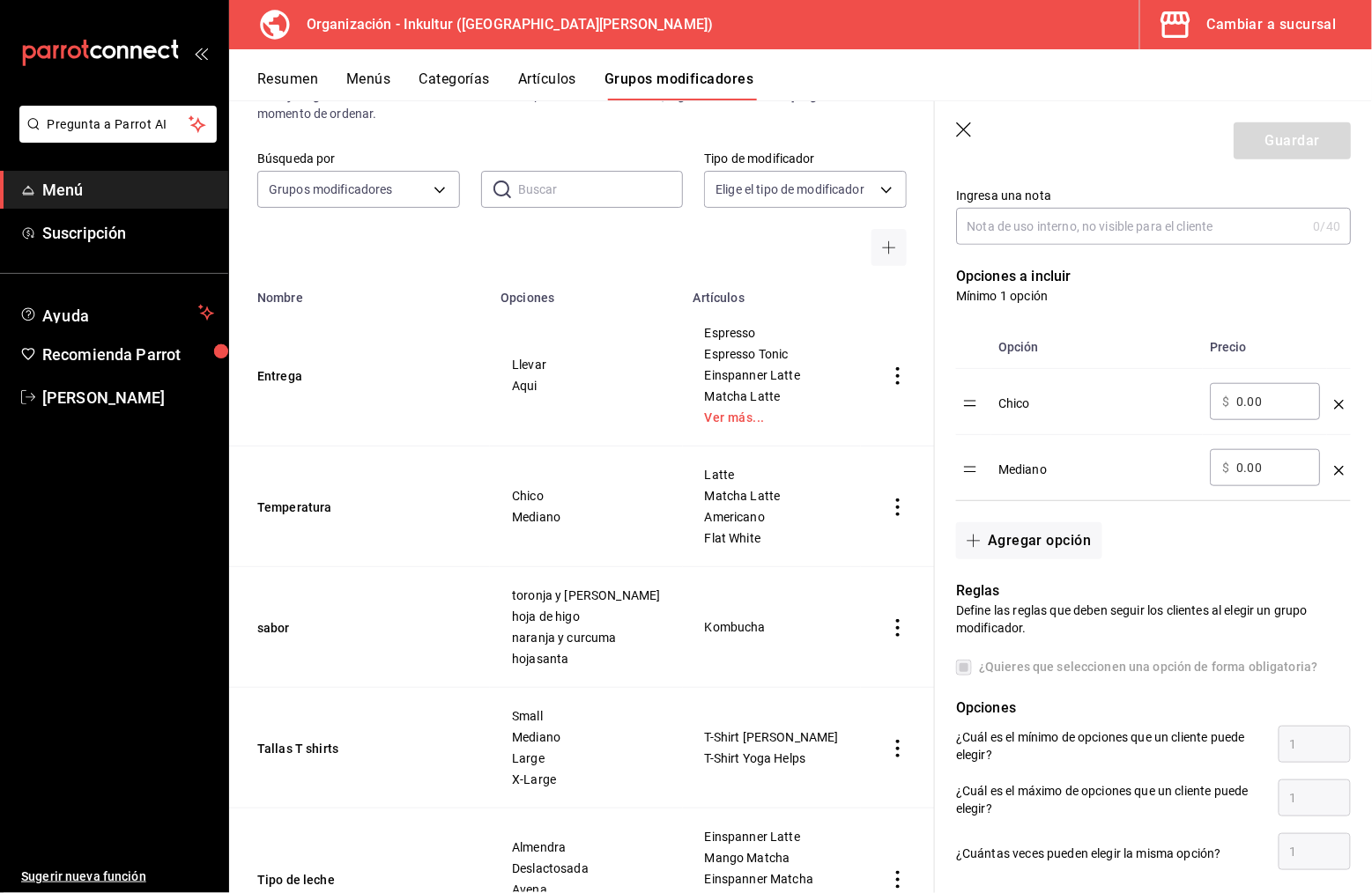
click at [968, 400] on table "Opción Precio Chico ​ $ 0.00 ​ Mediano ​ $ 0.00 ​" at bounding box center [1153, 413] width 395 height 175
click at [1018, 391] on div "Chico" at bounding box center [1097, 398] width 198 height 29
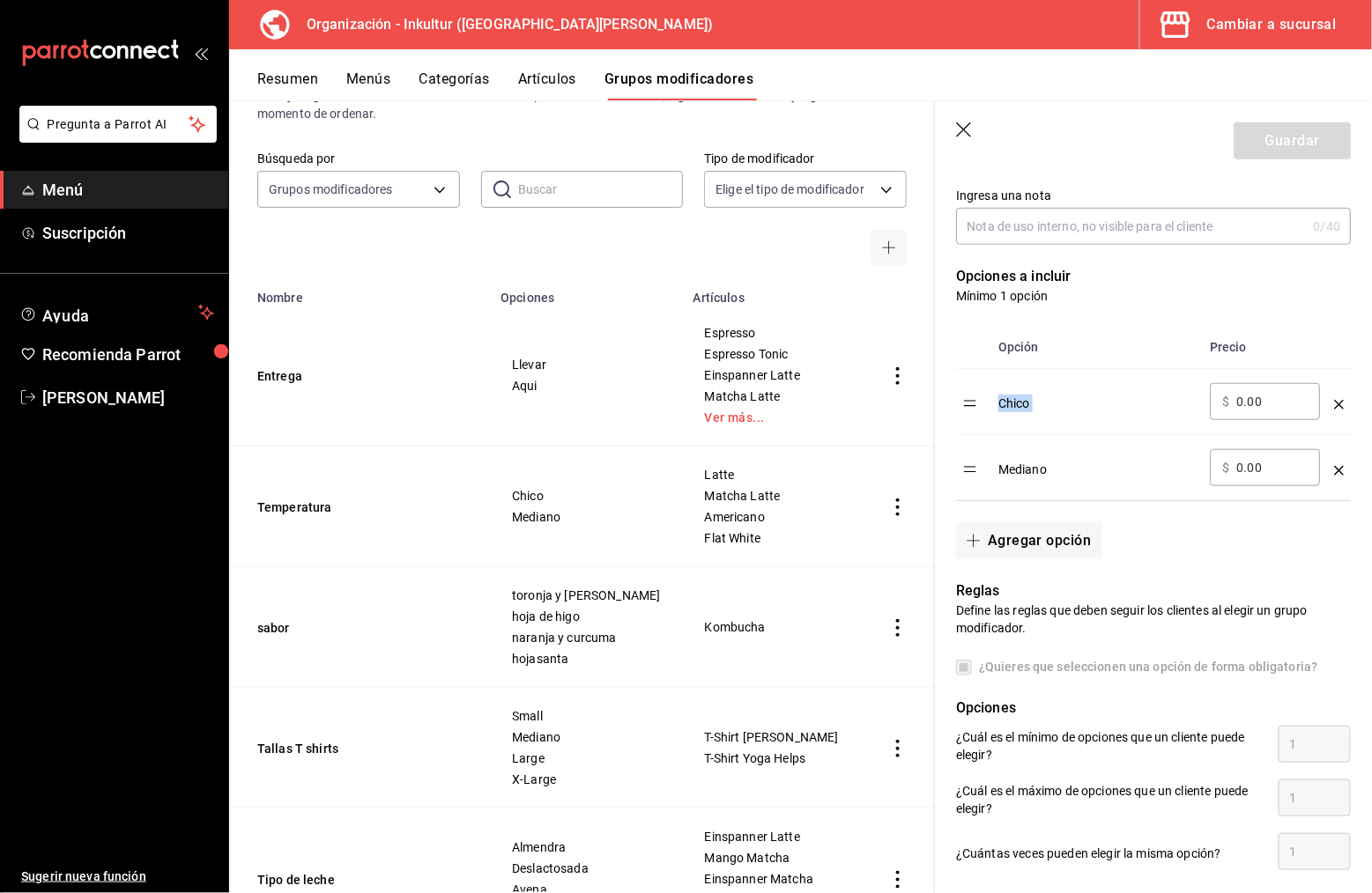
click at [988, 396] on td "optionsTable" at bounding box center [973, 402] width 35 height 66
click at [1227, 519] on div "Agregar opción" at bounding box center [1143, 531] width 416 height 58
click at [1336, 400] on icon "optionsTable" at bounding box center [1338, 405] width 10 height 10
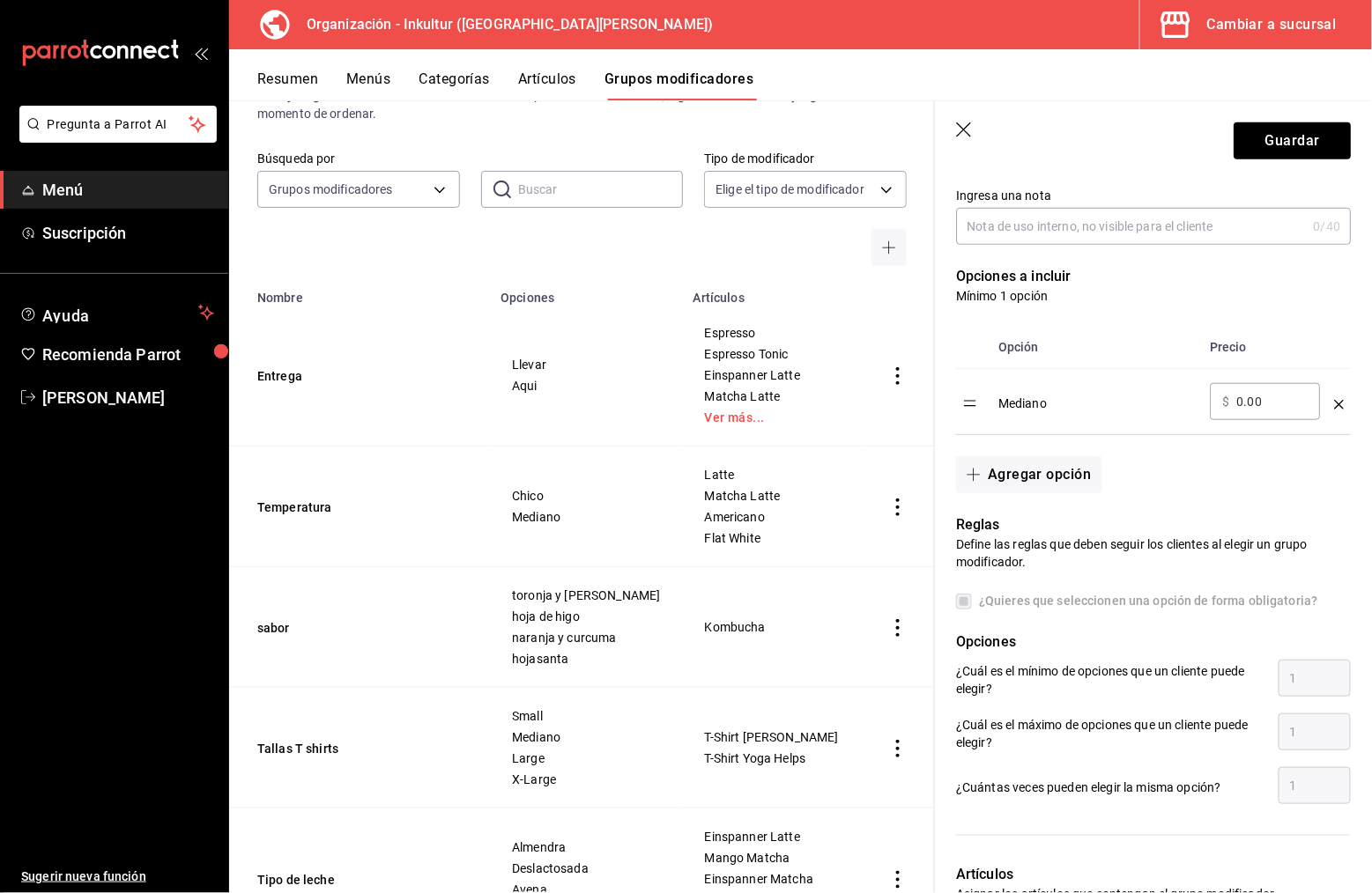
click at [1337, 400] on icon "optionsTable" at bounding box center [1338, 405] width 10 height 10
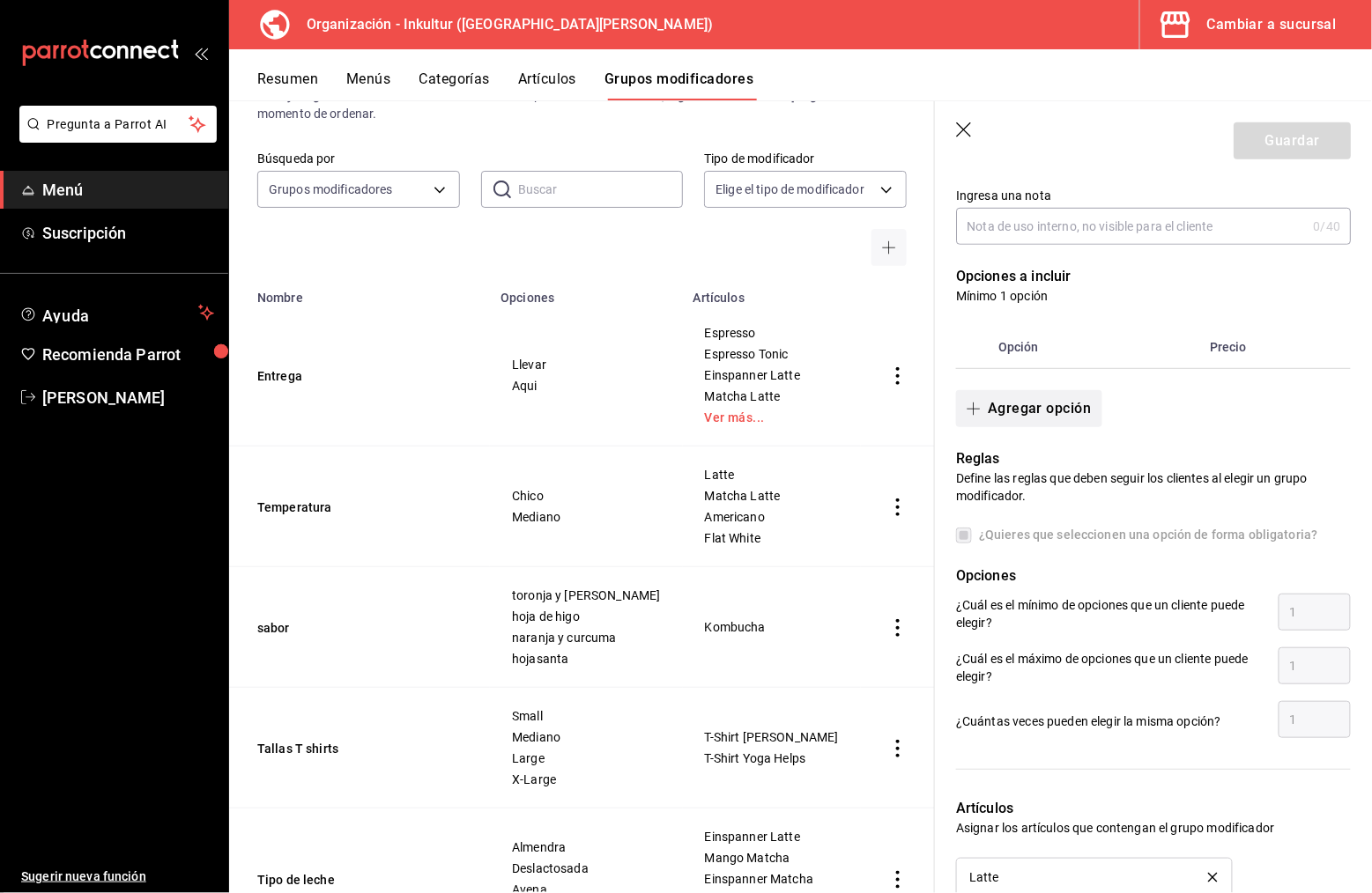
click at [1008, 403] on button "Agregar opción" at bounding box center [1028, 409] width 145 height 37
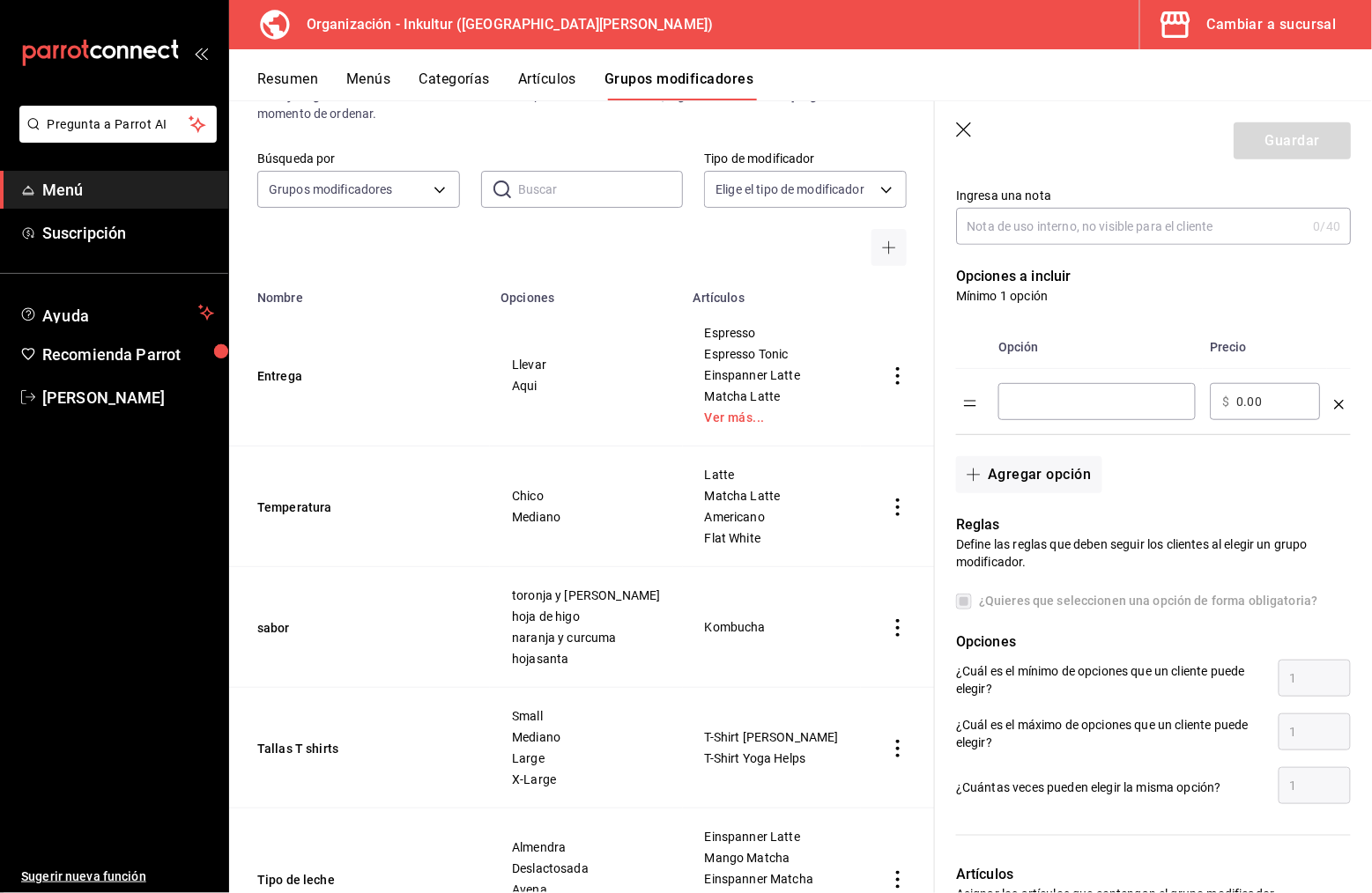
click at [1067, 395] on input "optionsTable" at bounding box center [1097, 402] width 173 height 18
type input "F"
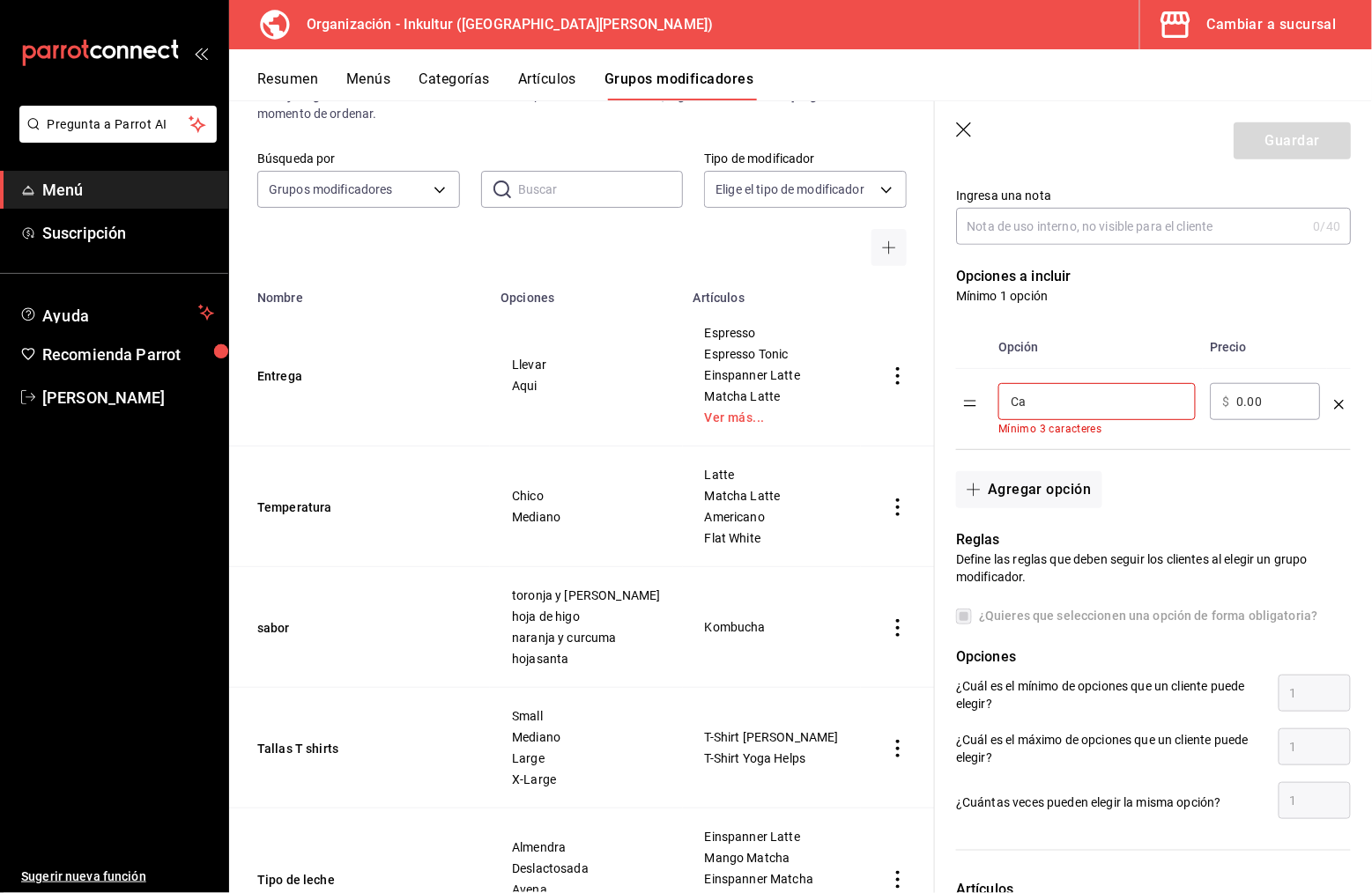
type input "C"
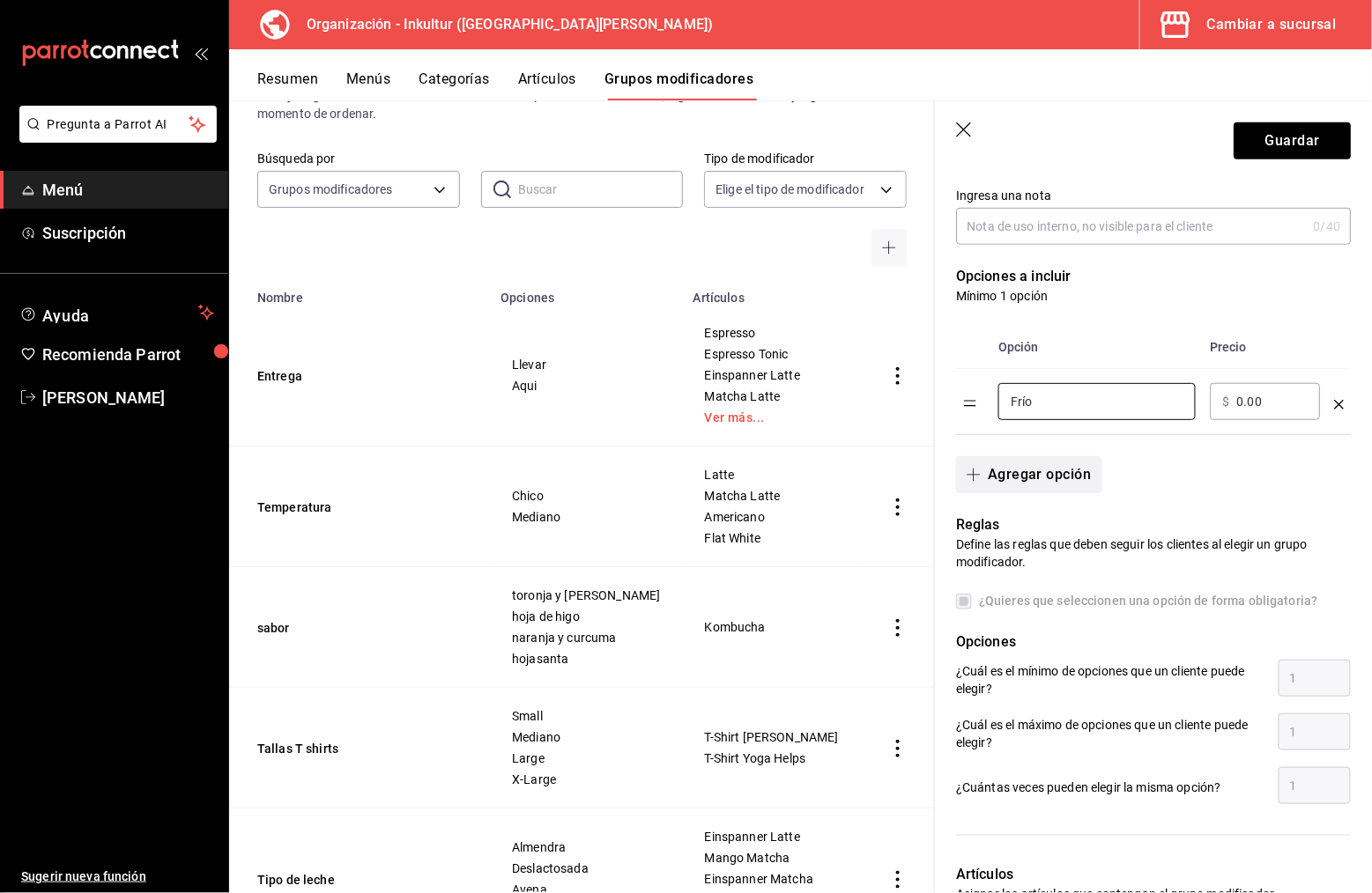
type input "Frío"
click at [1055, 478] on button "Agregar opción" at bounding box center [1028, 475] width 145 height 37
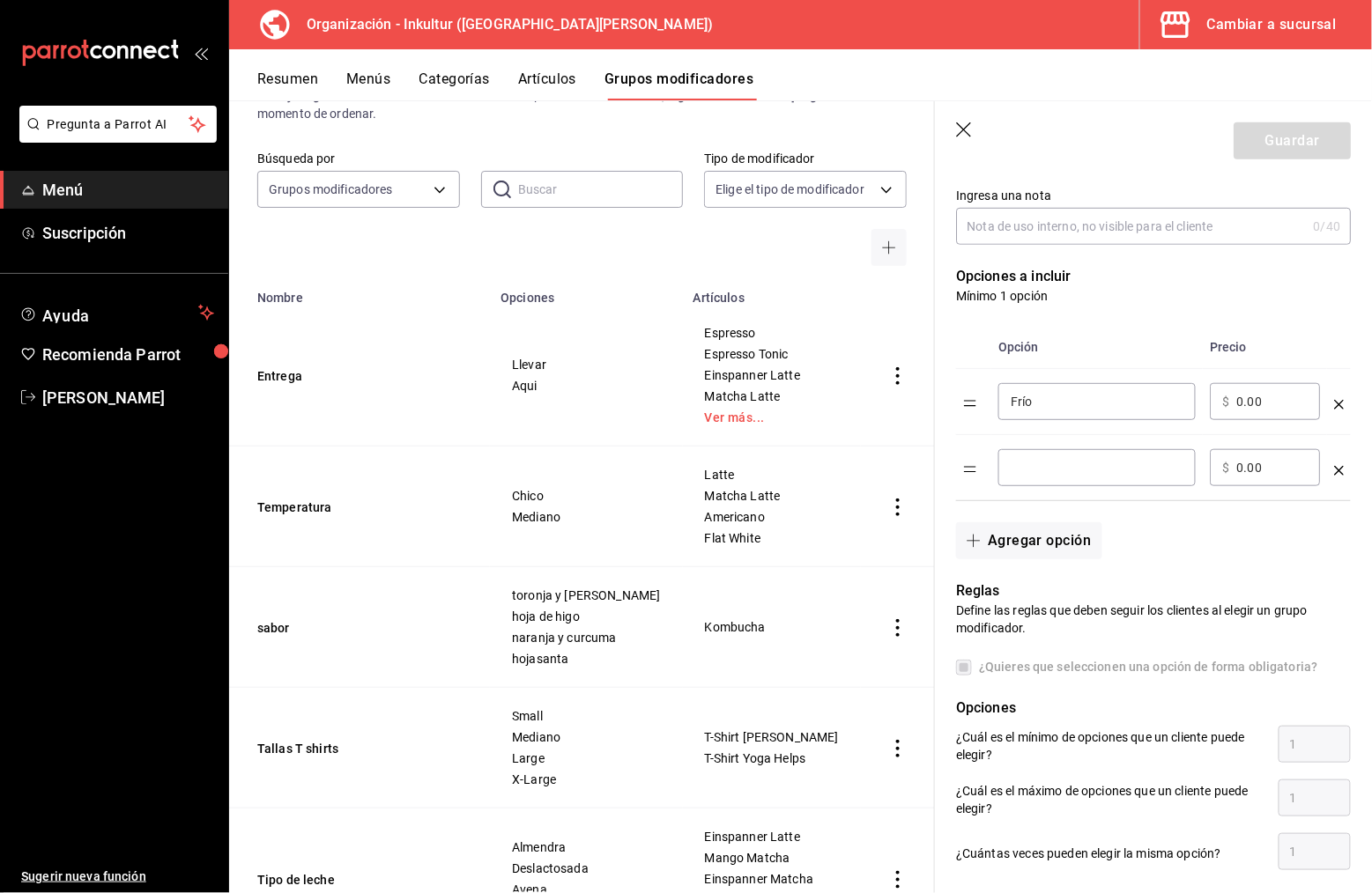
click at [1065, 468] on input "optionsTable" at bounding box center [1097, 468] width 173 height 18
type input "Caliente"
click at [1307, 148] on button "Guardar" at bounding box center [1292, 141] width 117 height 37
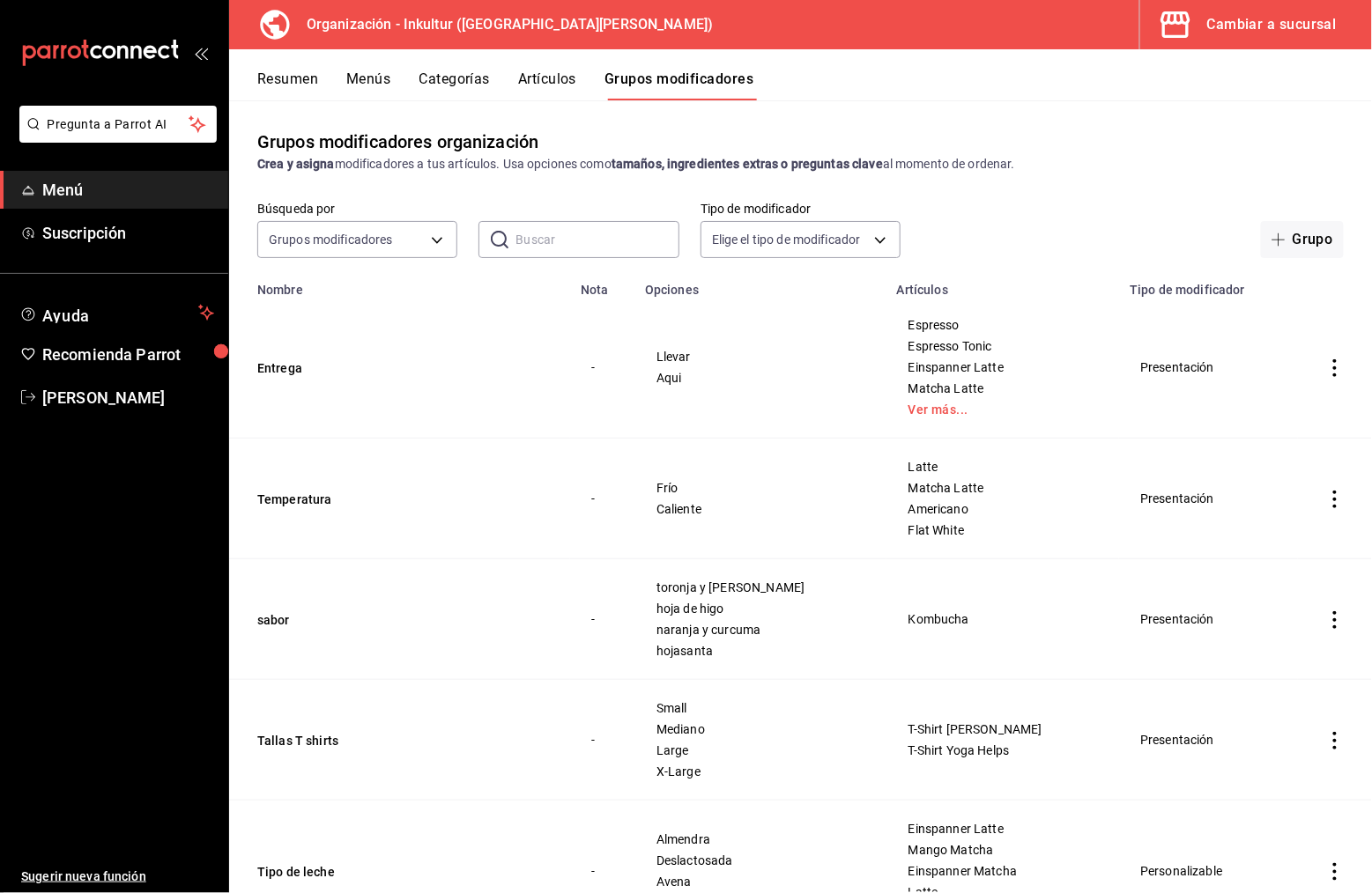
click at [383, 84] on button "Menús" at bounding box center [369, 86] width 44 height 30
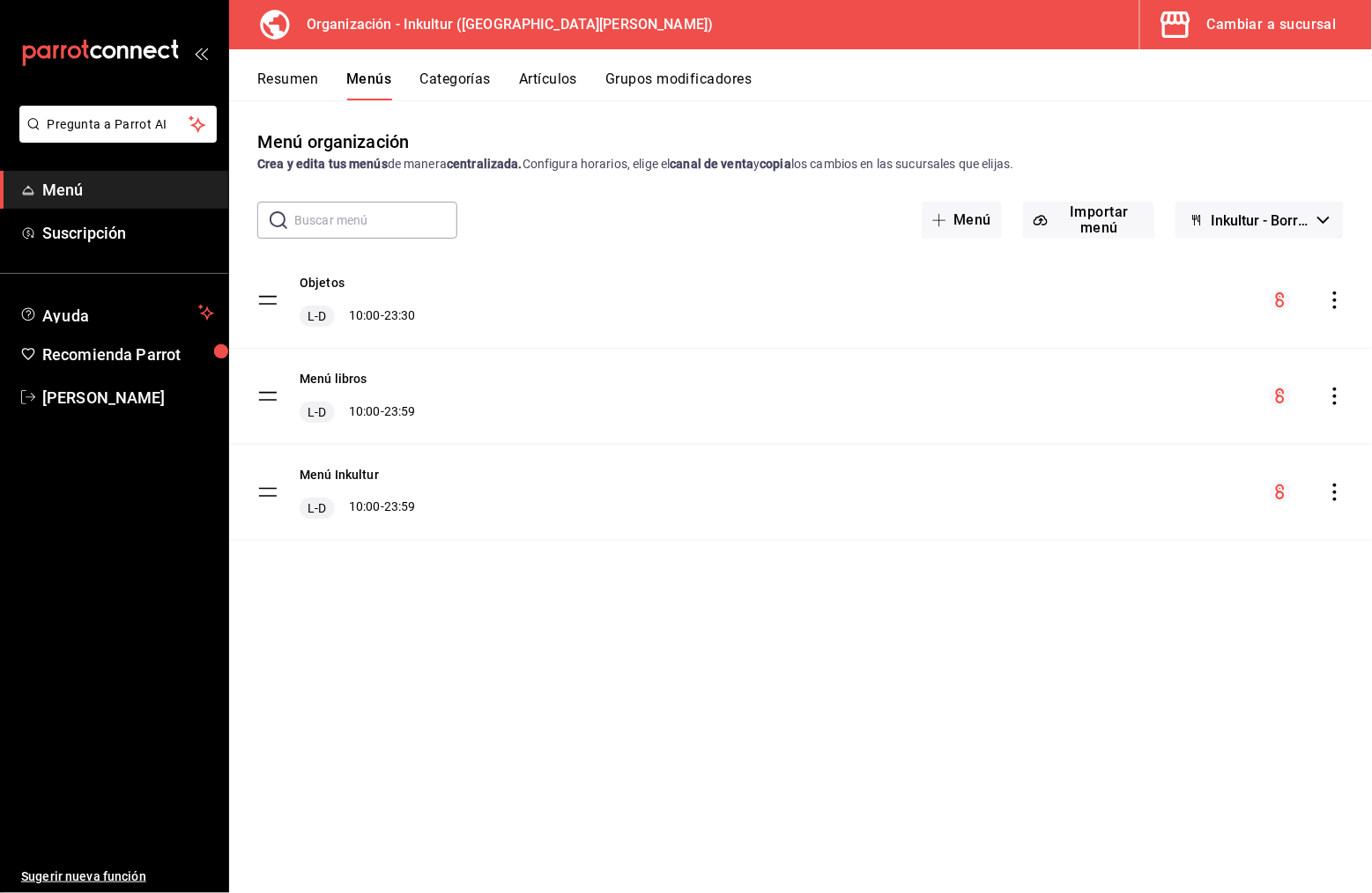
click at [1336, 491] on icon "actions" at bounding box center [1335, 493] width 4 height 18
click at [1240, 599] on span "Copiar en otra sucursal" at bounding box center [1197, 603] width 215 height 19
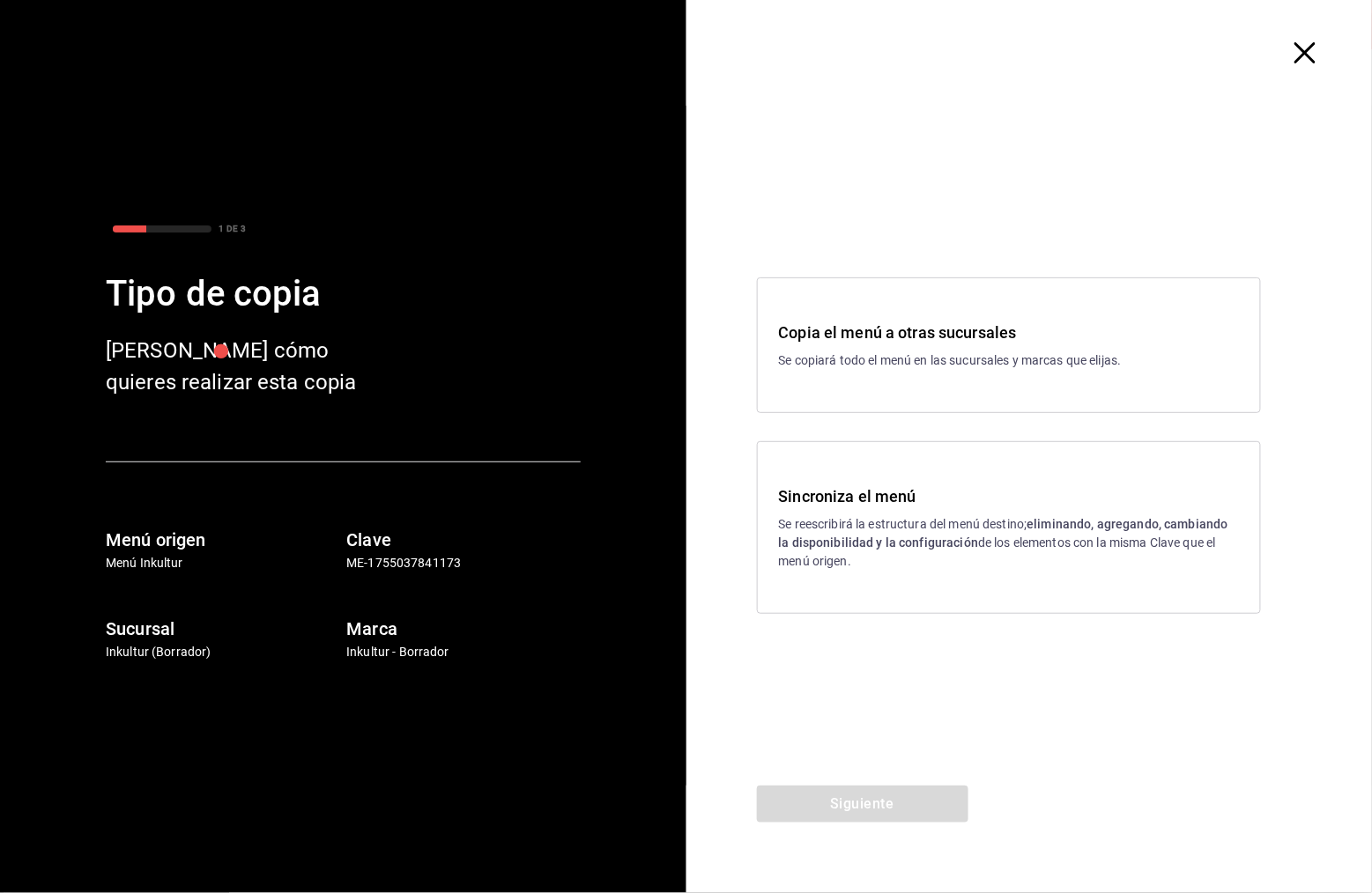
click at [824, 510] on div "Sincroniza el menú Se reescribirá la estructura del menú destino; eliminando, a…" at bounding box center [1009, 528] width 460 height 86
click at [898, 800] on button "Siguiente" at bounding box center [862, 804] width 212 height 37
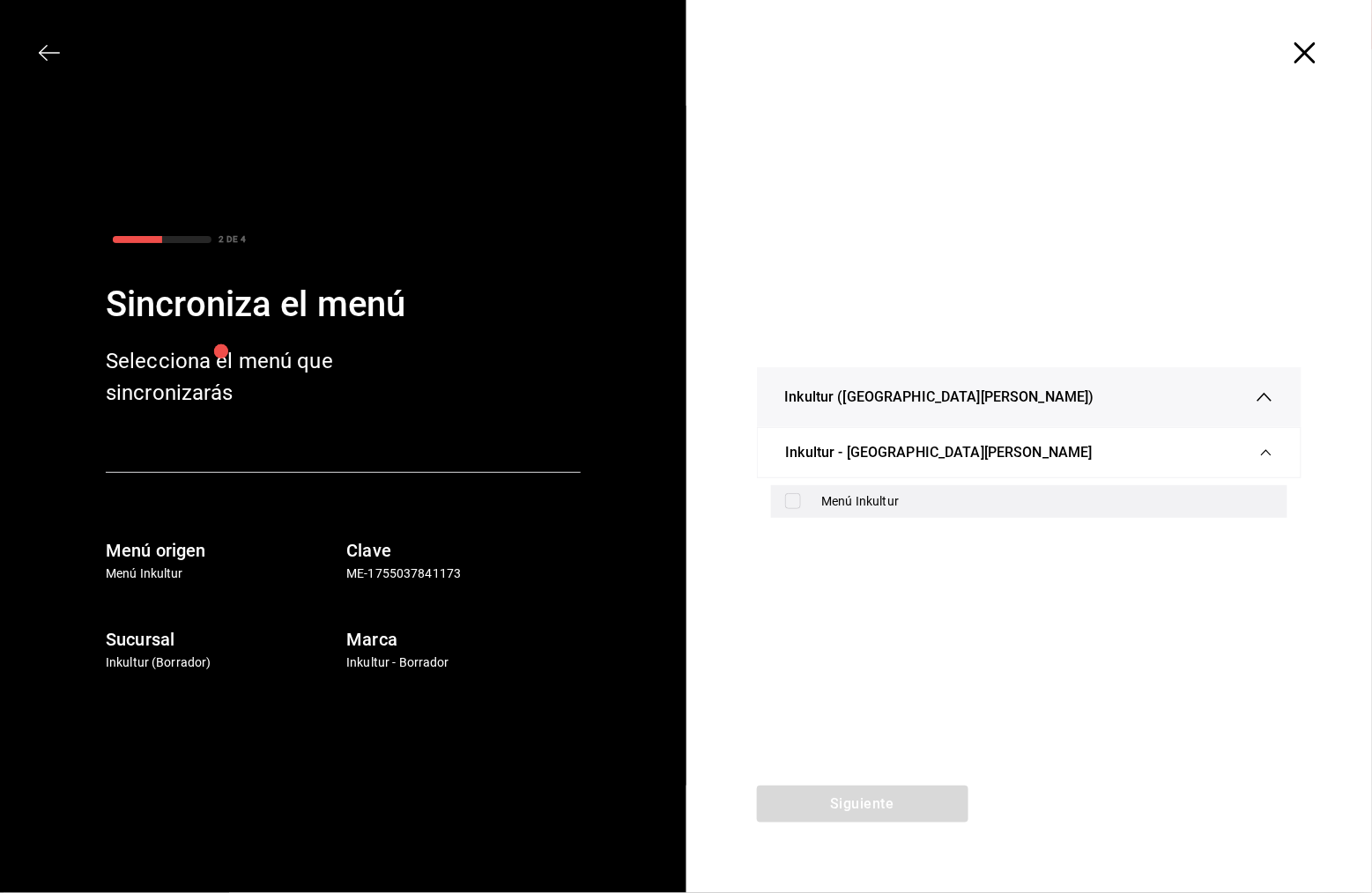
click at [890, 495] on div "Menú Inkultur" at bounding box center [1048, 502] width 452 height 19
checkbox input "true"
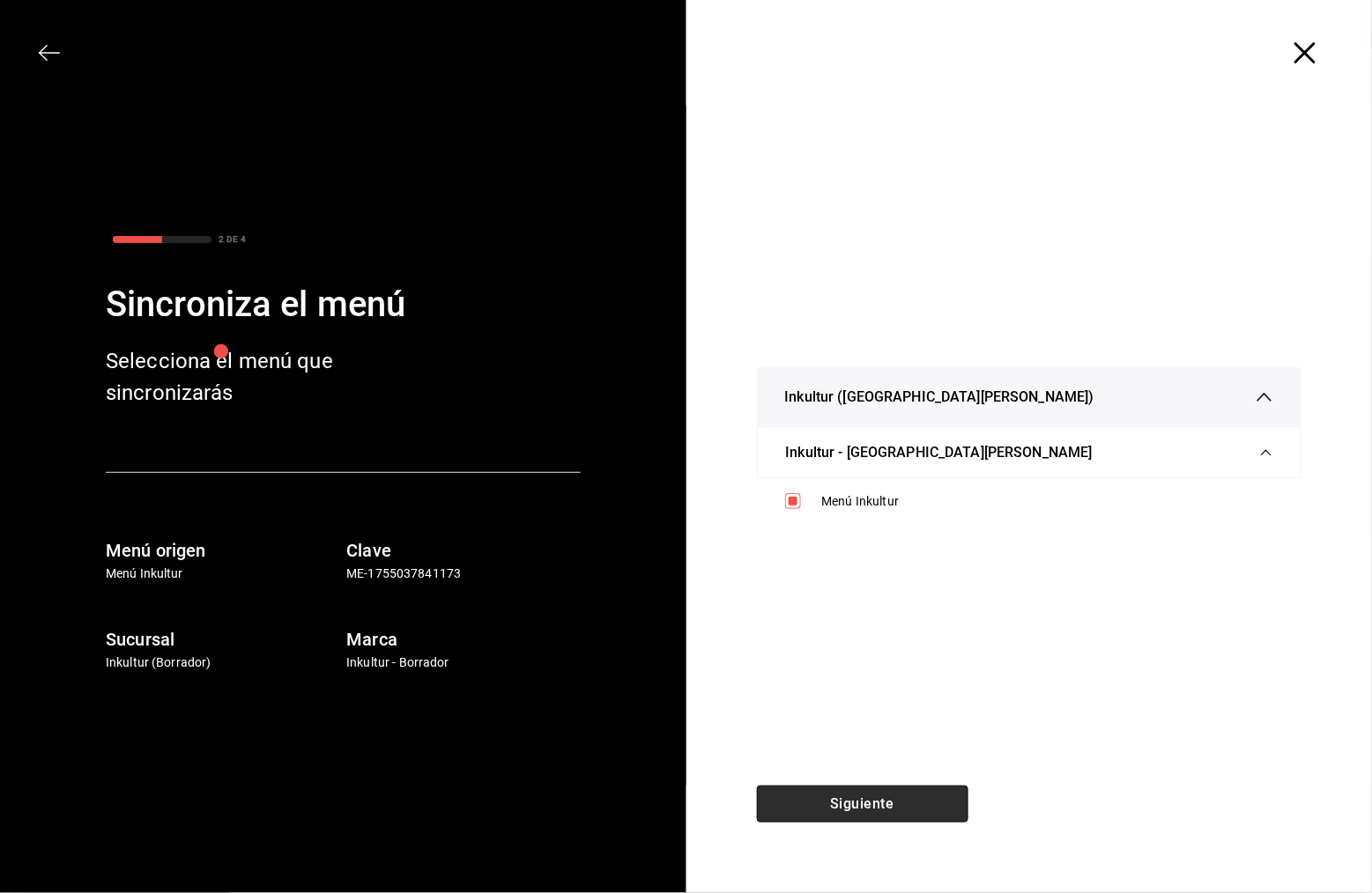
click at [885, 800] on button "Siguiente" at bounding box center [862, 804] width 212 height 37
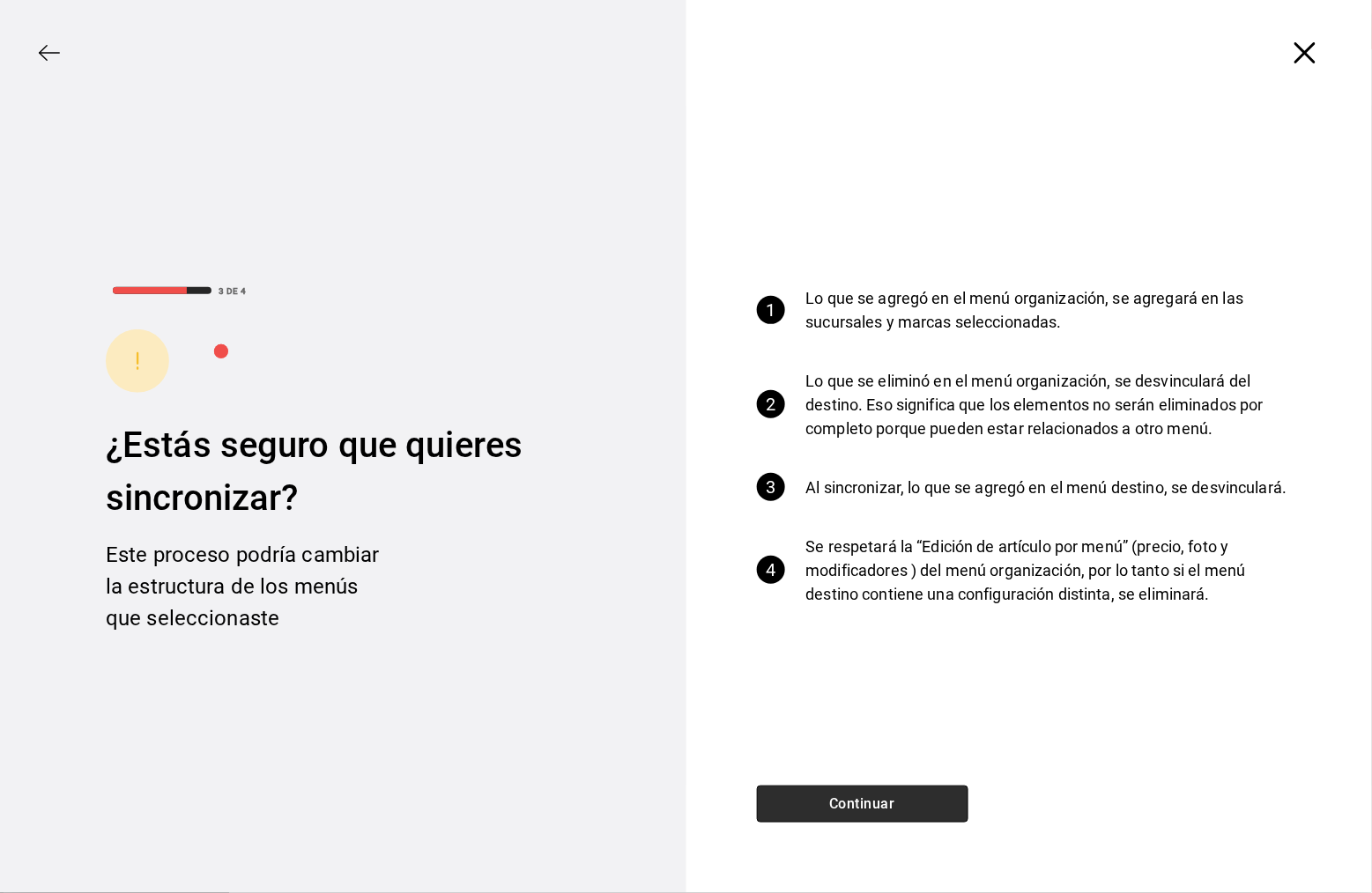
click at [888, 813] on button "Continuar" at bounding box center [862, 804] width 212 height 37
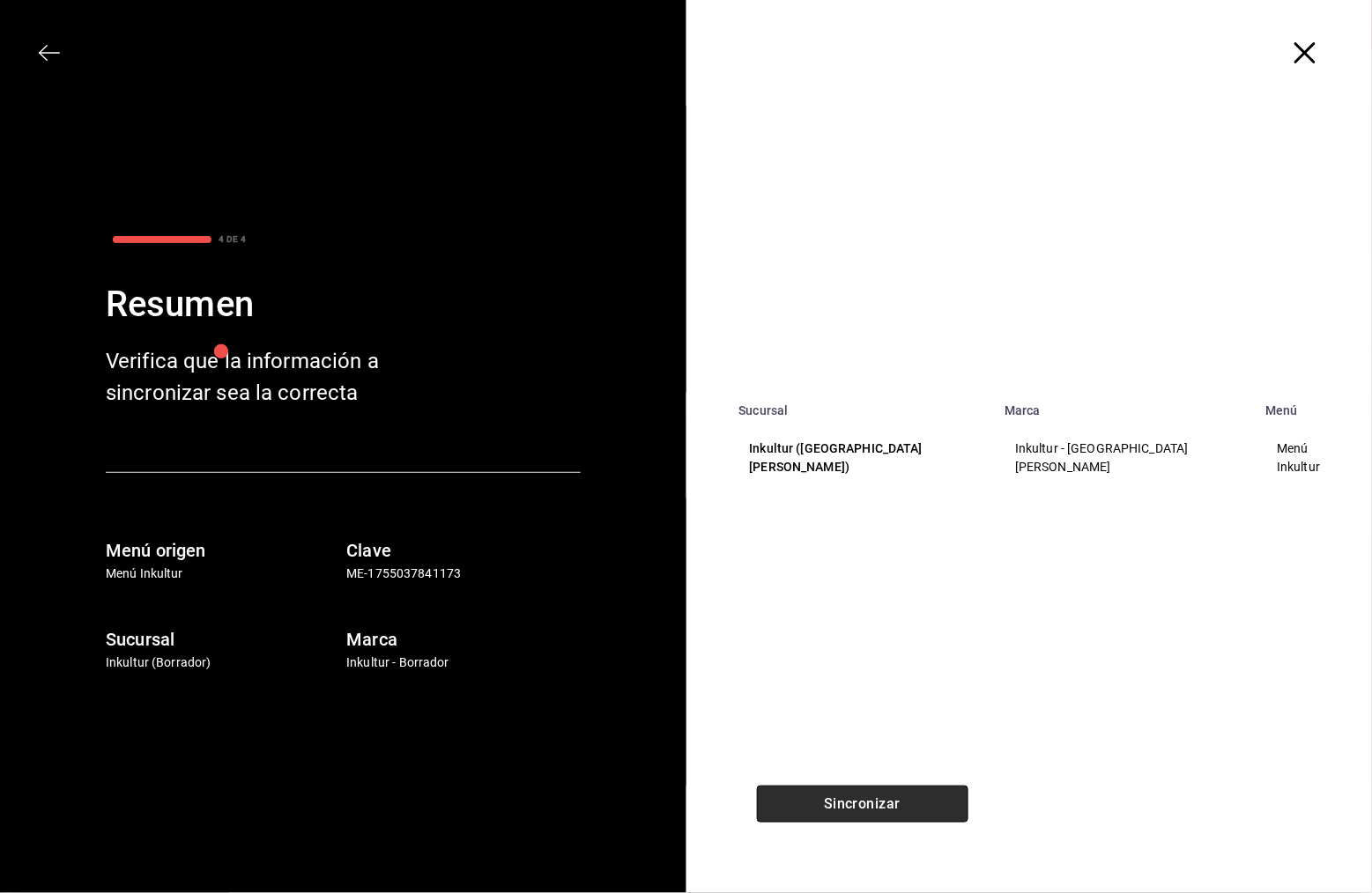
click at [888, 813] on button "Sincronizar" at bounding box center [862, 804] width 212 height 37
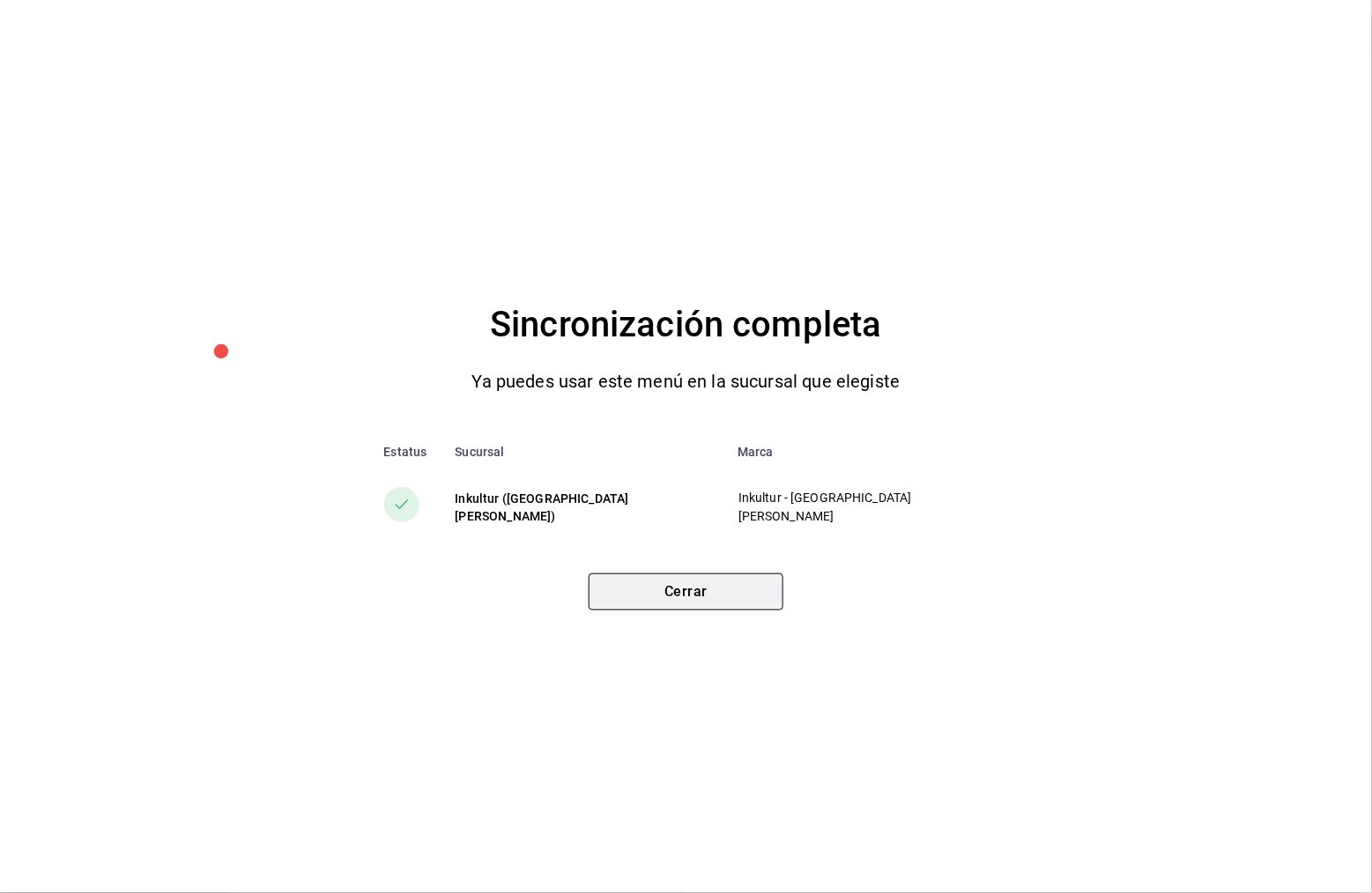
click at [712, 603] on button "Cerrar" at bounding box center [686, 592] width 195 height 37
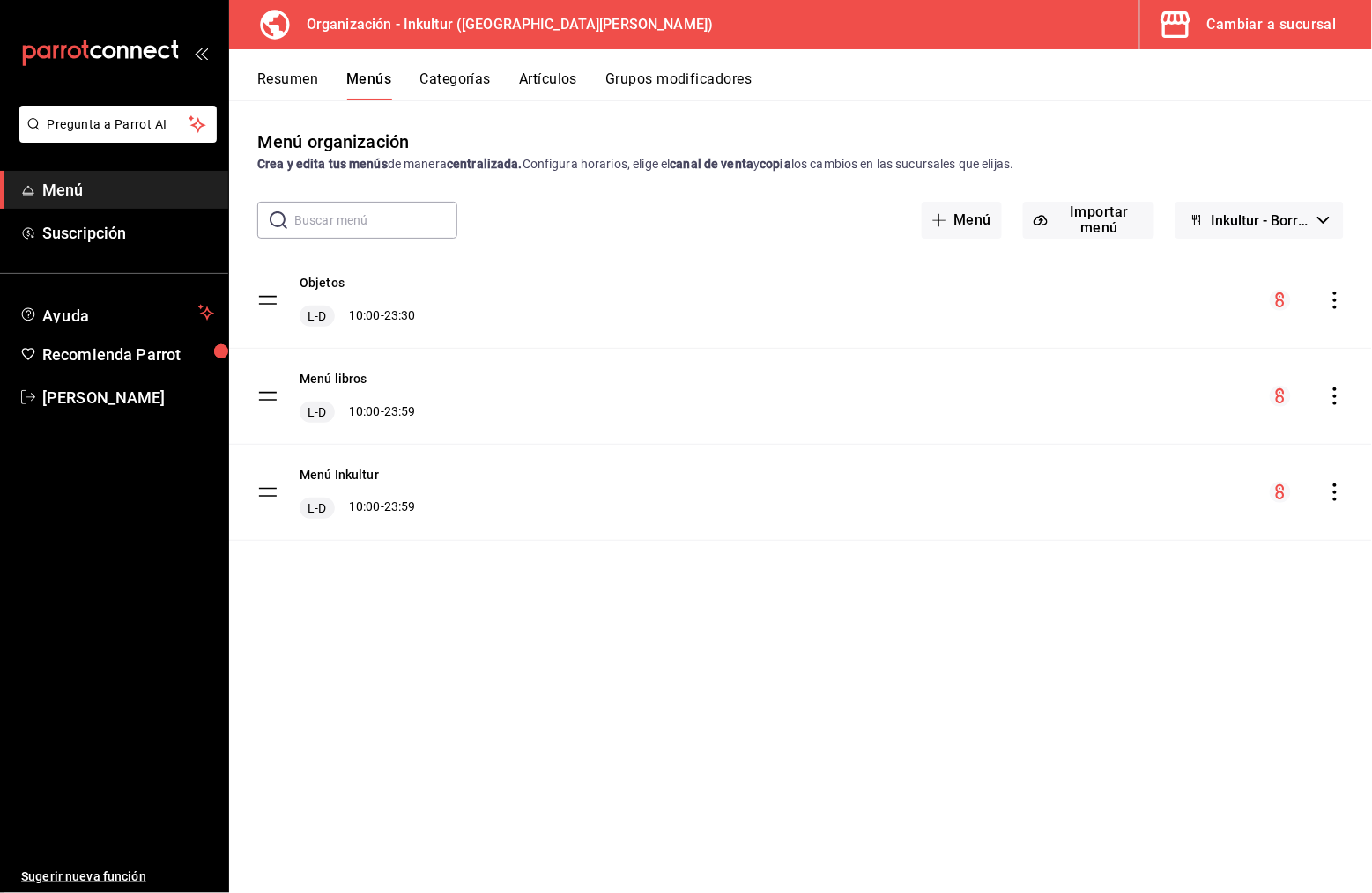
click at [674, 73] on button "Grupos modificadores" at bounding box center [679, 86] width 146 height 30
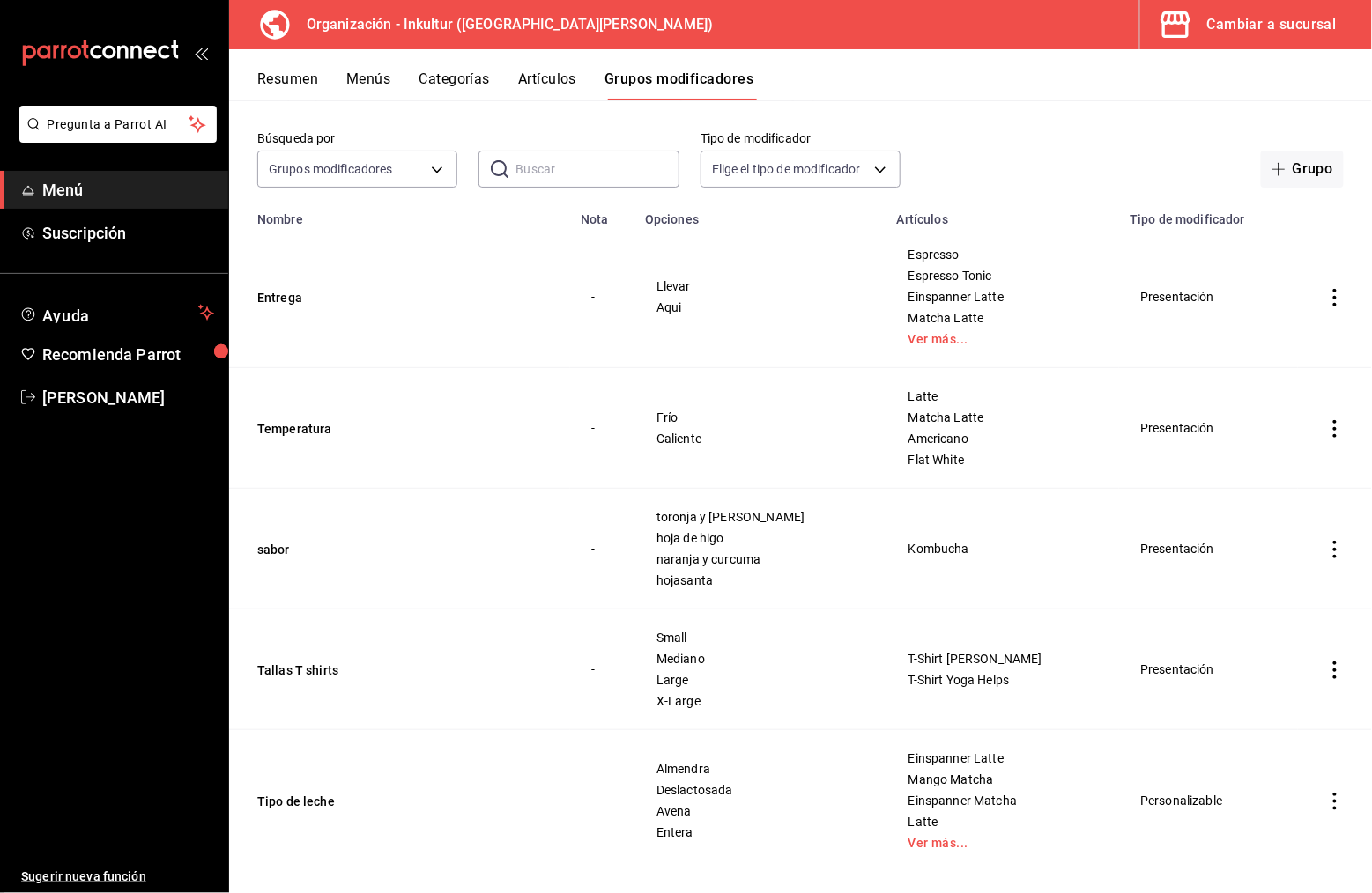
scroll to position [69, 0]
click at [1336, 297] on icon "actions" at bounding box center [1335, 300] width 18 height 18
click at [1294, 333] on span "Editar" at bounding box center [1283, 333] width 46 height 19
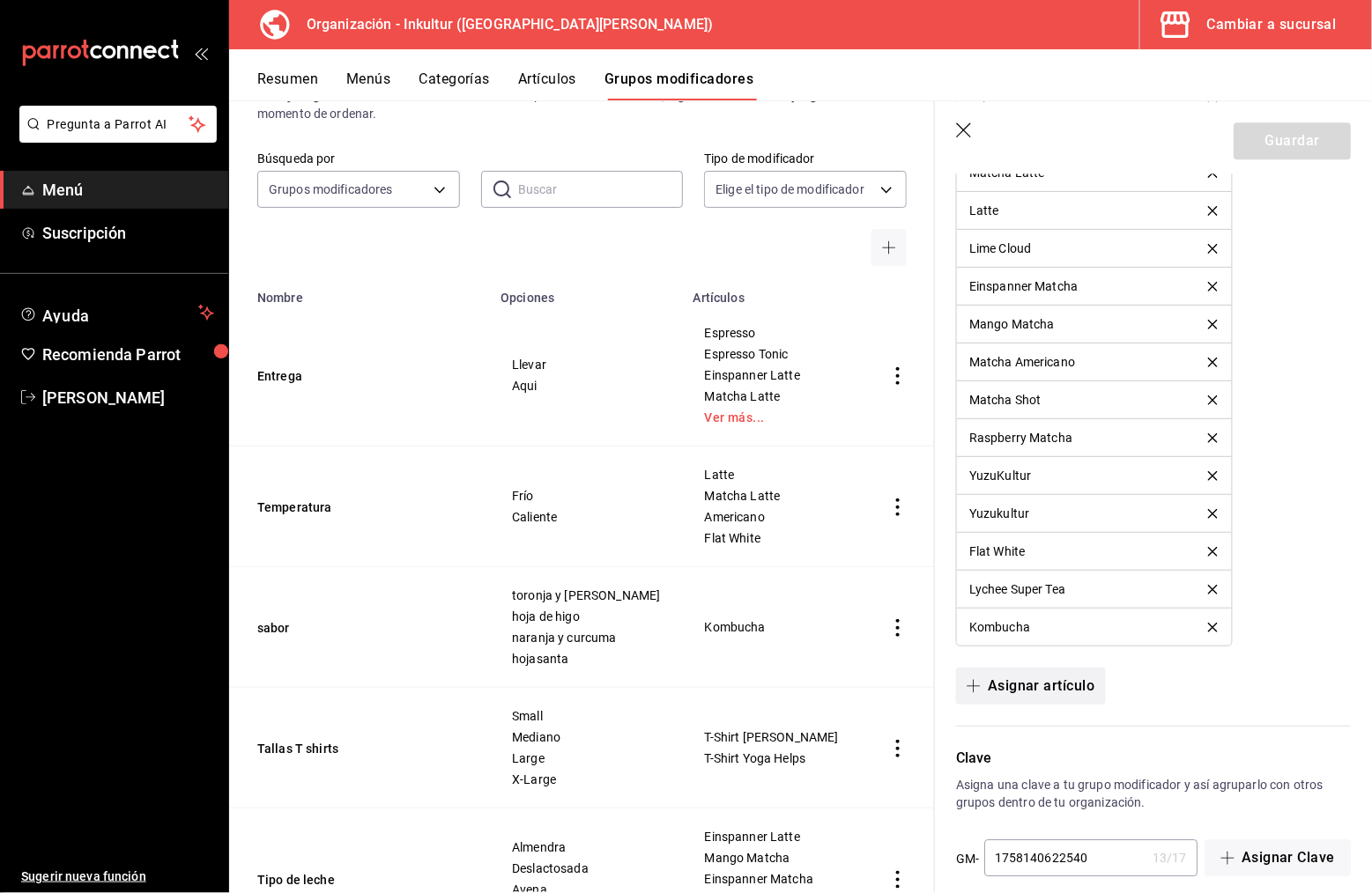
scroll to position [1316, 0]
click at [1049, 672] on button "Asignar artículo" at bounding box center [1030, 688] width 149 height 37
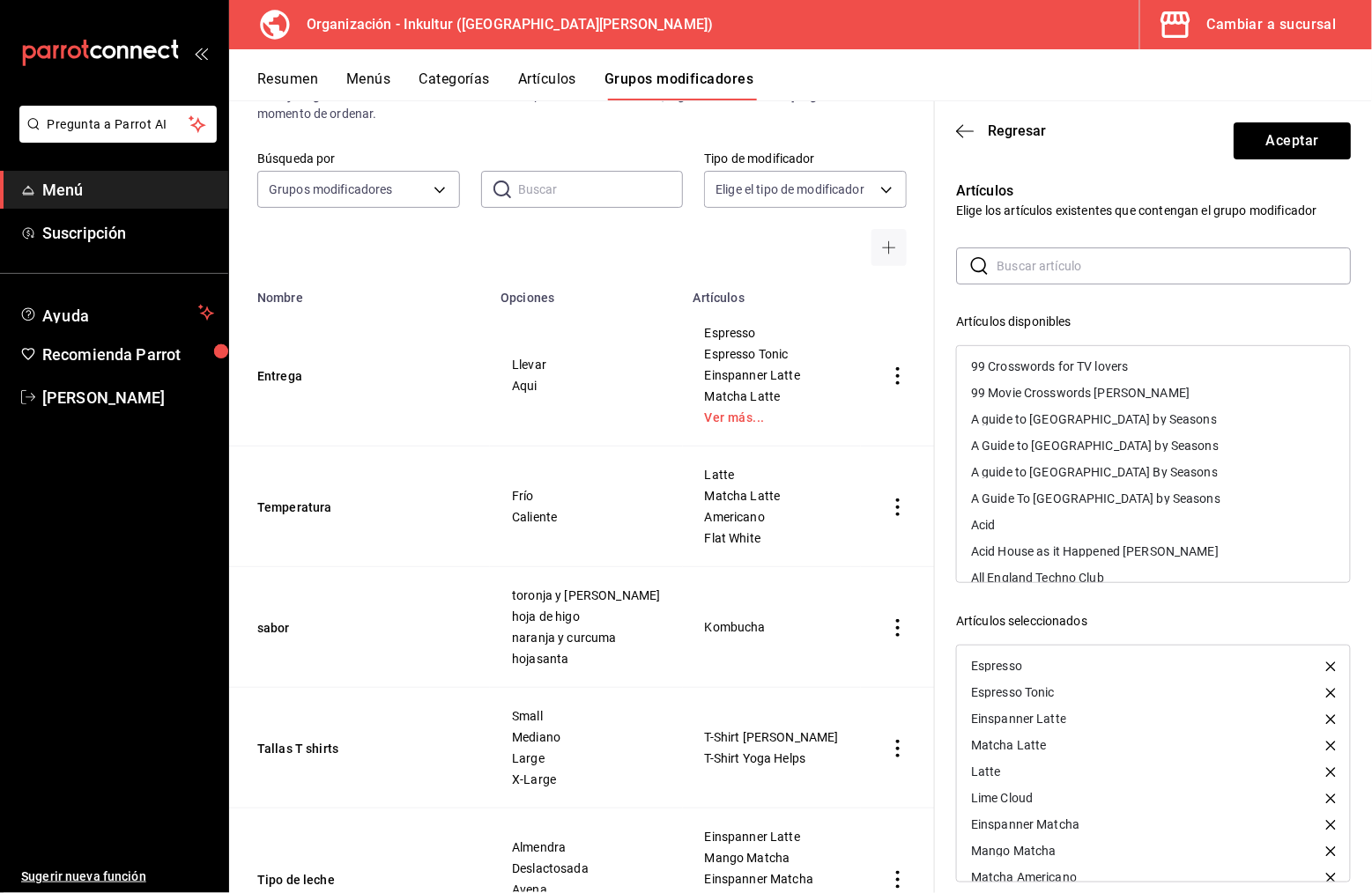
click at [1043, 272] on input "text" at bounding box center [1174, 266] width 354 height 35
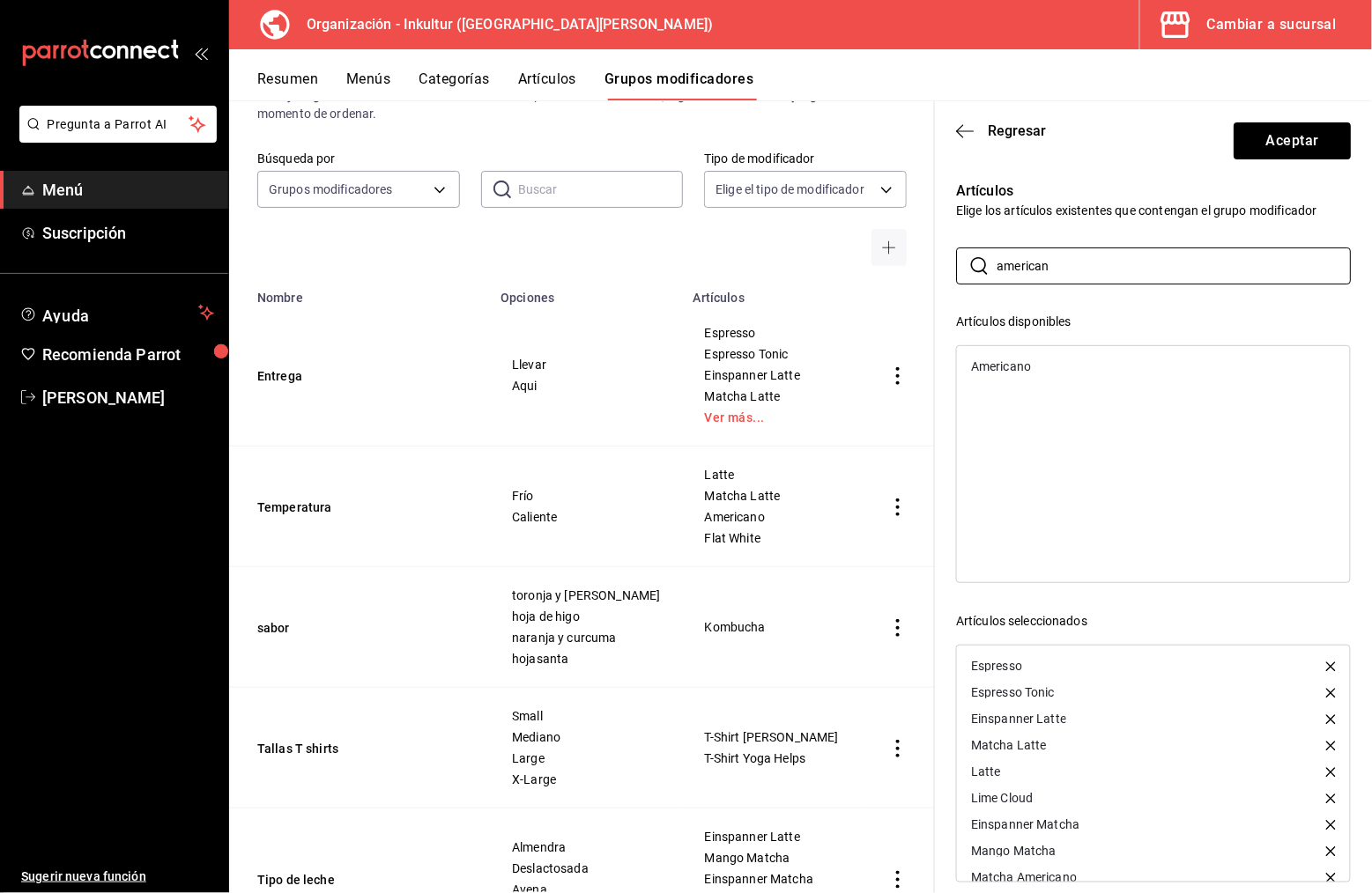
type input "american"
click at [1017, 361] on div "Americano" at bounding box center [1001, 367] width 60 height 12
click at [1316, 138] on button "Aceptar" at bounding box center [1292, 141] width 117 height 37
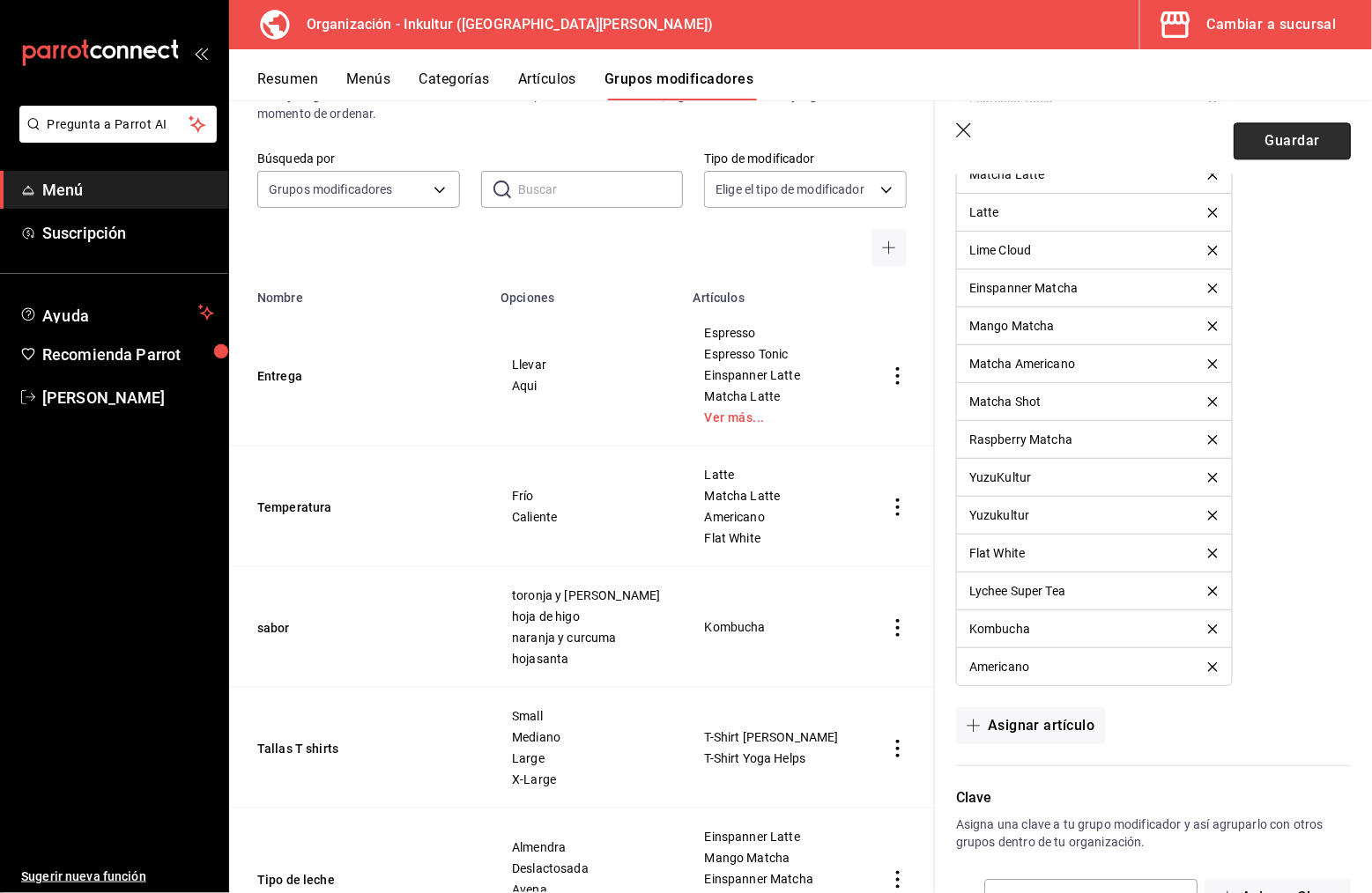
click at [1312, 138] on button "Guardar" at bounding box center [1292, 141] width 117 height 37
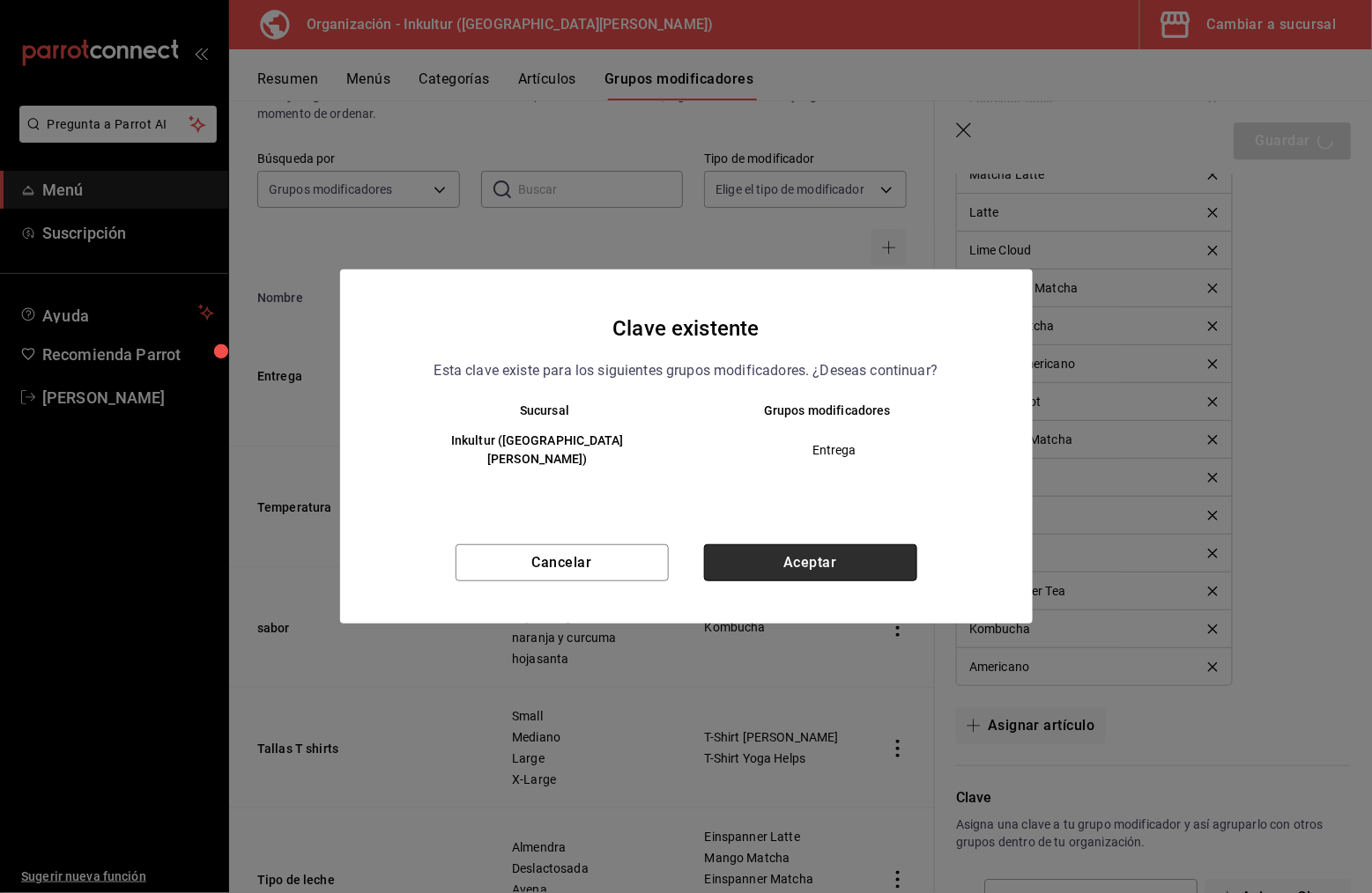
click at [884, 566] on button "Aceptar" at bounding box center [811, 563] width 213 height 37
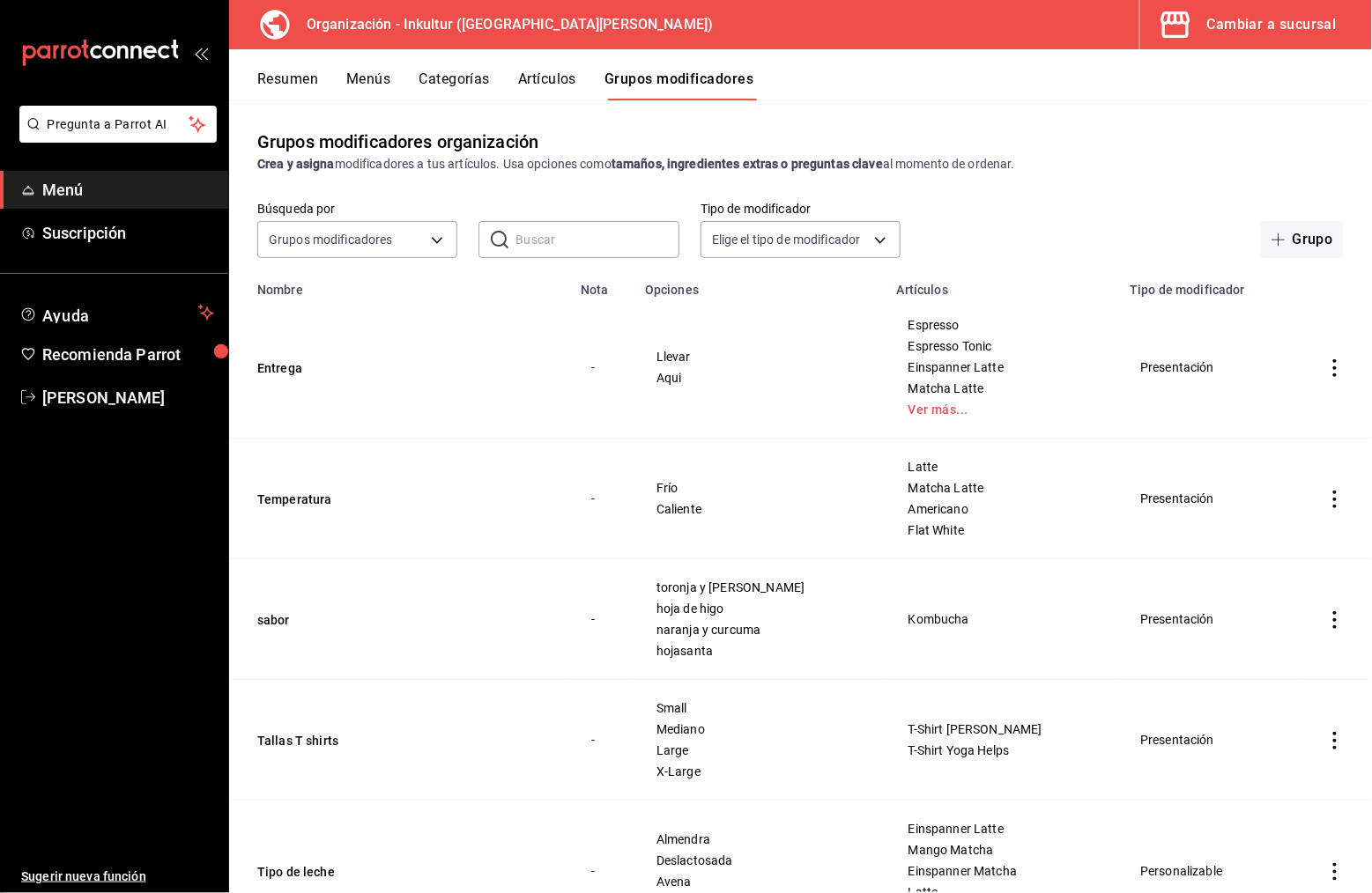
click at [1061, 86] on div "Resumen Menús Categorías Artículos Grupos modificadores" at bounding box center [815, 86] width 1115 height 30
click at [386, 72] on button "Menús" at bounding box center [369, 86] width 44 height 30
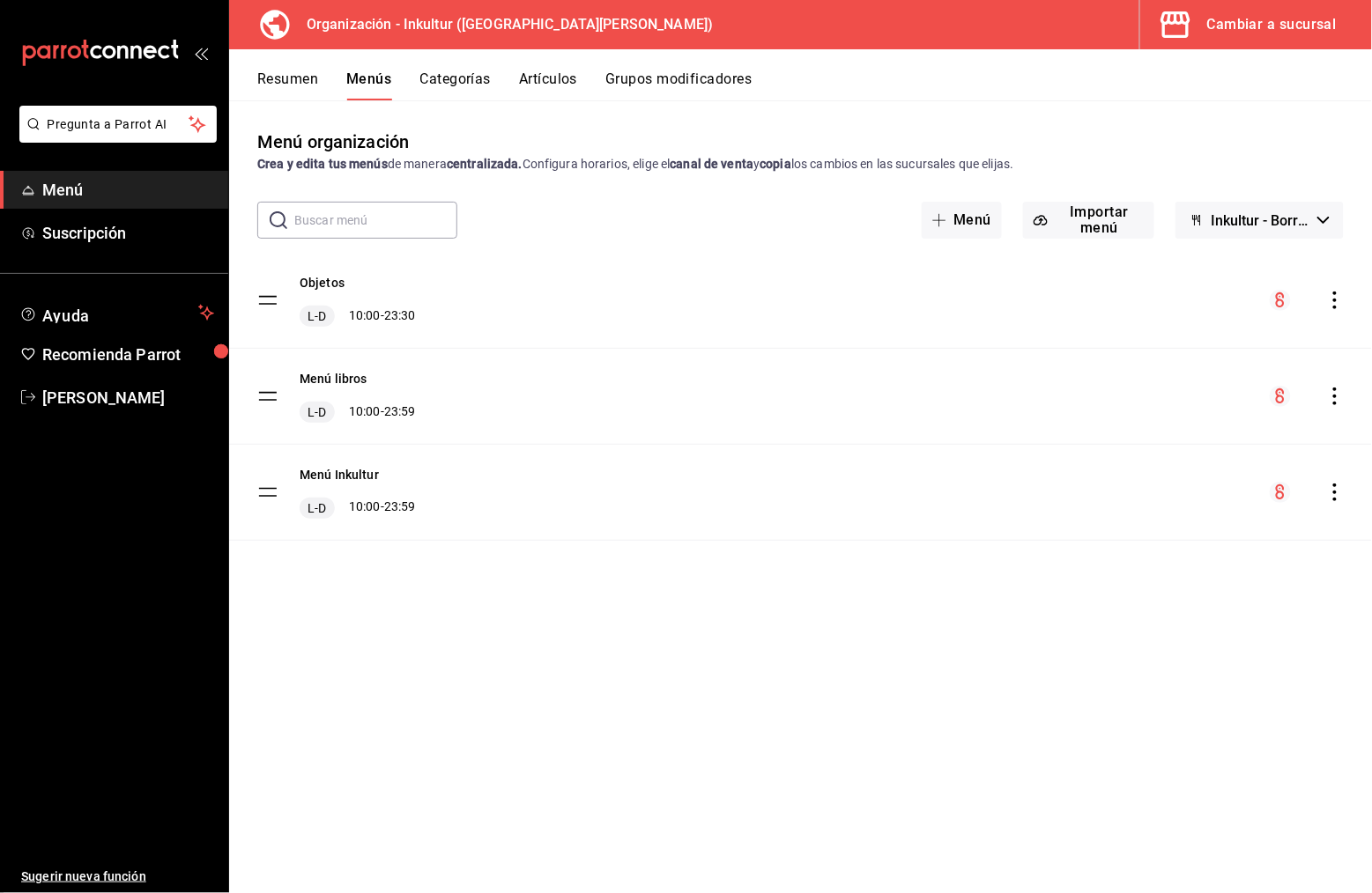
click at [1337, 492] on icon "actions" at bounding box center [1335, 493] width 18 height 18
click at [1190, 597] on span "Copiar en otra sucursal" at bounding box center [1197, 603] width 215 height 19
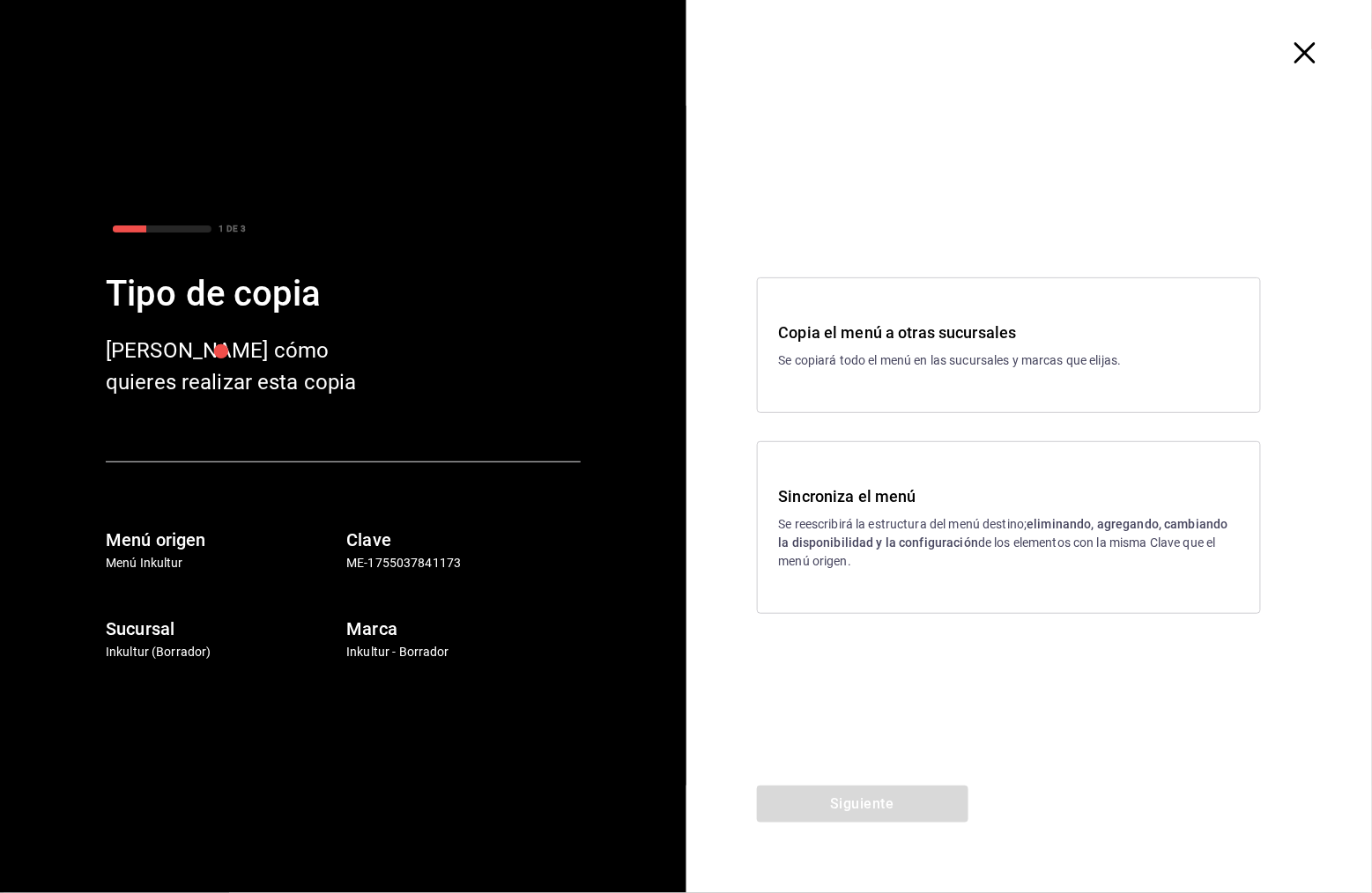
click at [913, 537] on strong "eliminando, agregando, cambiando la disponibilidad y la configuración" at bounding box center [1003, 533] width 450 height 33
click at [870, 794] on button "Siguiente" at bounding box center [862, 804] width 212 height 37
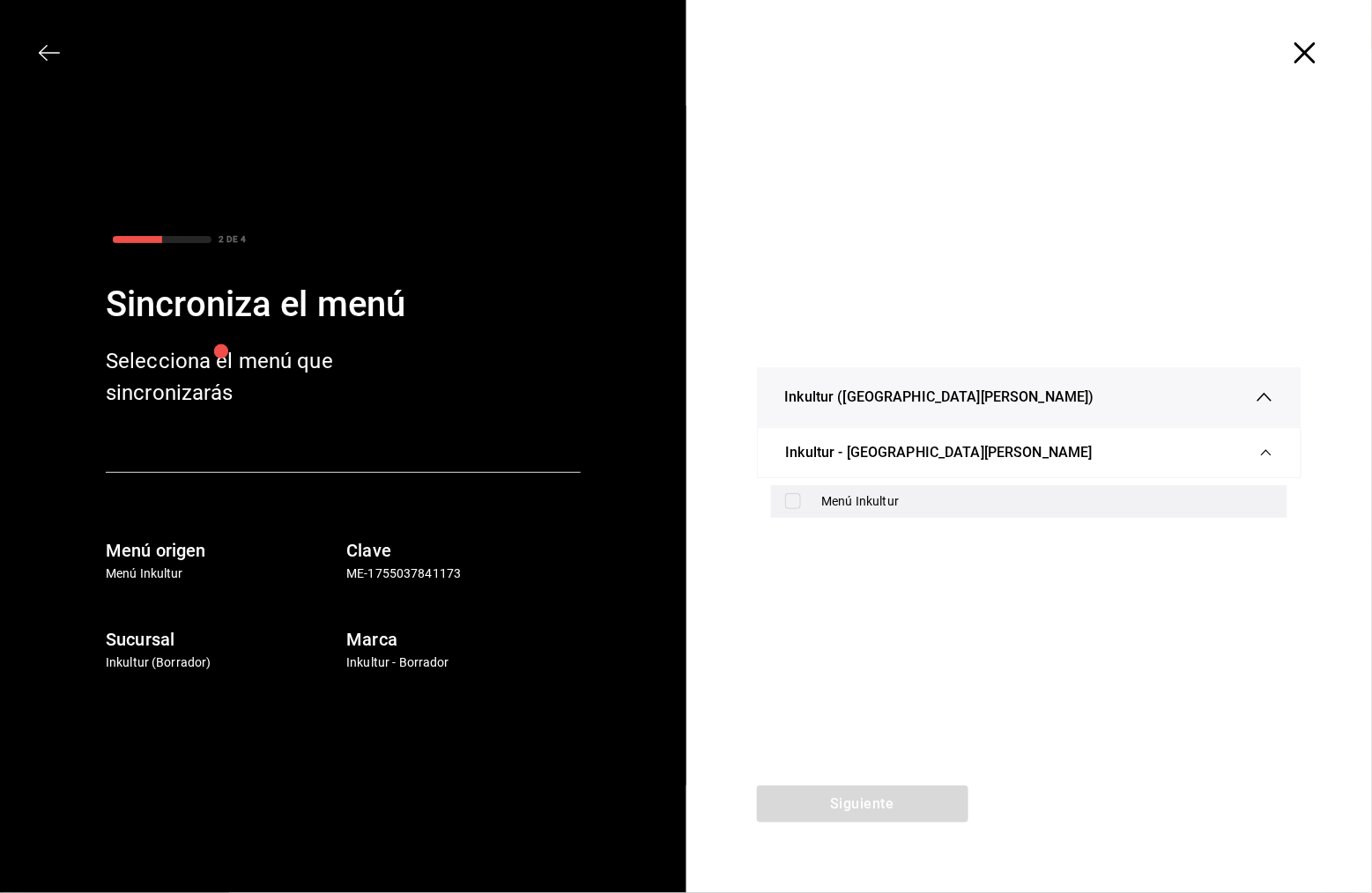
click at [795, 503] on input "checkbox" at bounding box center [793, 502] width 16 height 16
checkbox input "true"
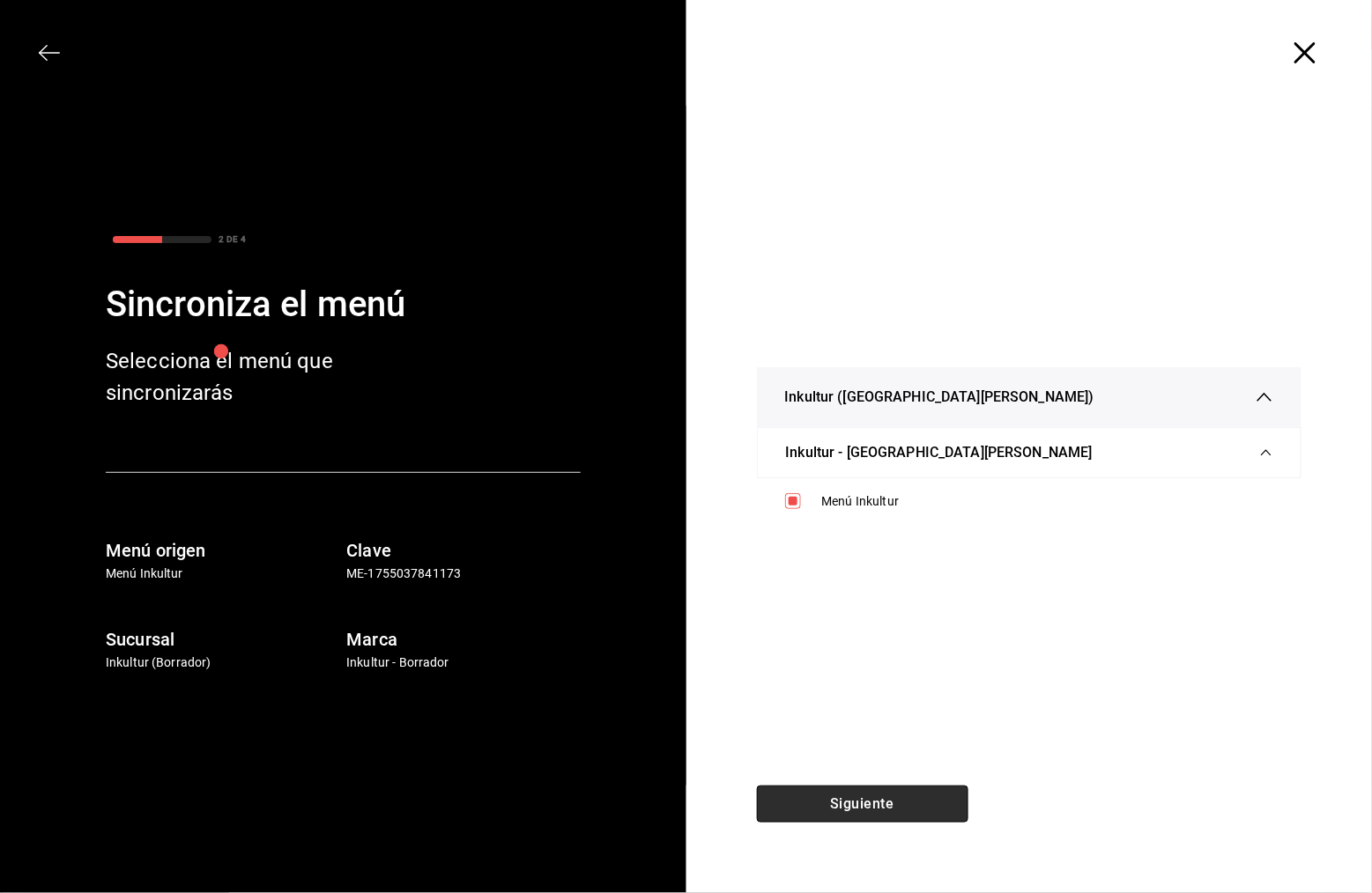
click at [876, 814] on button "Siguiente" at bounding box center [862, 804] width 212 height 37
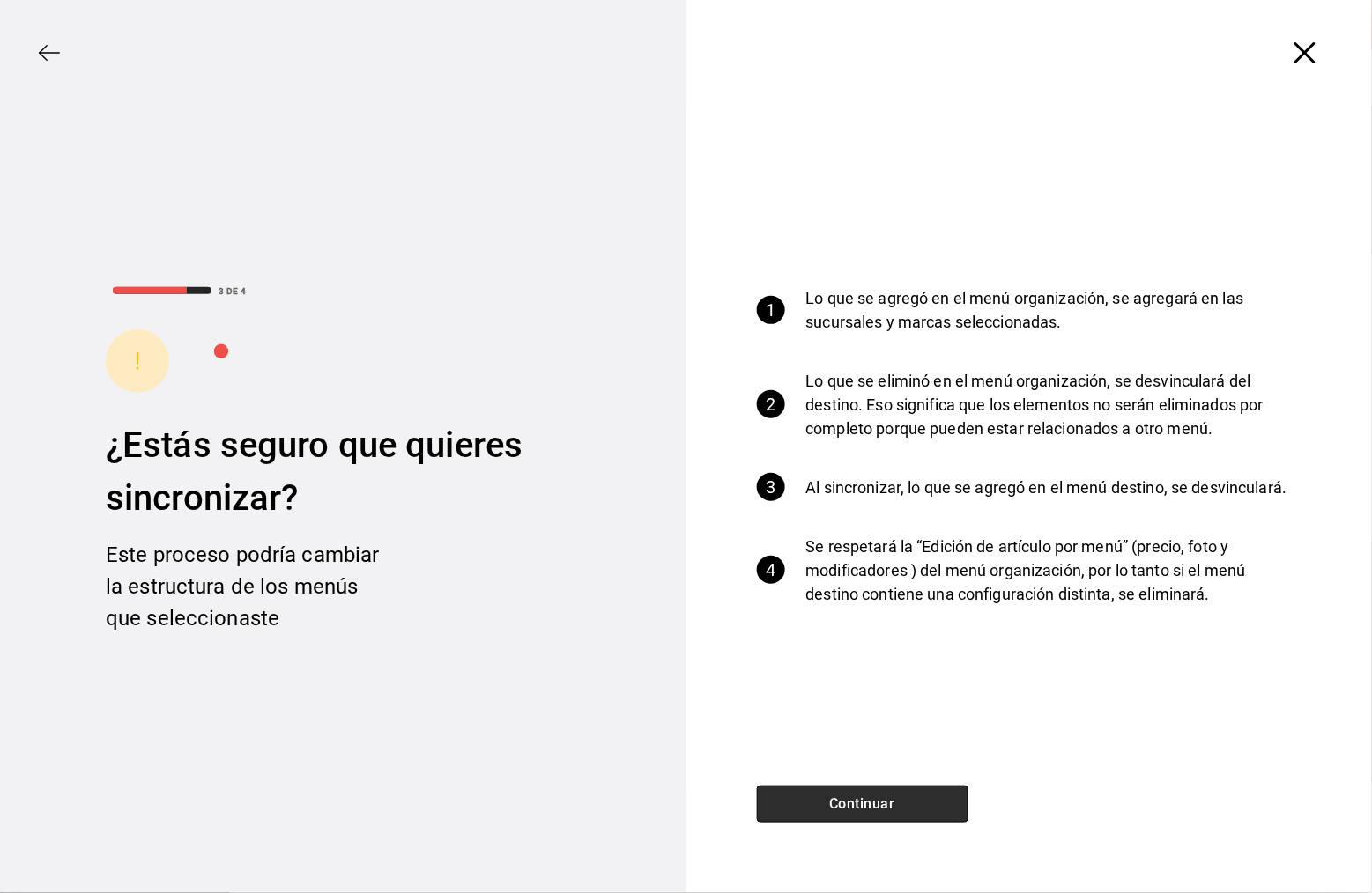
click at [876, 814] on button "Continuar" at bounding box center [862, 804] width 212 height 37
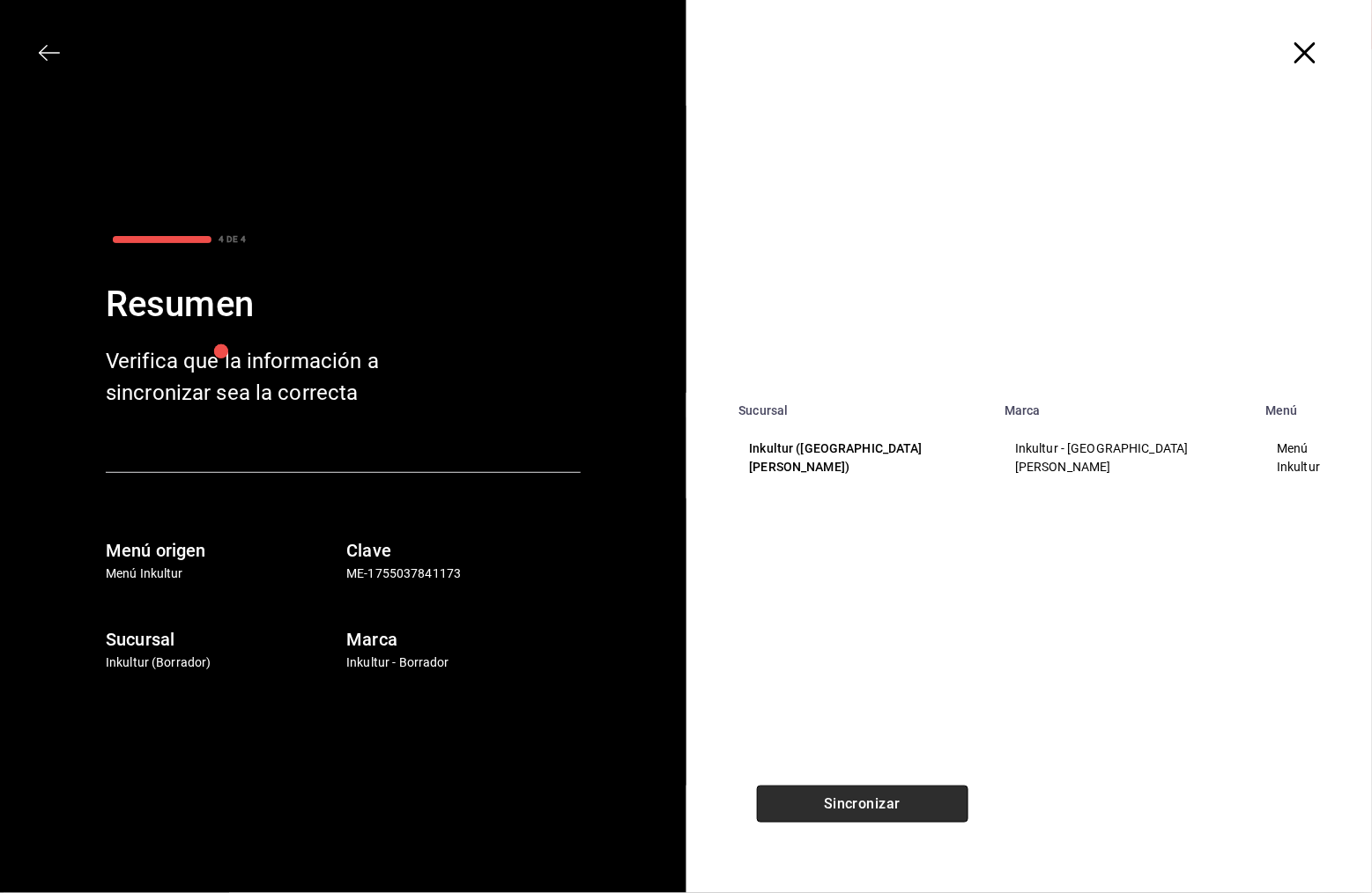
click at [876, 814] on button "Sincronizar" at bounding box center [862, 804] width 212 height 37
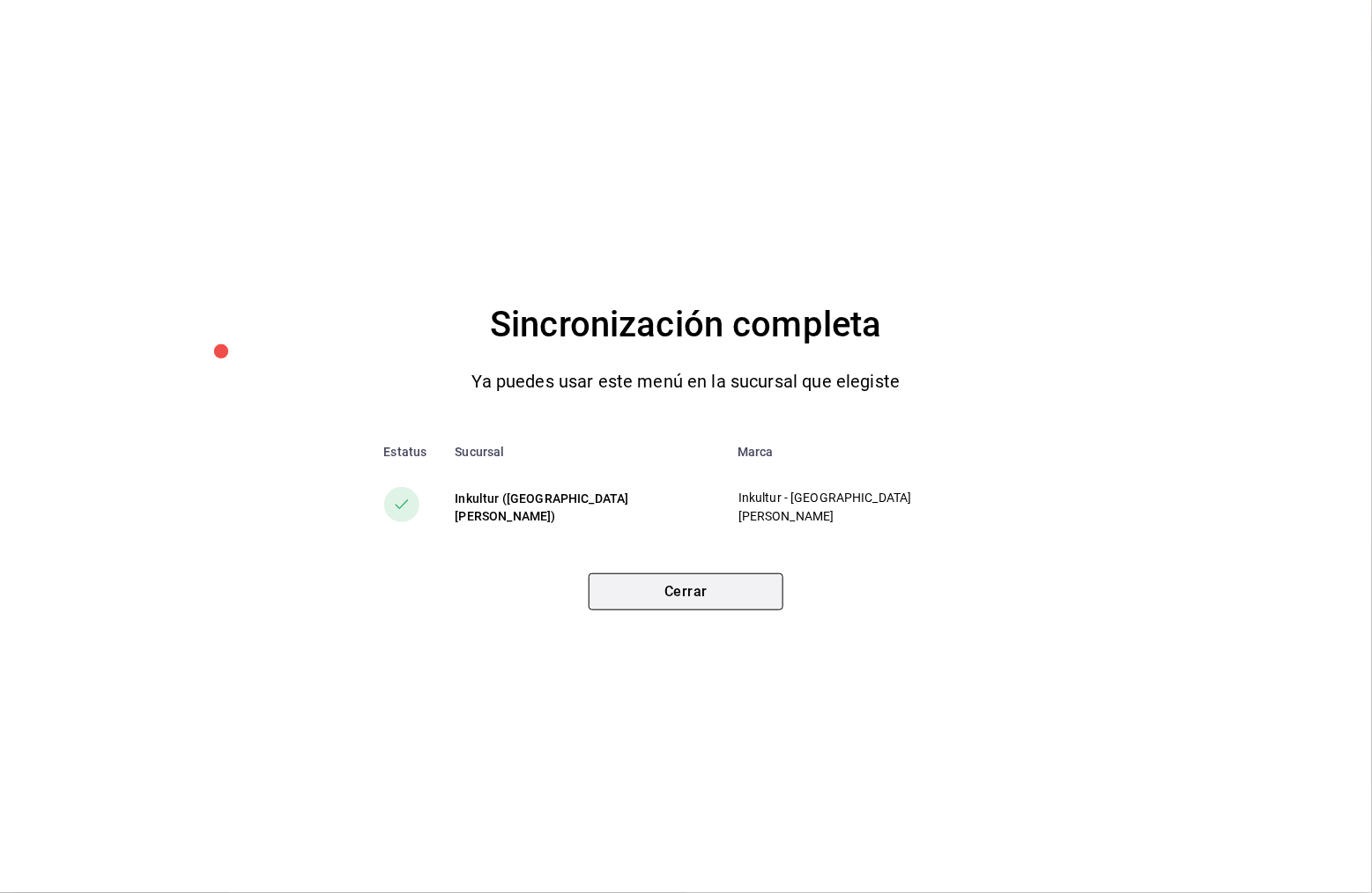
click at [682, 594] on button "Cerrar" at bounding box center [686, 592] width 195 height 37
